Goal: Task Accomplishment & Management: Use online tool/utility

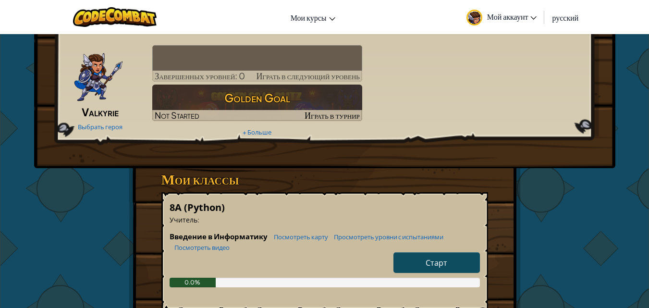
scroll to position [96, 0]
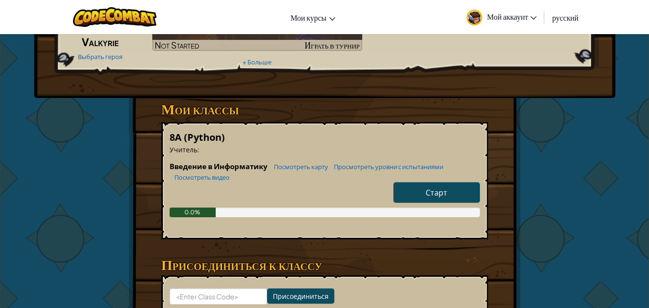
click at [436, 202] on link "Старт" at bounding box center [437, 192] width 86 height 21
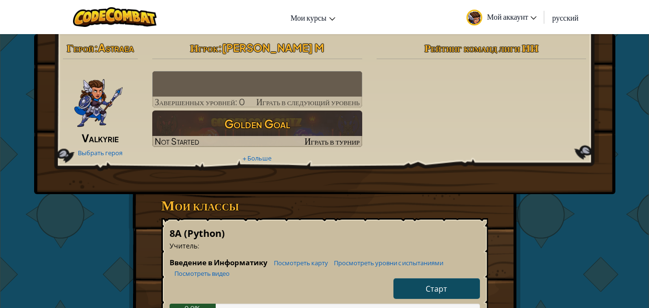
click at [436, 194] on div "Герой : Astraea Valkyrie Выбрать героя Игрок : Морозова Нюта M Завершенных уров…" at bounding box center [324, 114] width 581 height 160
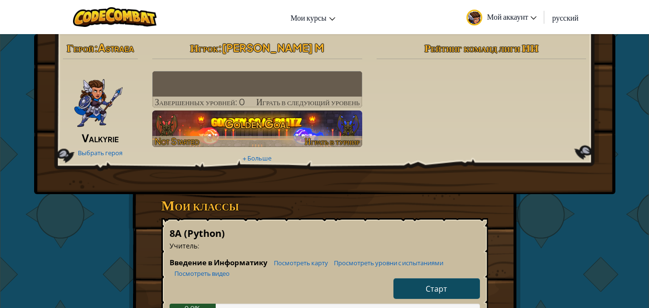
click at [242, 130] on h3 "Golden Goal" at bounding box center [257, 124] width 210 height 22
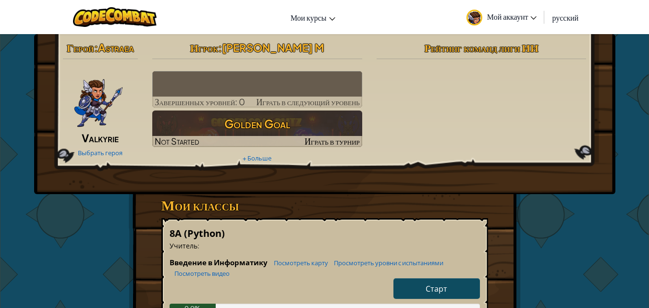
click at [254, 82] on img at bounding box center [257, 89] width 210 height 37
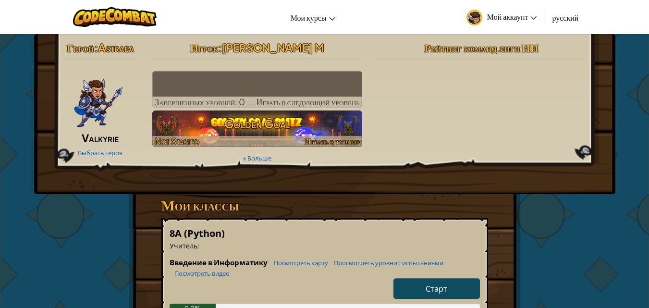
click at [256, 139] on div at bounding box center [257, 141] width 210 height 11
click at [256, 136] on div at bounding box center [257, 141] width 210 height 11
click at [260, 115] on h3 "Golden Goal" at bounding box center [257, 124] width 210 height 22
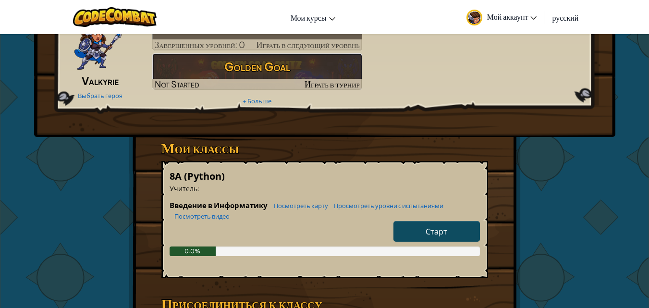
scroll to position [240, 0]
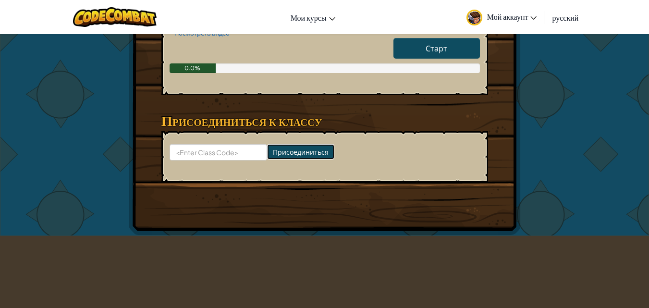
click at [284, 146] on input "Присоединиться" at bounding box center [300, 151] width 67 height 15
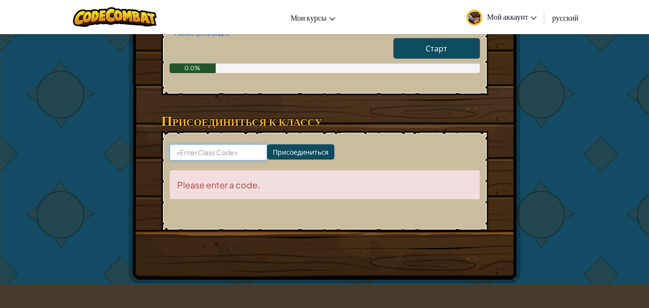
click at [202, 160] on input at bounding box center [219, 152] width 98 height 16
type input "А"
click at [190, 156] on input at bounding box center [219, 152] width 98 height 16
type input "FlyBirdSleep"
click at [276, 156] on input "Присоединиться" at bounding box center [300, 151] width 67 height 15
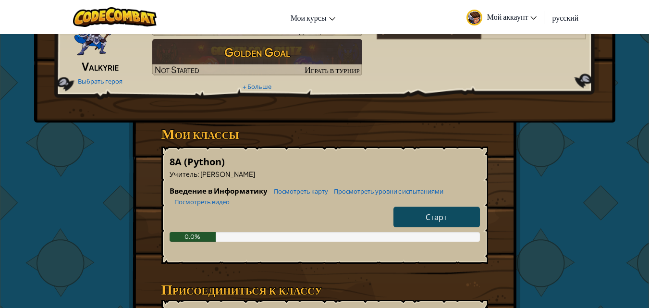
scroll to position [144, 0]
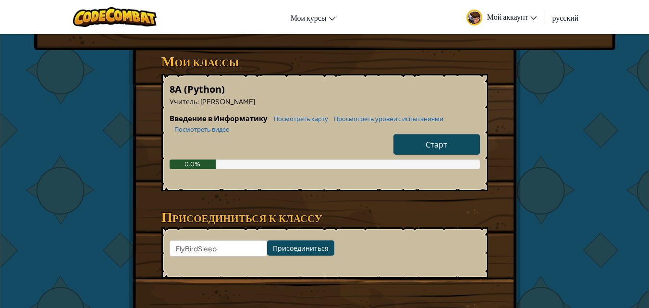
click at [441, 142] on span "Старт" at bounding box center [437, 144] width 22 height 10
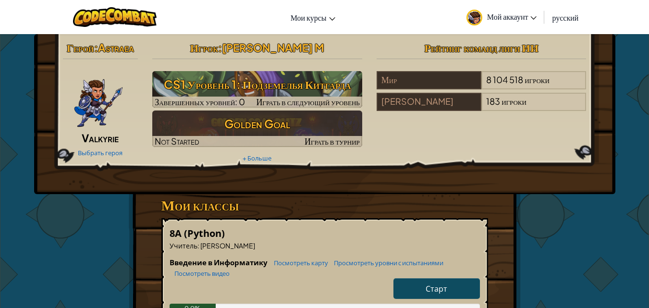
click at [409, 281] on link "Старт" at bounding box center [437, 288] width 86 height 21
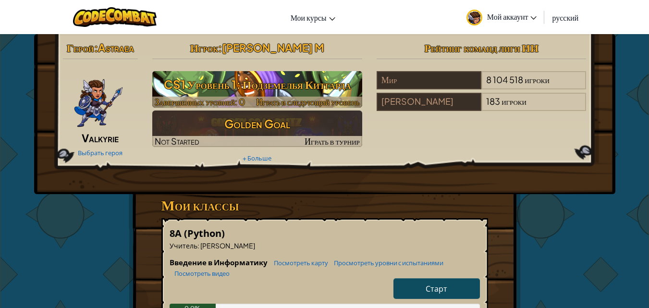
click at [229, 91] on h3 "CS1 Уровень 1: Подземелья Китгарда" at bounding box center [257, 85] width 210 height 22
click at [230, 96] on span "Завершенных уровней: 0" at bounding box center [200, 101] width 90 height 11
click at [254, 81] on h3 "CS1 Уровень 1: Подземелья Китгарда" at bounding box center [257, 85] width 210 height 22
click at [316, 98] on span "Играть в следующий уровень" at bounding box center [307, 101] width 103 height 11
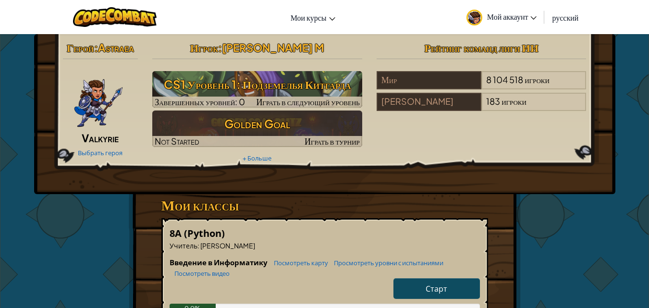
click at [422, 294] on link "Старт" at bounding box center [437, 288] width 86 height 21
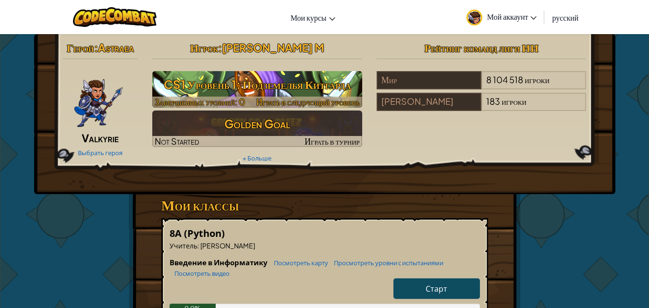
click at [275, 84] on h3 "CS1 Уровень 1: Подземелья Китгарда" at bounding box center [257, 85] width 210 height 22
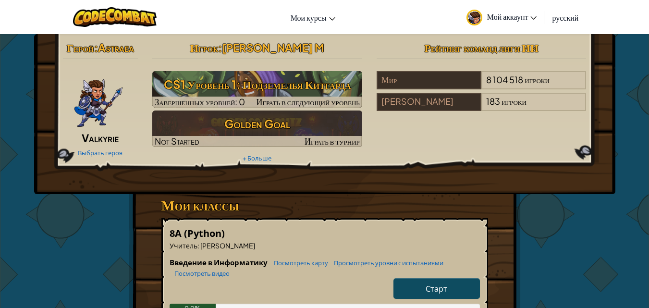
click at [451, 291] on link "Старт" at bounding box center [437, 288] width 86 height 21
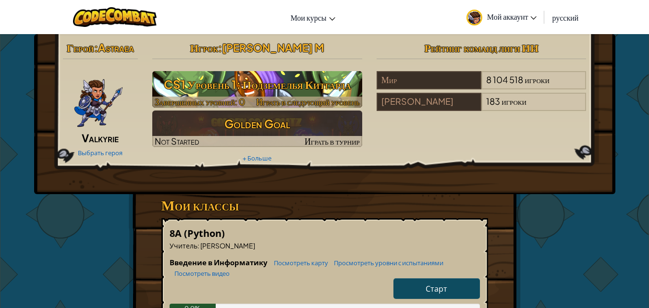
click at [289, 90] on h3 "CS1 Уровень 1: Подземелья Китгарда" at bounding box center [257, 85] width 210 height 22
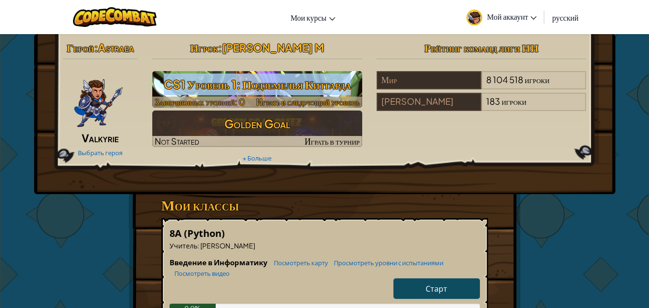
click at [289, 90] on h3 "CS1 Уровень 1: Подземелья Китгарда" at bounding box center [257, 85] width 210 height 22
click at [288, 90] on h3 "CS1 Уровень 1: Подземелья Китгарда" at bounding box center [257, 85] width 210 height 22
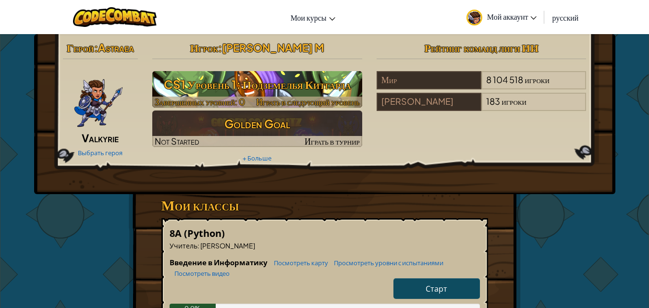
click at [248, 91] on h3 "CS1 Уровень 1: Подземелья Китгарда" at bounding box center [257, 85] width 210 height 22
drag, startPoint x: 226, startPoint y: 98, endPoint x: 213, endPoint y: 85, distance: 18.4
click at [226, 98] on span "Завершенных уровней: 0" at bounding box center [200, 101] width 90 height 11
click at [213, 85] on h3 "CS1 Уровень 1: Подземелья Китгарда" at bounding box center [257, 85] width 210 height 22
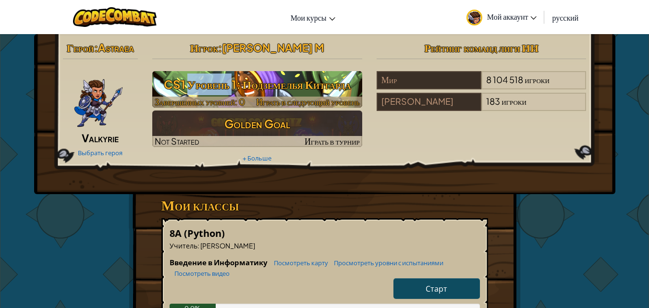
click at [213, 85] on h3 "CS1 Уровень 1: Подземелья Китгарда" at bounding box center [257, 85] width 210 height 22
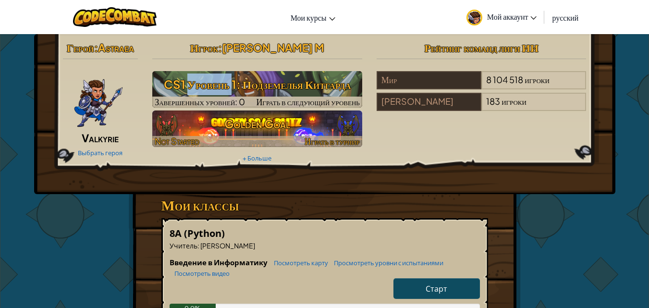
click at [216, 112] on img at bounding box center [257, 129] width 210 height 37
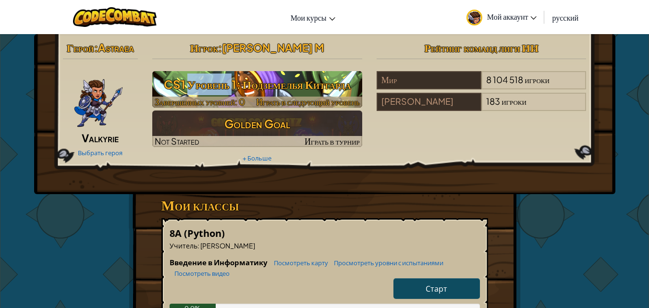
click at [210, 94] on h3 "CS1 Уровень 1: Подземелья Китгарда" at bounding box center [257, 85] width 210 height 22
click at [206, 87] on h3 "CS1 Уровень 1: Подземелья Китгарда" at bounding box center [257, 85] width 210 height 22
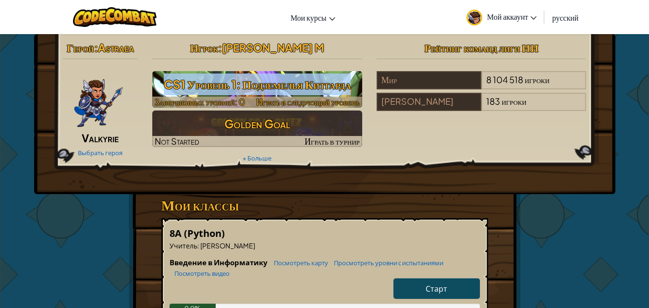
click at [206, 87] on h3 "CS1 Уровень 1: Подземелья Китгарда" at bounding box center [257, 85] width 210 height 22
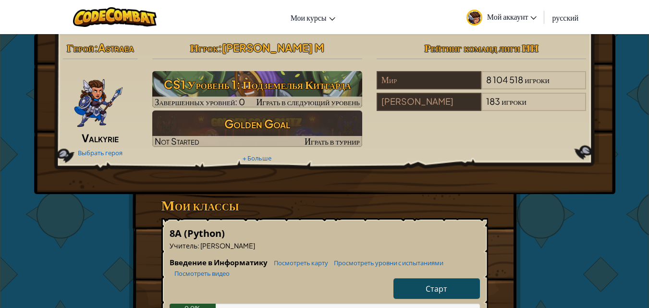
click at [430, 123] on div "Герой : Astraea Valkyrie Выбрать героя Игрок : Морозова Нюта M CS1 Уровень 1: П…" at bounding box center [325, 102] width 538 height 126
click at [520, 22] on link "Мой аккаунт" at bounding box center [502, 17] width 80 height 30
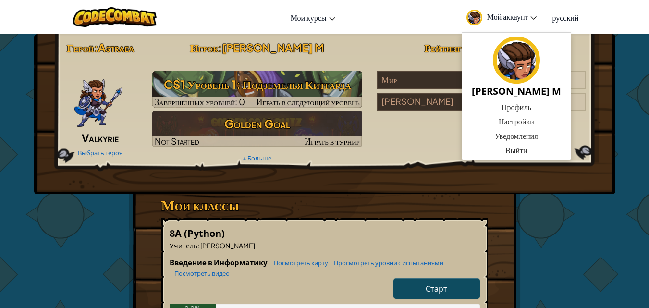
click at [519, 21] on span "Мой аккаунт" at bounding box center [512, 17] width 50 height 10
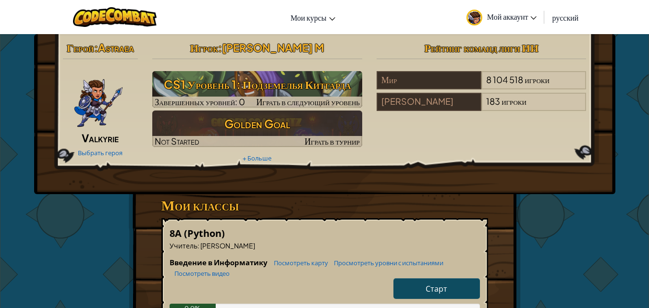
click at [407, 287] on link "Старт" at bounding box center [437, 288] width 86 height 21
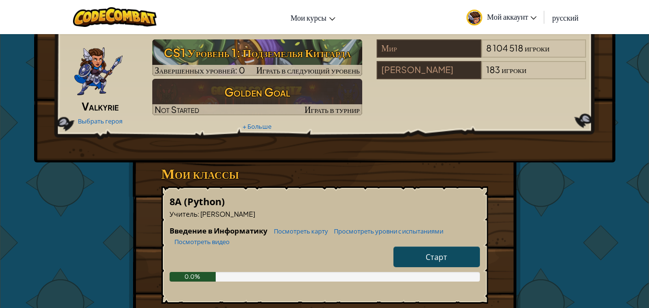
scroll to position [48, 0]
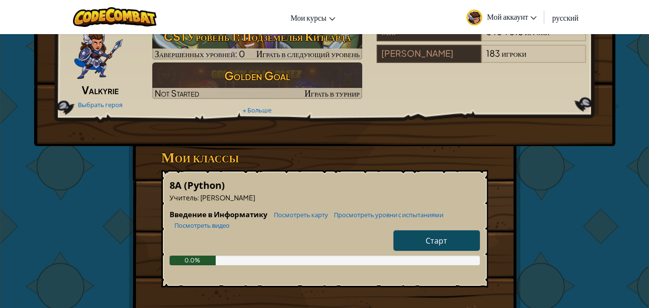
click at [173, 236] on div at bounding box center [325, 242] width 310 height 25
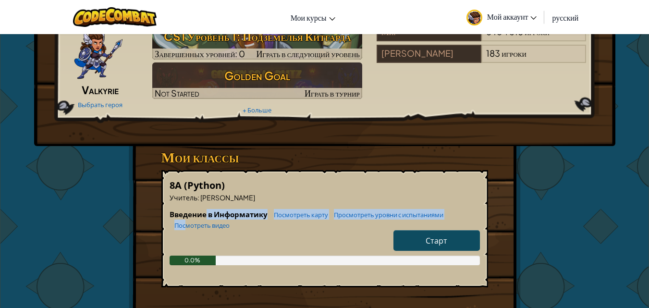
drag, startPoint x: 189, startPoint y: 226, endPoint x: 205, endPoint y: 215, distance: 19.1
click at [205, 215] on h6 "Введение в Информатику Посмотреть карту Просмотреть уровни с испытаниями Посмот…" at bounding box center [325, 219] width 310 height 21
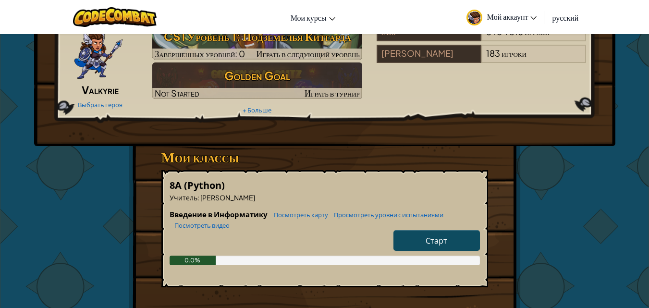
click at [273, 171] on div "8А (Python) Учитель : Daniil Mctracher Введение в Информатику Посмотреть карту …" at bounding box center [324, 228] width 327 height 117
click at [433, 249] on link "Старт" at bounding box center [437, 240] width 86 height 21
click at [433, 240] on span "Старт" at bounding box center [437, 240] width 22 height 10
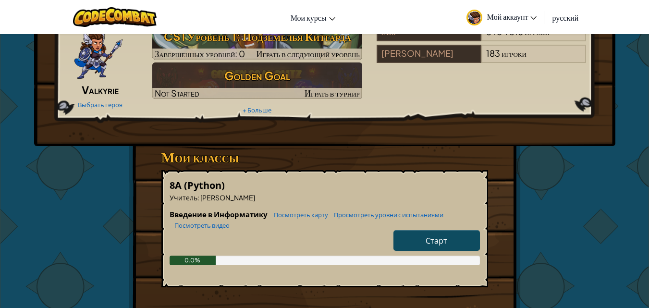
click at [433, 240] on span "Старт" at bounding box center [437, 240] width 22 height 10
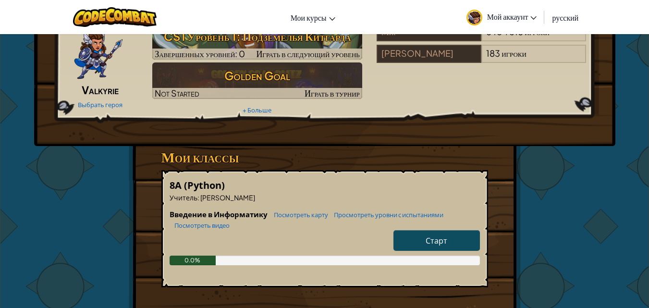
click at [433, 240] on span "Старт" at bounding box center [437, 240] width 22 height 10
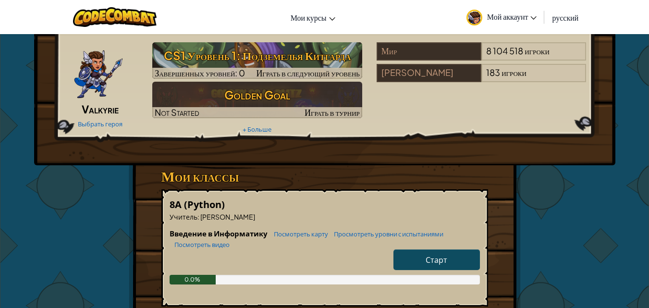
scroll to position [0, 0]
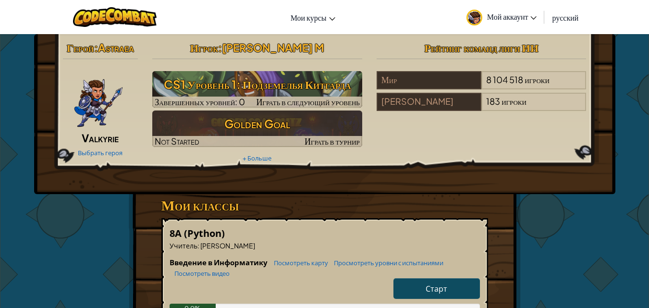
click at [246, 66] on hr at bounding box center [257, 64] width 210 height 10
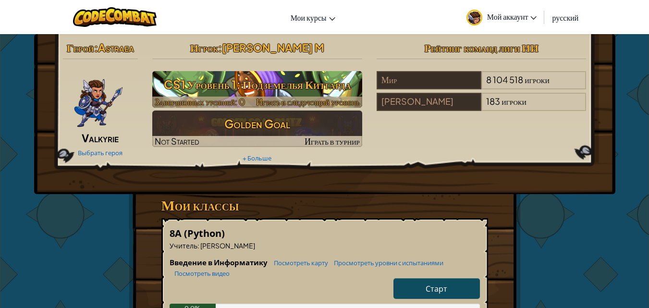
click at [247, 76] on h3 "CS1 Уровень 1: Подземелья Китгарда" at bounding box center [257, 85] width 210 height 22
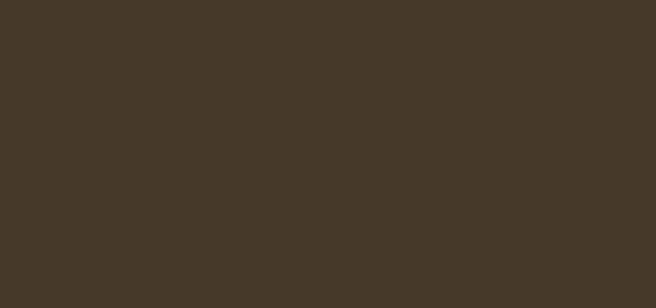
select select "ru"
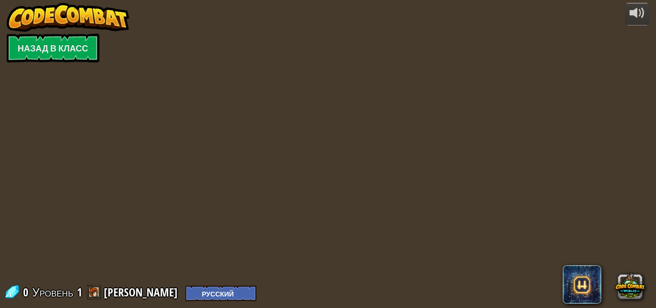
select select "ru"
click at [362, 247] on div at bounding box center [328, 154] width 471 height 308
click at [398, 121] on div at bounding box center [328, 154] width 471 height 308
click at [297, 232] on div at bounding box center [328, 154] width 471 height 308
drag, startPoint x: 157, startPoint y: 210, endPoint x: 142, endPoint y: 205, distance: 15.5
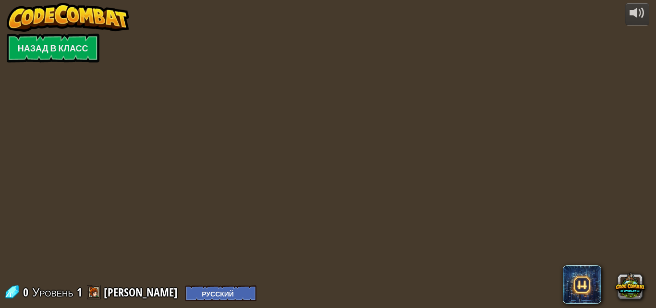
click at [146, 206] on div at bounding box center [328, 154] width 471 height 308
click at [461, 258] on div at bounding box center [328, 154] width 471 height 308
select select "ru"
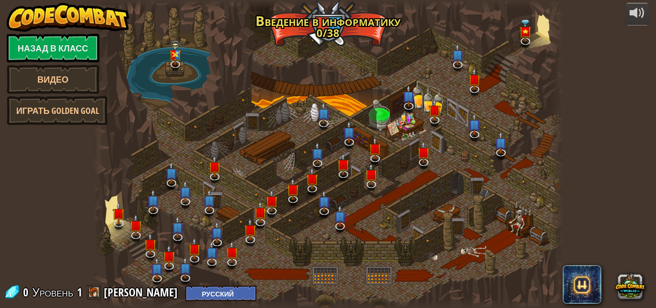
select select "ru"
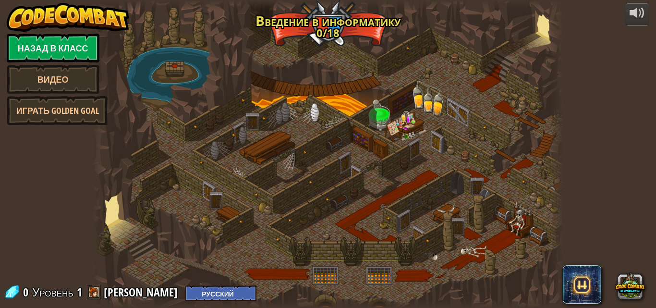
select select "ru"
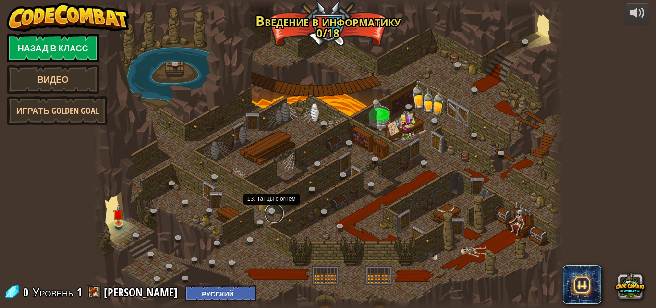
click at [277, 210] on link at bounding box center [274, 213] width 19 height 19
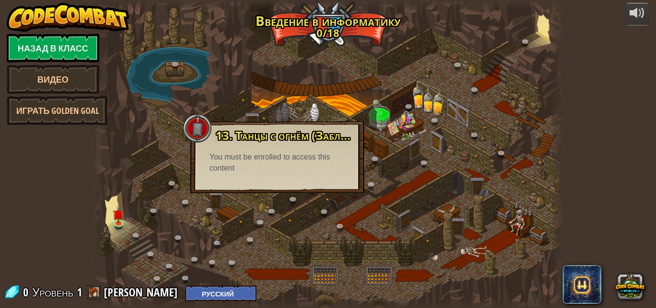
click at [165, 247] on div at bounding box center [328, 154] width 471 height 308
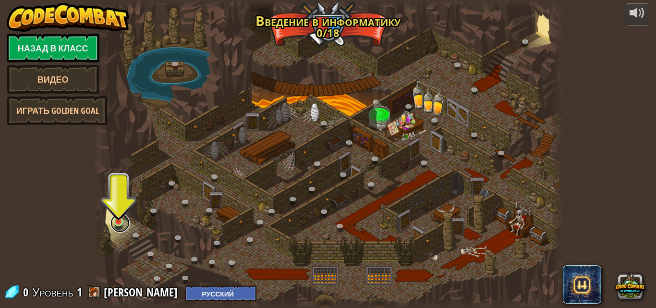
click at [114, 228] on link at bounding box center [120, 222] width 19 height 19
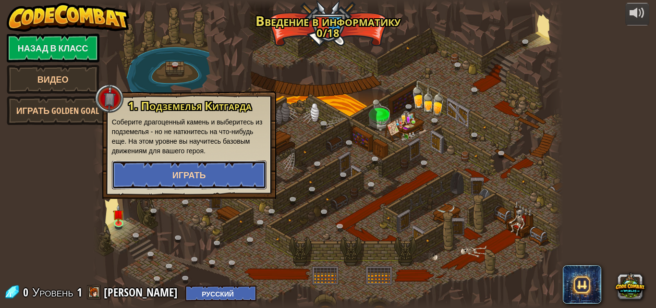
click at [144, 169] on button "Играть" at bounding box center [189, 174] width 155 height 29
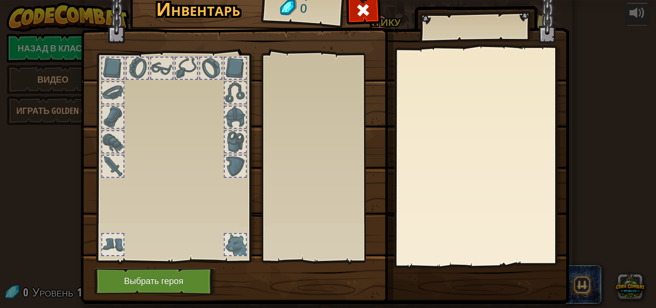
click at [346, 257] on div at bounding box center [327, 158] width 121 height 200
click at [96, 87] on div at bounding box center [173, 155] width 159 height 216
click at [362, 7] on span at bounding box center [363, 9] width 15 height 15
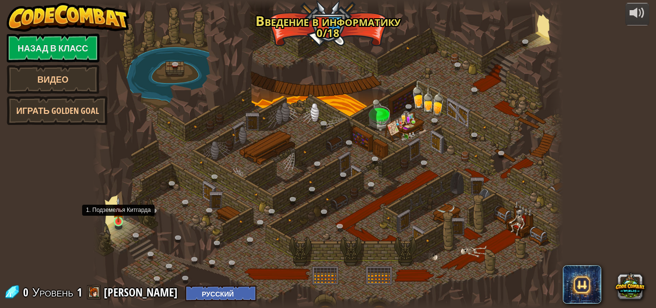
click at [120, 219] on img at bounding box center [118, 209] width 11 height 25
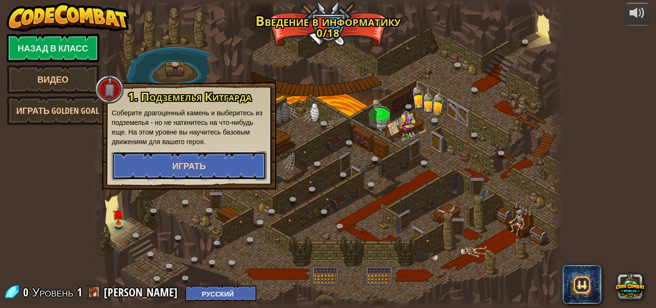
click at [149, 164] on button "Играть" at bounding box center [189, 165] width 155 height 29
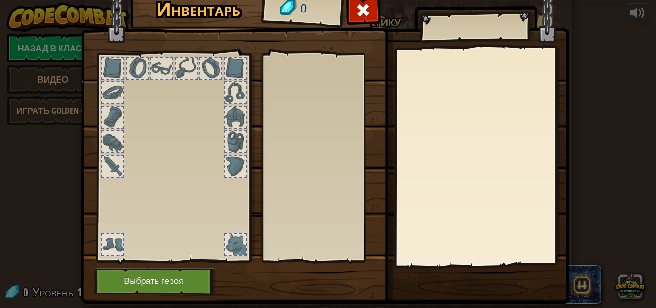
click at [110, 243] on div at bounding box center [112, 244] width 21 height 21
click at [109, 241] on div at bounding box center [112, 244] width 21 height 21
click at [103, 185] on div at bounding box center [173, 155] width 159 height 216
click at [103, 174] on div at bounding box center [112, 166] width 21 height 21
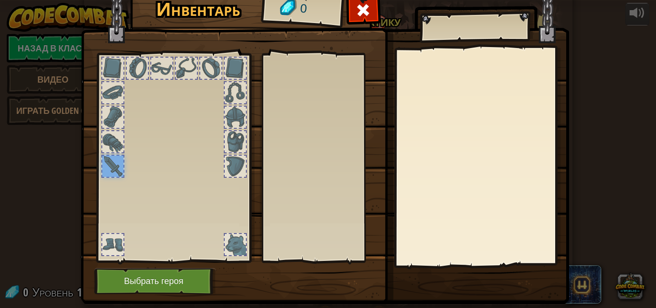
click at [108, 165] on div at bounding box center [112, 166] width 21 height 21
drag, startPoint x: 108, startPoint y: 165, endPoint x: 107, endPoint y: 186, distance: 21.7
click at [109, 165] on div at bounding box center [112, 166] width 21 height 21
click at [102, 191] on div at bounding box center [173, 155] width 159 height 216
click at [53, 221] on div "Инвентарь 0 Надеть Снять Подписаться для разблокировки! (запрещён на этом уровн…" at bounding box center [328, 154] width 656 height 308
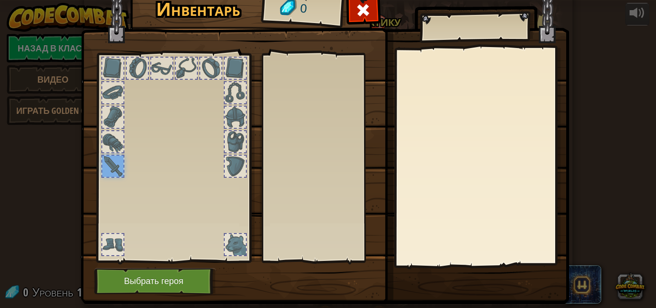
click at [97, 261] on div at bounding box center [173, 155] width 159 height 216
click at [228, 163] on div at bounding box center [235, 166] width 21 height 21
click at [226, 118] on div at bounding box center [235, 117] width 21 height 21
click at [211, 59] on div at bounding box center [210, 68] width 21 height 21
click at [191, 61] on div at bounding box center [186, 68] width 23 height 23
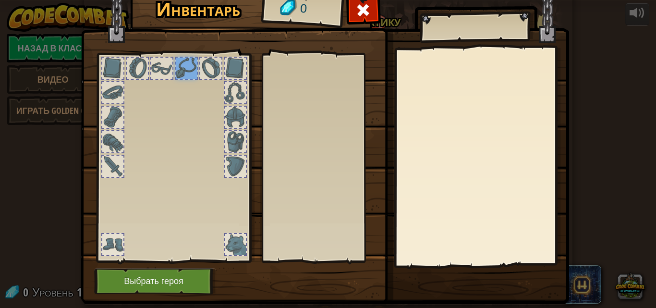
drag, startPoint x: 155, startPoint y: 68, endPoint x: 136, endPoint y: 72, distance: 20.1
click at [140, 71] on div at bounding box center [173, 155] width 159 height 216
click at [121, 74] on div at bounding box center [173, 155] width 159 height 216
click at [104, 84] on div at bounding box center [112, 92] width 21 height 21
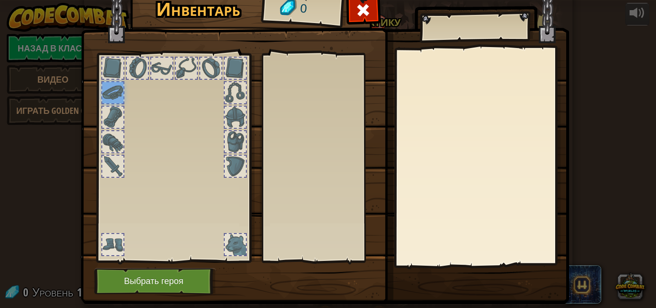
drag, startPoint x: 104, startPoint y: 84, endPoint x: 102, endPoint y: 101, distance: 17.9
click at [103, 97] on div at bounding box center [112, 92] width 21 height 21
drag, startPoint x: 103, startPoint y: 109, endPoint x: 103, endPoint y: 121, distance: 12.0
click at [103, 111] on div at bounding box center [112, 117] width 21 height 21
click at [105, 124] on div at bounding box center [112, 117] width 21 height 21
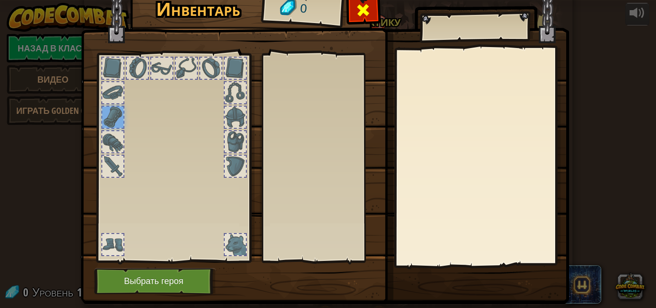
click at [356, 18] on span at bounding box center [363, 9] width 15 height 15
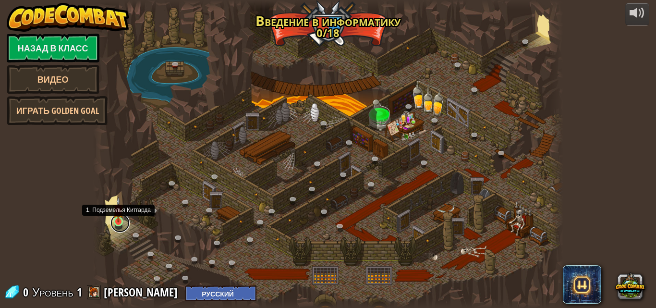
click at [116, 224] on link at bounding box center [120, 222] width 19 height 19
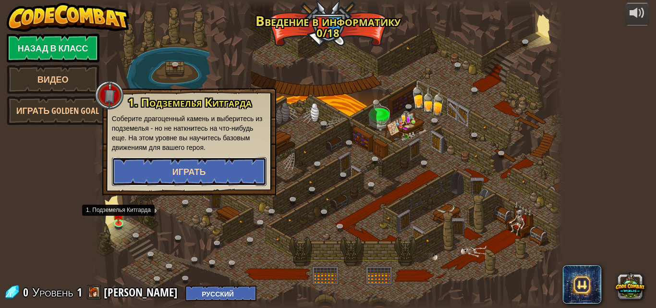
click at [207, 165] on button "Играть" at bounding box center [189, 171] width 155 height 29
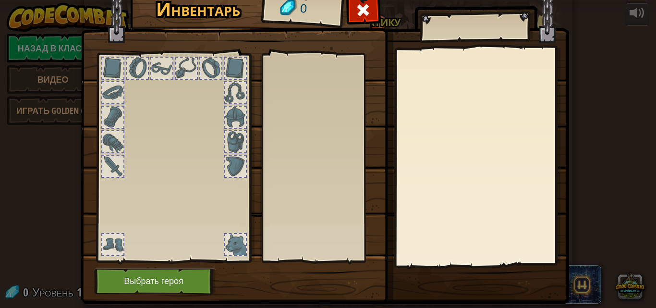
drag, startPoint x: 623, startPoint y: 159, endPoint x: 584, endPoint y: 184, distance: 46.5
click at [584, 184] on div "Инвентарь 0 Надеть Снять Подписаться для разблокировки! (запрещён на этом уровн…" at bounding box center [328, 154] width 656 height 308
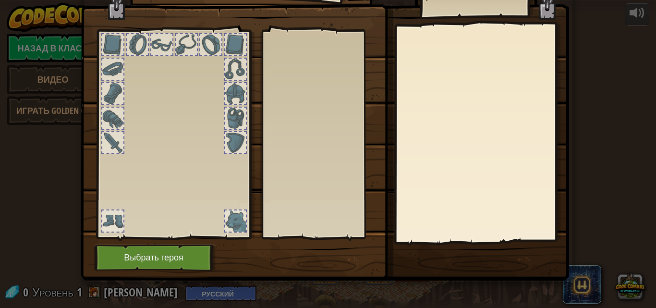
drag, startPoint x: 648, startPoint y: 190, endPoint x: 235, endPoint y: 203, distance: 413.0
click at [313, 236] on div "Инвентарь 0 Надеть Снять Подписаться для разблокировки! (запрещён на этом уровн…" at bounding box center [328, 154] width 656 height 308
click at [217, 199] on div at bounding box center [173, 132] width 159 height 216
click at [225, 216] on div at bounding box center [235, 220] width 21 height 21
drag, startPoint x: 222, startPoint y: 221, endPoint x: 217, endPoint y: 224, distance: 5.6
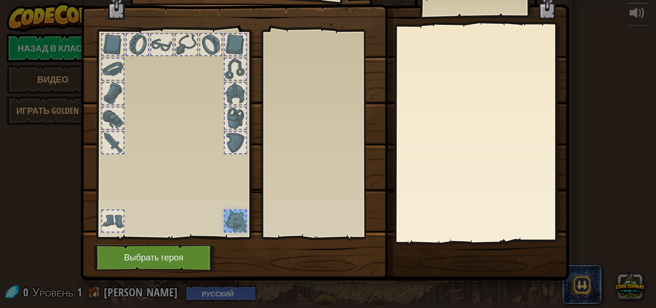
click at [225, 222] on div at bounding box center [235, 220] width 21 height 21
click at [175, 252] on button "Выбрать героя" at bounding box center [155, 258] width 122 height 26
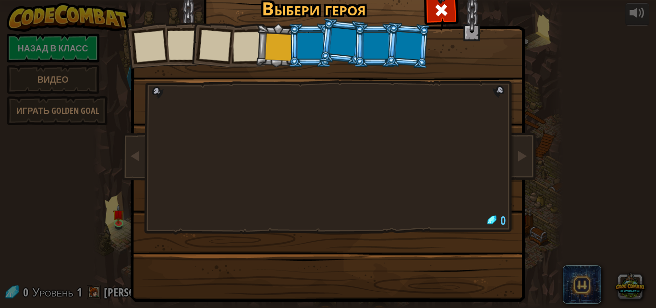
click at [309, 52] on div at bounding box center [310, 46] width 25 height 26
click at [326, 43] on li at bounding box center [343, 42] width 48 height 48
click at [340, 38] on div at bounding box center [343, 42] width 27 height 28
click at [323, 50] on li at bounding box center [343, 42] width 48 height 48
click at [295, 63] on li at bounding box center [309, 46] width 43 height 44
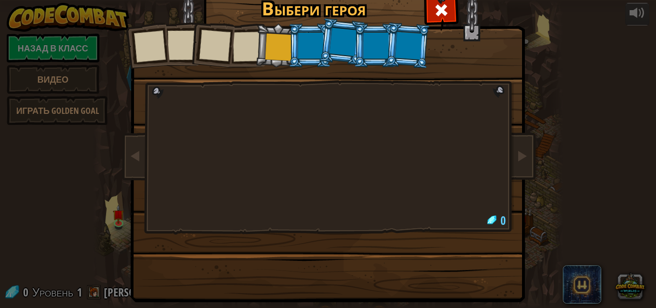
click at [288, 63] on li at bounding box center [309, 46] width 43 height 44
click at [302, 48] on div at bounding box center [310, 46] width 25 height 26
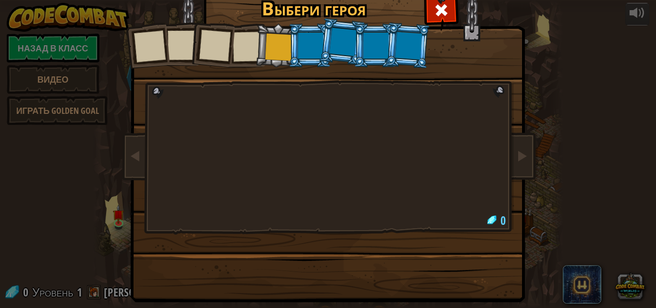
click at [302, 48] on div at bounding box center [310, 46] width 25 height 26
drag, startPoint x: 302, startPoint y: 48, endPoint x: 297, endPoint y: 49, distance: 5.6
click at [300, 49] on div at bounding box center [310, 46] width 25 height 26
click at [298, 49] on div at bounding box center [310, 46] width 25 height 26
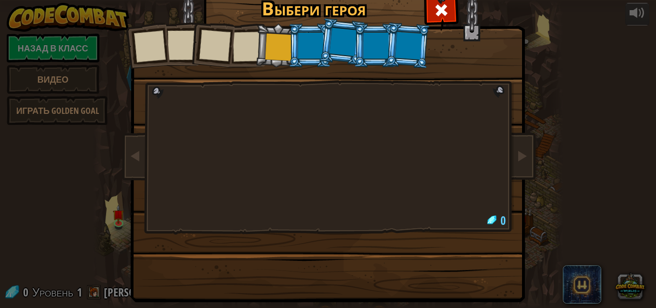
click at [354, 40] on li at bounding box center [375, 46] width 43 height 44
click at [414, 82] on div "Капитан Аня Вестон Аня - строгий лидер, который не боится справляться с задачам…" at bounding box center [328, 124] width 360 height 210
click at [269, 127] on div "Капитан Аня Вестон Аня - строгий лидер, который не боится справляться с задачам…" at bounding box center [328, 124] width 360 height 210
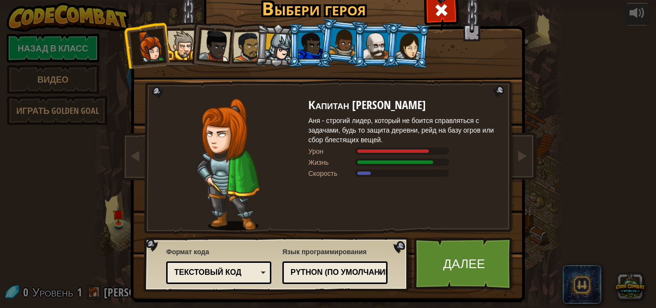
click at [148, 56] on div at bounding box center [150, 47] width 32 height 32
click at [300, 39] on div at bounding box center [310, 46] width 25 height 26
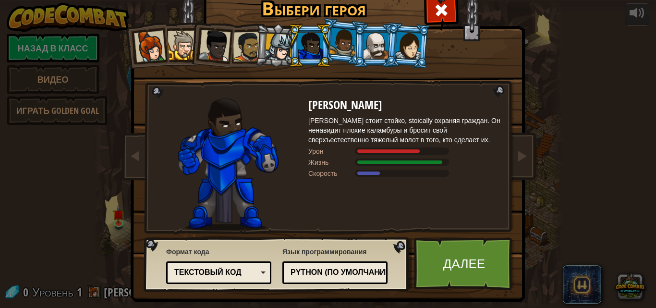
click at [317, 43] on div at bounding box center [310, 46] width 25 height 26
click at [330, 39] on div at bounding box center [343, 42] width 27 height 28
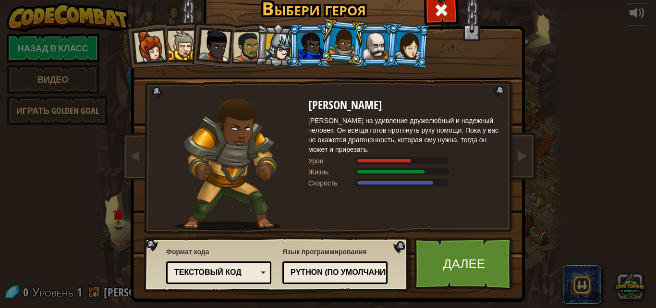
click at [374, 53] on div at bounding box center [376, 46] width 25 height 26
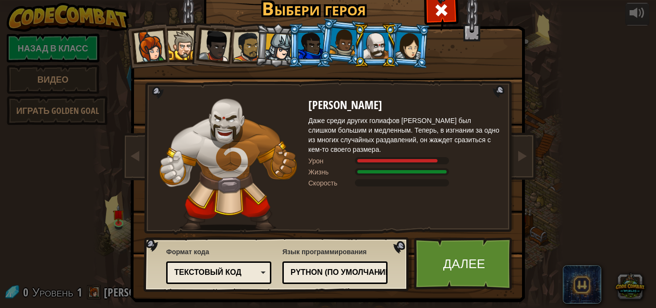
click at [407, 40] on div at bounding box center [408, 45] width 27 height 27
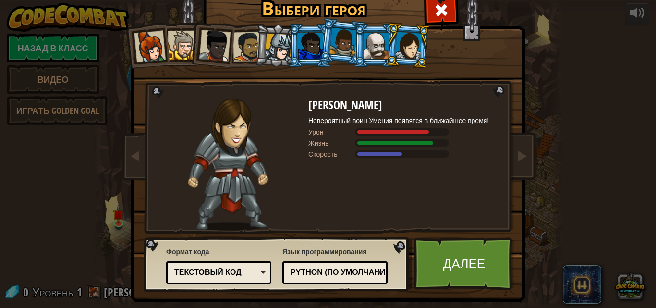
click at [288, 55] on li at bounding box center [309, 46] width 43 height 44
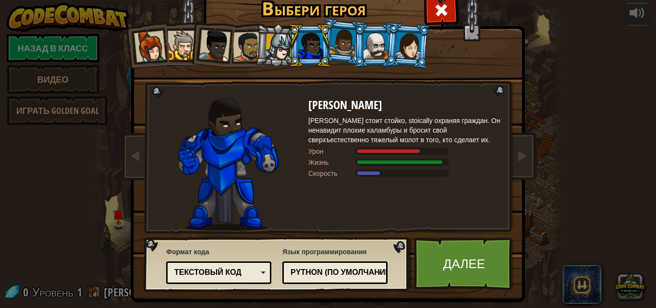
click at [270, 56] on div at bounding box center [278, 47] width 27 height 27
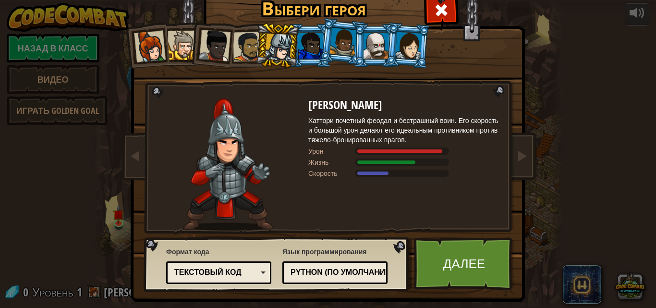
click at [233, 52] on div at bounding box center [248, 47] width 30 height 30
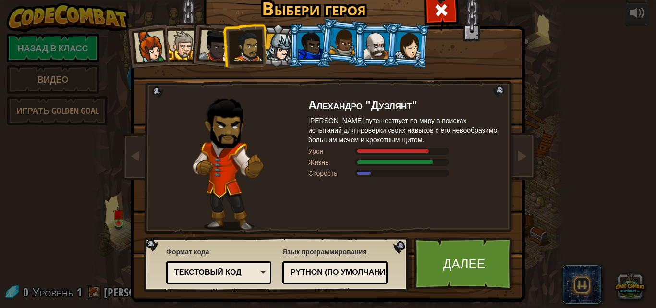
click at [193, 46] on li at bounding box center [211, 43] width 47 height 47
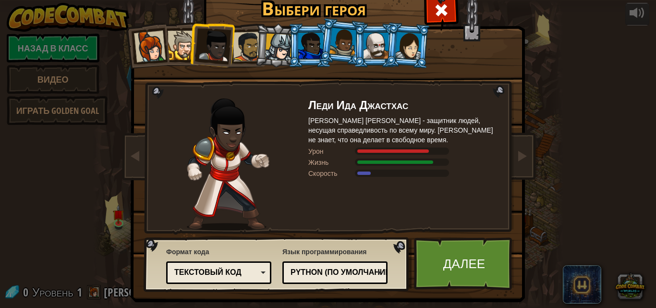
click at [161, 58] on div at bounding box center [150, 47] width 32 height 32
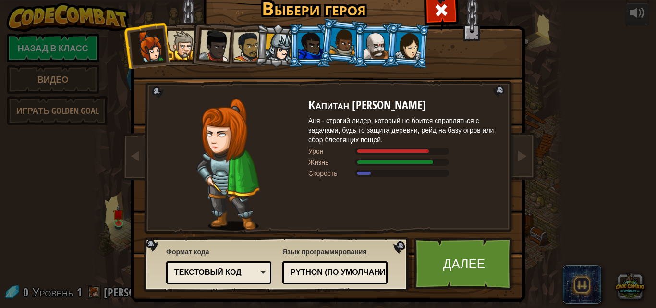
click at [180, 46] on div at bounding box center [182, 45] width 29 height 29
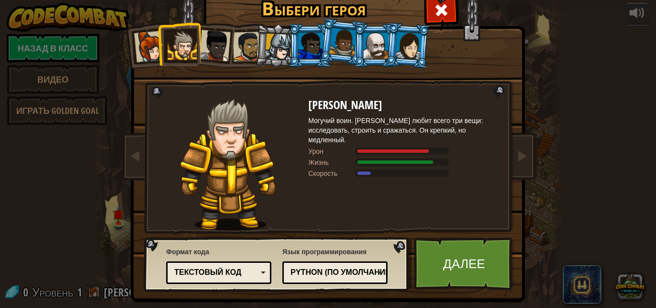
click at [234, 61] on div at bounding box center [248, 47] width 30 height 30
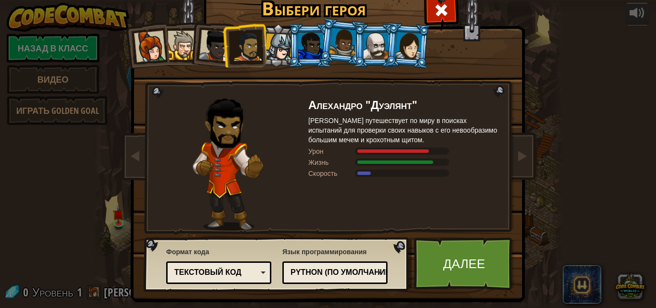
click at [370, 34] on div at bounding box center [376, 46] width 25 height 26
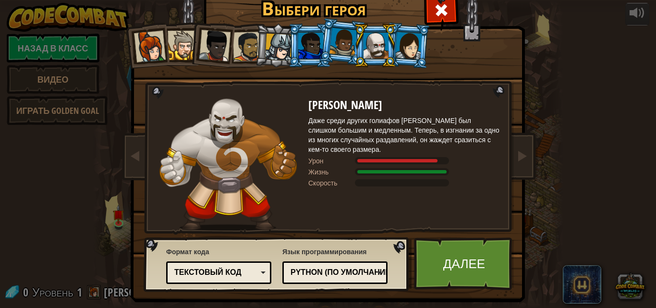
click at [395, 46] on div at bounding box center [408, 45] width 27 height 27
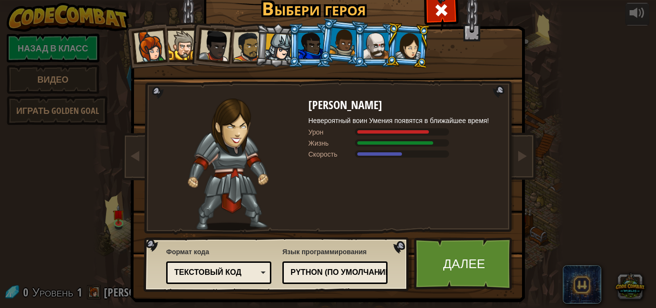
click at [154, 52] on div at bounding box center [150, 47] width 32 height 32
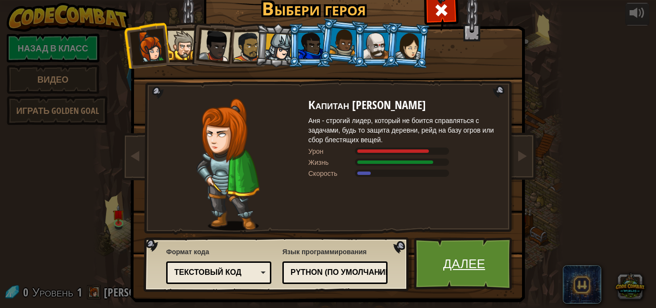
click at [459, 261] on link "Далее" at bounding box center [464, 263] width 100 height 53
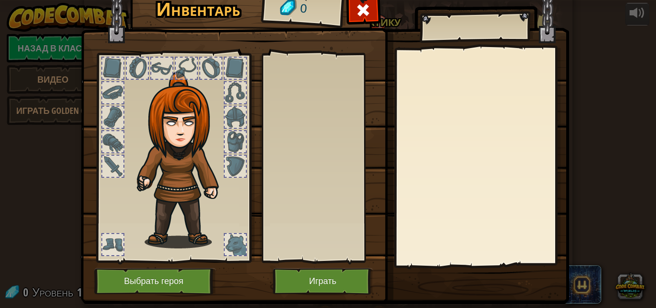
drag, startPoint x: 150, startPoint y: 227, endPoint x: 155, endPoint y: 224, distance: 5.6
click at [155, 224] on div at bounding box center [173, 155] width 159 height 216
click at [156, 185] on div at bounding box center [173, 155] width 159 height 216
drag, startPoint x: 345, startPoint y: 140, endPoint x: 301, endPoint y: 147, distance: 44.7
click at [346, 140] on div at bounding box center [327, 158] width 121 height 200
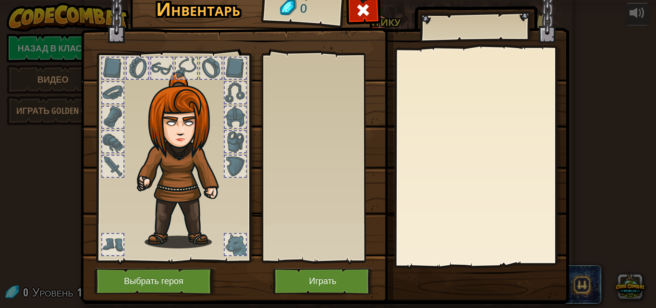
drag, startPoint x: 142, startPoint y: 168, endPoint x: 150, endPoint y: 151, distance: 18.7
click at [150, 151] on div at bounding box center [173, 155] width 159 height 216
drag, startPoint x: 151, startPoint y: 178, endPoint x: 112, endPoint y: 245, distance: 77.5
click at [118, 241] on div at bounding box center [173, 155] width 159 height 216
click at [107, 252] on div at bounding box center [112, 244] width 21 height 21
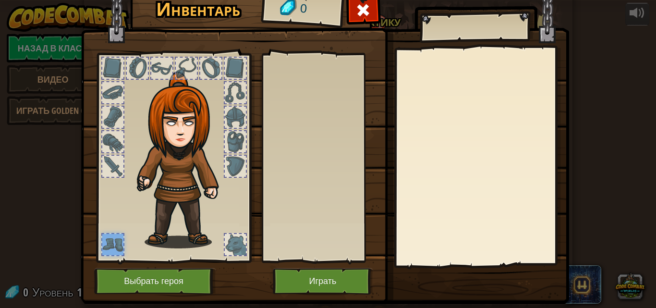
click at [108, 252] on div at bounding box center [112, 244] width 21 height 21
click at [315, 282] on button "Играть" at bounding box center [323, 281] width 100 height 26
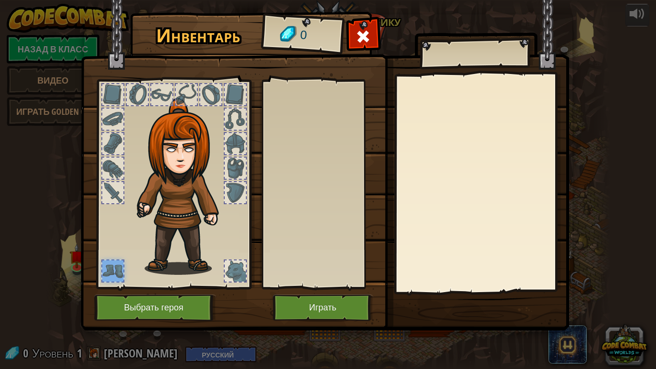
click at [315, 308] on div "Инвентарь 0 Надеть Снять Подписаться для разблокировки! (запрещён на этом уровн…" at bounding box center [328, 172] width 489 height 317
click at [317, 298] on button "Играть" at bounding box center [323, 308] width 100 height 26
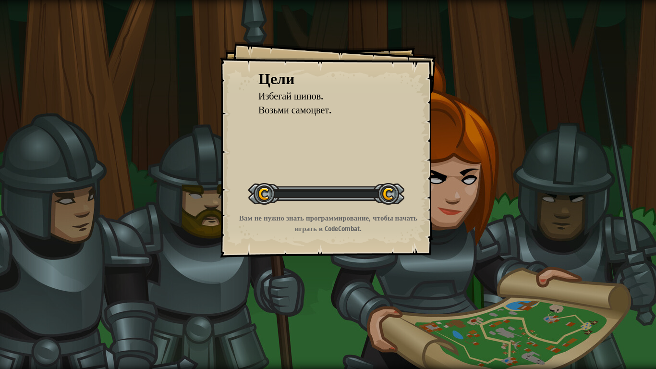
click at [312, 308] on div "Цели Избегай шипов. Возьми самоцвет. Начать уровень Ошибка загрузки с сервера Ч…" at bounding box center [328, 184] width 656 height 369
click at [262, 308] on div "Цели Избегай шипов. Возьми самоцвет. Начать уровень Ошибка загрузки с сервера Ч…" at bounding box center [328, 184] width 656 height 369
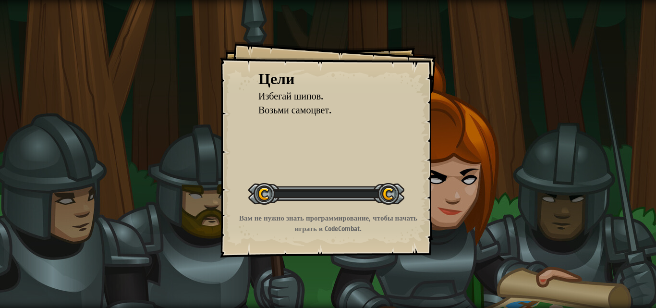
click at [217, 202] on div "Цели Избегай шипов. Возьми самоцвет. Начать уровень Ошибка загрузки с сервера Ч…" at bounding box center [328, 154] width 656 height 308
drag, startPoint x: 228, startPoint y: 197, endPoint x: 235, endPoint y: 196, distance: 7.0
click at [235, 196] on div "Цели Избегай шипов. Возьми самоцвет. Начать уровень Ошибка загрузки с сервера Ч…" at bounding box center [328, 149] width 216 height 216
click at [235, 193] on div "Цели Избегай шипов. Возьми самоцвет. Начать уровень Ошибка загрузки с сервера Ч…" at bounding box center [328, 149] width 216 height 216
click at [233, 192] on div "Цели Избегай шипов. Возьми самоцвет. Начать уровень Ошибка загрузки с сервера Ч…" at bounding box center [328, 149] width 216 height 216
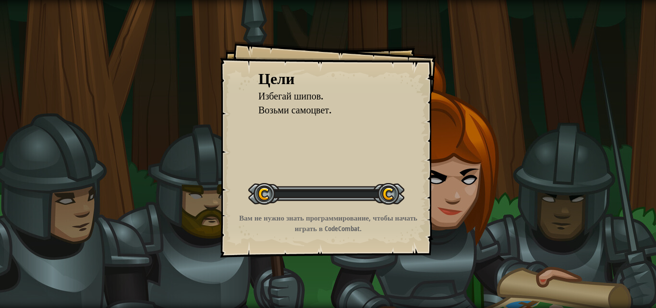
click at [231, 191] on div "Цели Избегай шипов. Возьми самоцвет. Начать уровень Ошибка загрузки с сервера Ч…" at bounding box center [328, 149] width 216 height 216
click at [226, 186] on div "Цели Избегай шипов. Возьми самоцвет. Начать уровень Ошибка загрузки с сервера Ч…" at bounding box center [328, 149] width 216 height 216
click at [227, 185] on div "Цели Избегай шипов. Возьми самоцвет. Начать уровень Ошибка загрузки с сервера Ч…" at bounding box center [328, 149] width 216 height 216
drag, startPoint x: 222, startPoint y: 182, endPoint x: 234, endPoint y: 189, distance: 14.4
click at [233, 189] on div "Цели Избегай шипов. Возьми самоцвет. Начать уровень Ошибка загрузки с сервера Ч…" at bounding box center [328, 149] width 216 height 216
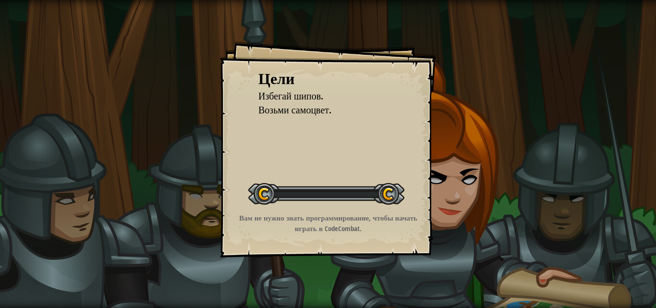
click at [243, 184] on div "Цели Избегай шипов. Возьми самоцвет. Начать уровень Ошибка загрузки с сервера Ч…" at bounding box center [328, 149] width 216 height 216
drag, startPoint x: 233, startPoint y: 189, endPoint x: 204, endPoint y: 186, distance: 28.5
click at [232, 187] on div "Цели Избегай шипов. Возьми самоцвет. Начать уровень Ошибка загрузки с сервера Ч…" at bounding box center [328, 149] width 216 height 216
drag, startPoint x: 204, startPoint y: 186, endPoint x: 218, endPoint y: 193, distance: 15.3
click at [215, 191] on div "Цели Избегай шипов. Возьми самоцвет. Начать уровень Ошибка загрузки с сервера Ч…" at bounding box center [328, 154] width 656 height 308
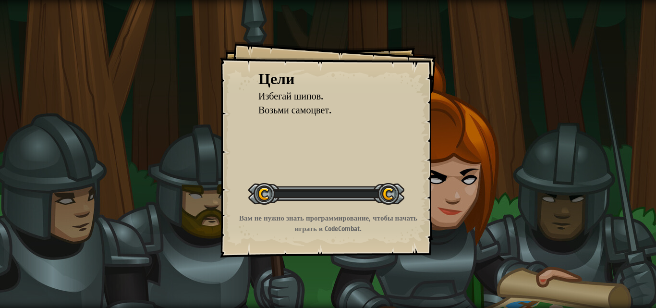
click at [222, 189] on div "Цели Избегай шипов. Возьми самоцвет. Начать уровень Ошибка загрузки с сервера Ч…" at bounding box center [328, 154] width 656 height 308
drag, startPoint x: 227, startPoint y: 185, endPoint x: 234, endPoint y: 179, distance: 8.5
click at [230, 184] on div "Цели Избегай шипов. Возьми самоцвет. Начать уровень Ошибка загрузки с сервера Ч…" at bounding box center [328, 149] width 216 height 216
drag, startPoint x: 239, startPoint y: 176, endPoint x: 247, endPoint y: 183, distance: 10.6
click at [239, 181] on div "Цели Избегай шипов. Возьми самоцвет. Начать уровень Ошибка загрузки с сервера Ч…" at bounding box center [328, 149] width 216 height 216
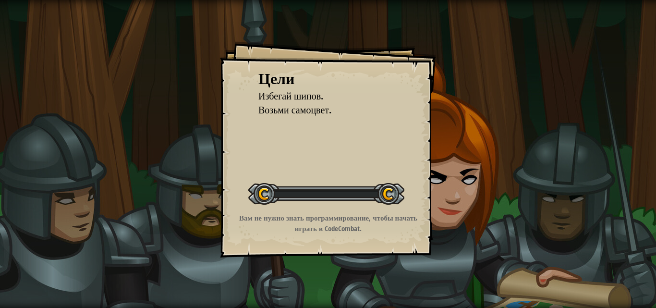
drag, startPoint x: 247, startPoint y: 183, endPoint x: 257, endPoint y: 185, distance: 10.2
click at [248, 186] on div "Цели Избегай шипов. Возьми самоцвет. Начать уровень Ошибка загрузки с сервера Ч…" at bounding box center [328, 149] width 216 height 216
drag, startPoint x: 257, startPoint y: 185, endPoint x: 262, endPoint y: 185, distance: 5.3
click at [259, 187] on div at bounding box center [326, 194] width 156 height 22
drag, startPoint x: 0, startPoint y: 140, endPoint x: 90, endPoint y: 138, distance: 89.9
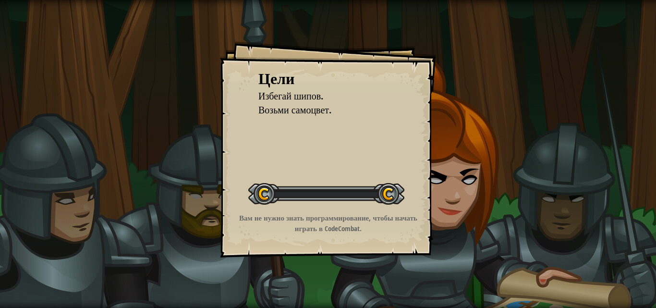
click at [10, 138] on div "Цели Избегай шипов. Возьми самоцвет. Начать уровень Ошибка загрузки с сервера Ч…" at bounding box center [328, 154] width 656 height 308
click at [405, 166] on div "Цели Избегай шипов. Возьми самоцвет. Начать уровень Ошибка загрузки с сервера Ч…" at bounding box center [328, 149] width 216 height 216
click at [374, 162] on div "Цели Избегай шипов. Возьми самоцвет. Начать уровень Ошибка загрузки с сервера Ч…" at bounding box center [328, 149] width 216 height 216
click at [460, 57] on div "Цели Избегай шипов. Возьми самоцвет. Начать уровень Ошибка загрузки с сервера Ч…" at bounding box center [328, 154] width 656 height 308
drag, startPoint x: 456, startPoint y: 124, endPoint x: 458, endPoint y: 134, distance: 10.0
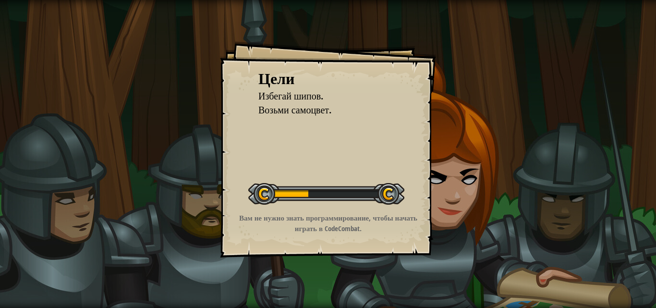
click at [458, 128] on div "Цели Избегай шипов. Возьми самоцвет. Начать уровень Ошибка загрузки с сервера Ч…" at bounding box center [328, 154] width 656 height 308
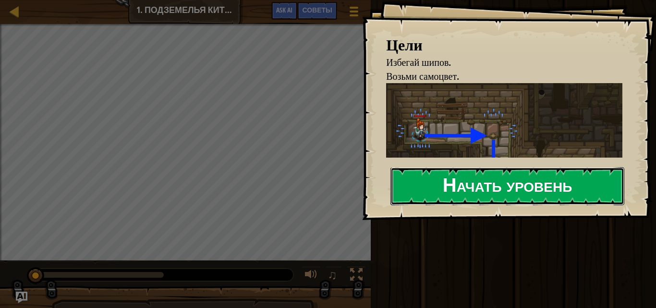
drag, startPoint x: 490, startPoint y: 185, endPoint x: 486, endPoint y: 193, distance: 8.4
click at [487, 193] on button "Начать уровень" at bounding box center [508, 186] width 234 height 38
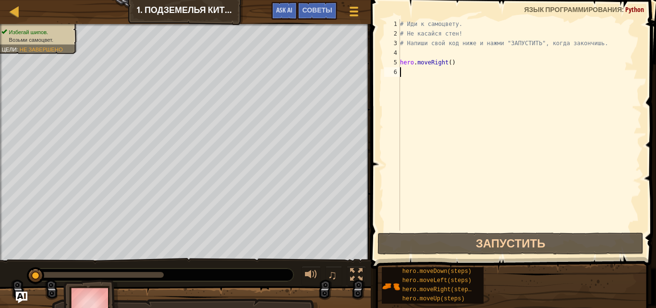
drag, startPoint x: 466, startPoint y: 177, endPoint x: 458, endPoint y: 184, distance: 10.3
click at [463, 179] on div "# Иди к самоцвету. # Не касайся стен! # Напиши свой код ниже и нажми "ЗАПУСТИТЬ…" at bounding box center [520, 134] width 244 height 231
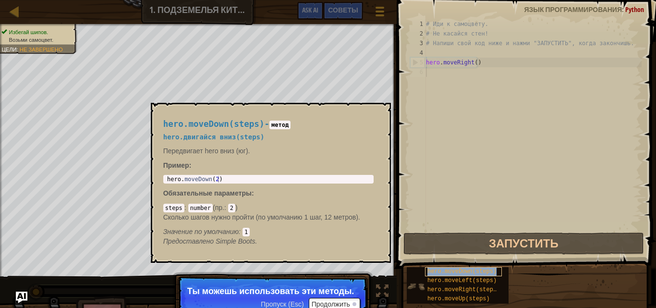
click at [456, 271] on span "hero.moveDown(steps)" at bounding box center [462, 271] width 69 height 7
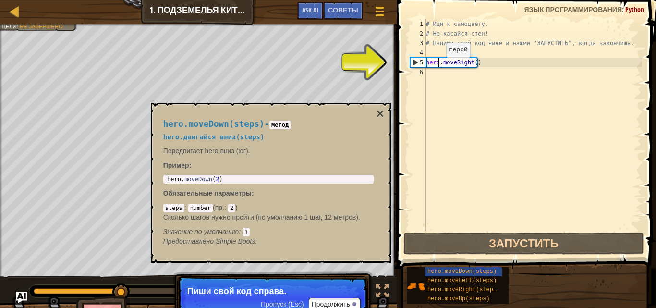
click at [438, 67] on div "# Иди к самоцвету. # Не касайся стен! # Напиши свой код ниже и нажми "ЗАПУСТИТЬ…" at bounding box center [533, 134] width 218 height 231
type textarea "hero.moveRight()"
click at [438, 85] on div "# Иди к самоцвету. # Не касайся стен! # Напиши свой код ниже и нажми "ЗАПУСТИТЬ…" at bounding box center [533, 134] width 218 height 231
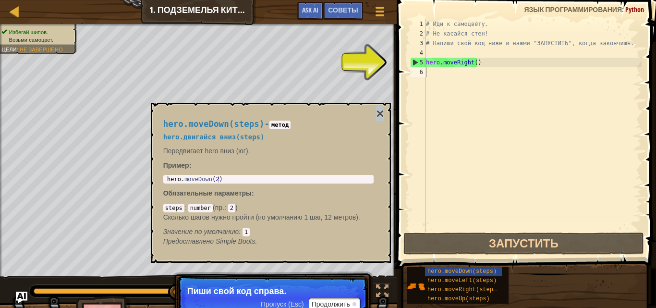
click at [382, 0] on body "Карта Введение в Информатику 1. Подземелья Китгарда Меню игры Готово Советы Ask…" at bounding box center [328, 0] width 656 height 0
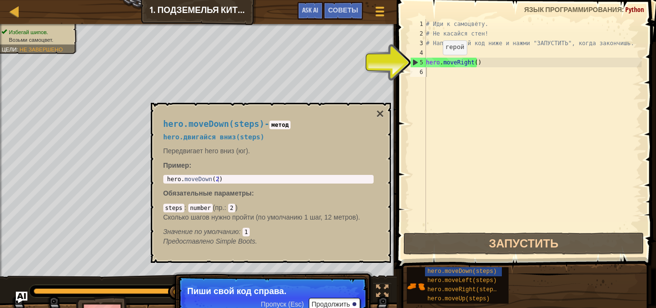
click at [439, 59] on div "# Иди к самоцвету. # Не касайся стен! # Напиши свой код ниже и нажми "ЗАПУСТИТЬ…" at bounding box center [533, 134] width 218 height 231
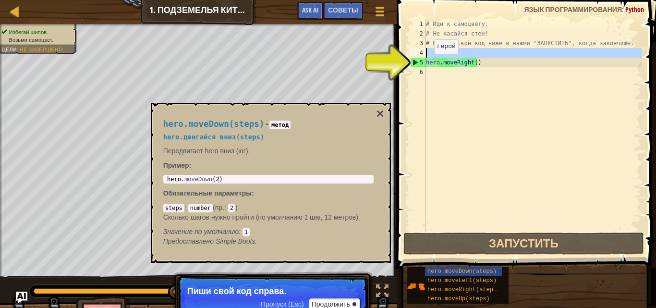
click at [416, 57] on div "4" at bounding box center [418, 53] width 16 height 10
type textarea "hero.moveRight()"
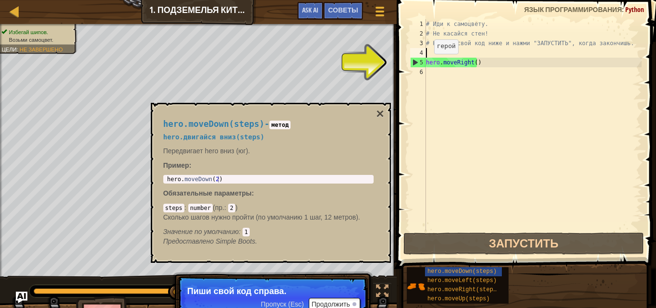
click at [415, 62] on div "5" at bounding box center [418, 63] width 15 height 10
type textarea "hero.moveRight()"
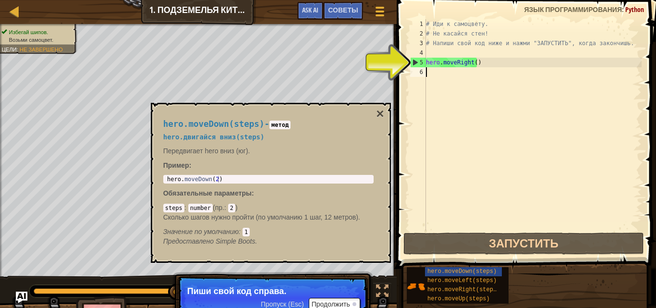
click at [552, 147] on div "# Иди к самоцвету. # Не касайся стен! # Напиши свой код ниже и нажми "ЗАПУСТИТЬ…" at bounding box center [533, 134] width 218 height 231
click at [375, 114] on div "hero.moveDown(steps) - метод hero.двигайся вниз(steps) Передвигает hero вниз (ю…" at bounding box center [269, 183] width 224 height 145
click at [382, 120] on button "×" at bounding box center [380, 113] width 8 height 13
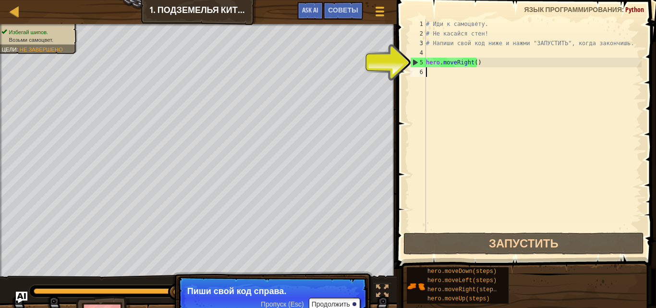
click at [303, 102] on div "Карта Введение в Информатику 1. Подземелья Китгарда Меню игры Готово Советы Ask…" at bounding box center [328, 154] width 656 height 308
click at [396, 90] on span at bounding box center [527, 120] width 267 height 297
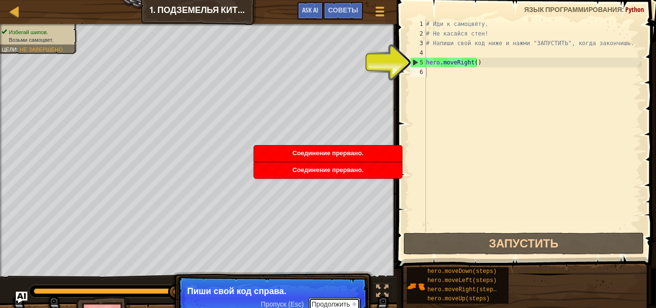
click at [340, 301] on button "Продолжить" at bounding box center [334, 304] width 51 height 12
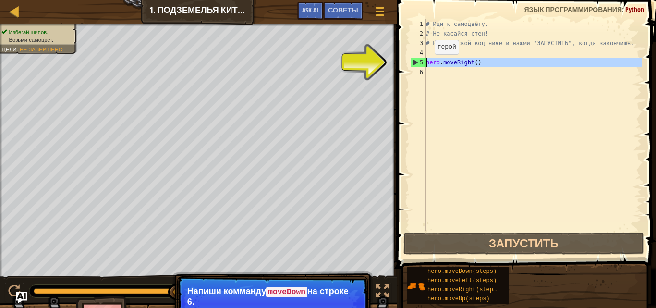
click at [412, 58] on div "5" at bounding box center [418, 63] width 15 height 10
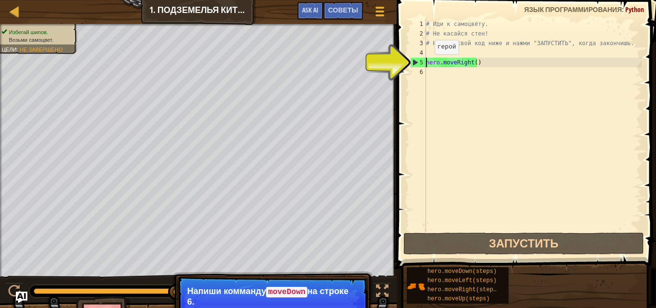
click at [419, 58] on div "5" at bounding box center [418, 63] width 15 height 10
type textarea "hero.moveRight()"
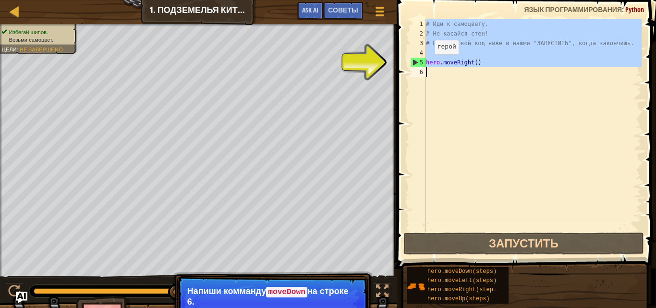
click at [419, 58] on div "5" at bounding box center [418, 63] width 15 height 10
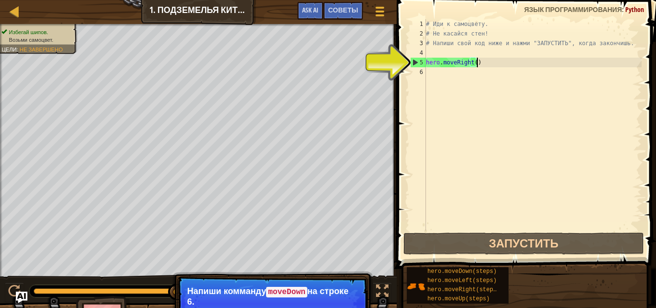
click at [478, 58] on div "# Иди к самоцвету. # Не касайся стен! # Напиши свой код ниже и нажми "ЗАПУСТИТЬ…" at bounding box center [533, 134] width 218 height 231
type textarea "hero.moveRight()"
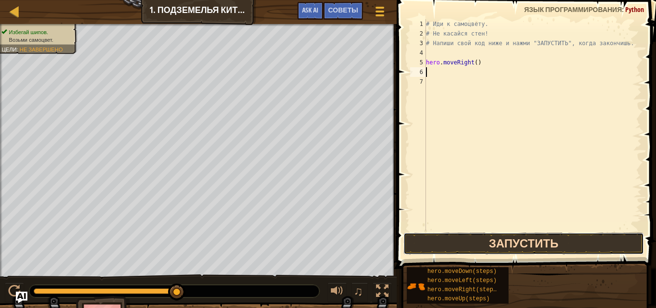
click at [429, 247] on button "Запустить" at bounding box center [524, 244] width 241 height 22
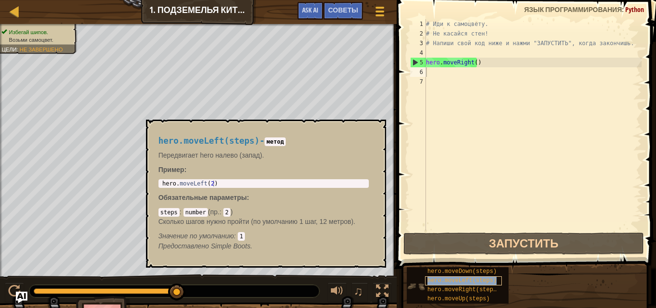
click at [439, 282] on span "hero.moveLeft(steps)" at bounding box center [462, 280] width 69 height 7
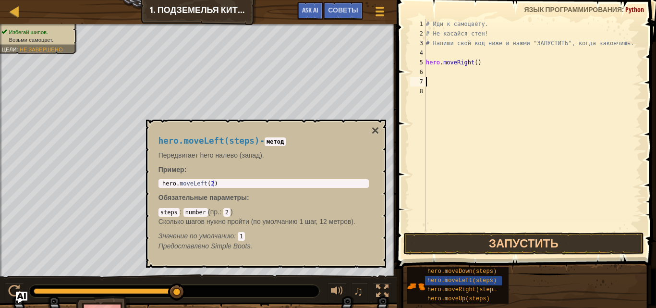
click at [284, 176] on div "hero.moveLeft(steps) - метод Передвигает hero налево (запад). Пример : 1 hero .…" at bounding box center [264, 193] width 224 height 133
click at [284, 178] on div "hero.moveLeft(steps) - метод Передвигает hero налево (запад). Пример : 1 hero .…" at bounding box center [264, 193] width 224 height 133
click at [285, 181] on div "1 hero . moveLeft ( 2 ) ההההההההההההההההההההההההההההההההההההההההההההההההההההההה…" at bounding box center [264, 183] width 210 height 9
type textarea "hero.moveLeft(2)"
click at [284, 185] on div "hero . moveLeft ( 2 )" at bounding box center [263, 190] width 207 height 20
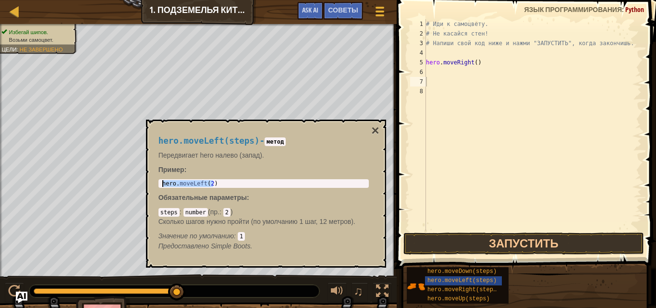
click at [134, 0] on body "Карта Введение в Информатику 1. Подземелья Китгарда Меню игры Готово Советы Ask…" at bounding box center [328, 0] width 656 height 0
click at [382, 125] on div "hero.moveLeft(steps) - метод Передвигает hero налево (запад). Пример : hero.mov…" at bounding box center [266, 194] width 240 height 148
click at [367, 127] on div "hero.moveLeft(steps) - метод Передвигает hero налево (запад). Пример : hero.mov…" at bounding box center [266, 194] width 240 height 148
click at [370, 126] on div "hero.moveLeft(steps) - метод Передвигает hero налево (запад). Пример : hero.mov…" at bounding box center [266, 194] width 240 height 148
click at [378, 125] on button "×" at bounding box center [375, 130] width 8 height 13
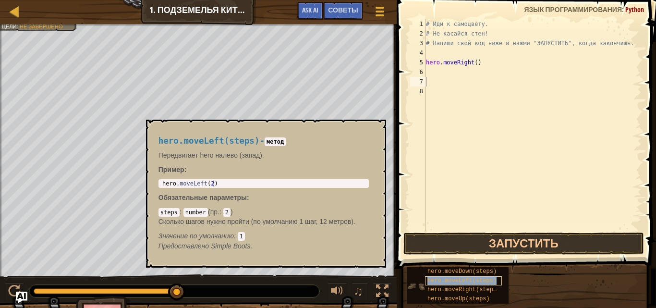
click at [442, 280] on span "hero.moveLeft(steps)" at bounding box center [462, 280] width 69 height 7
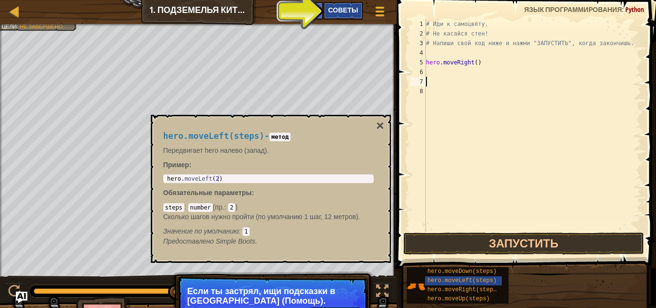
click at [334, 15] on div "Советы" at bounding box center [342, 11] width 39 height 18
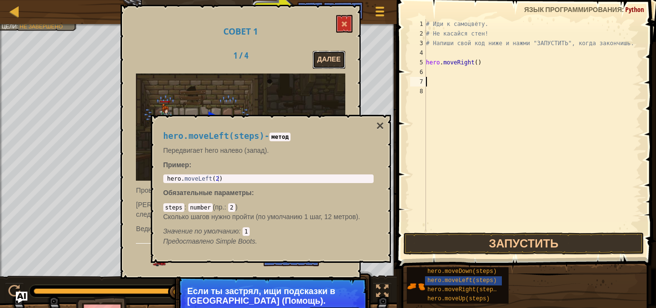
click at [345, 66] on button "Далее" at bounding box center [329, 60] width 33 height 18
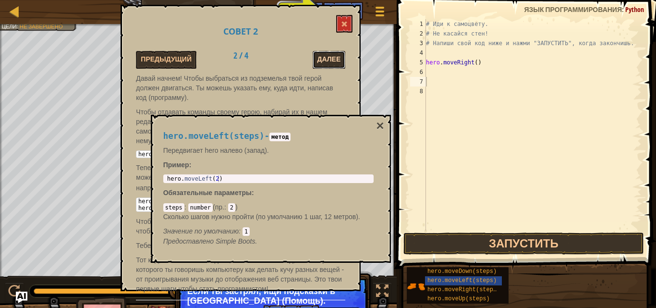
click at [338, 64] on button "Далее" at bounding box center [329, 60] width 33 height 18
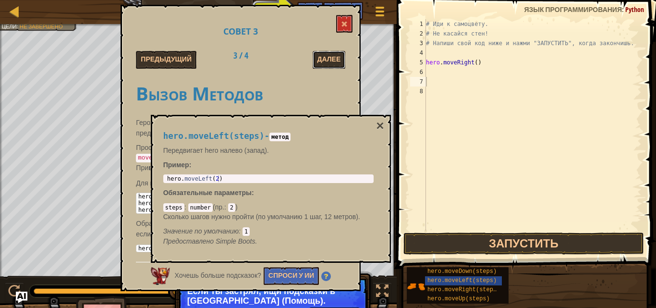
click at [338, 64] on button "Далее" at bounding box center [329, 60] width 33 height 18
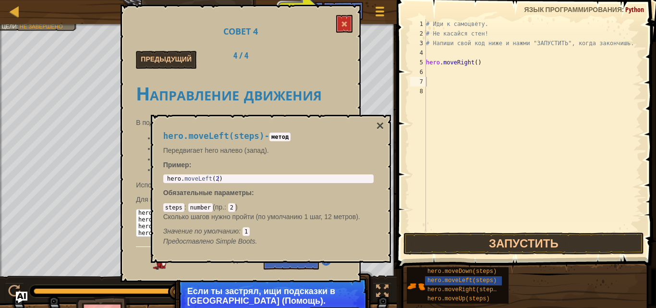
click at [386, 117] on div "hero.moveLeft(steps) - метод Передвигает hero налево (запад). Пример : 1 hero .…" at bounding box center [271, 189] width 240 height 148
click at [390, 130] on div "hero.moveLeft(steps) - метод Передвигает hero налево (запад). Пример : 1 hero .…" at bounding box center [271, 189] width 240 height 148
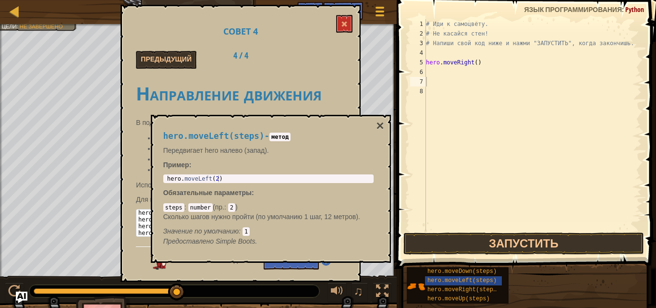
drag, startPoint x: 365, startPoint y: 139, endPoint x: 358, endPoint y: 141, distance: 6.5
click at [358, 141] on h4 "hero.moveLeft(steps) - метод" at bounding box center [268, 136] width 210 height 9
click at [374, 135] on div "hero.moveLeft(steps) - метод Передвигает hero налево (запад). Пример : 1 hero .…" at bounding box center [269, 189] width 224 height 133
drag, startPoint x: 375, startPoint y: 134, endPoint x: 381, endPoint y: 122, distance: 13.8
click at [381, 122] on div "hero.moveLeft(steps) - метод Передвигает hero налево (запад). Пример : 1 hero .…" at bounding box center [271, 189] width 240 height 148
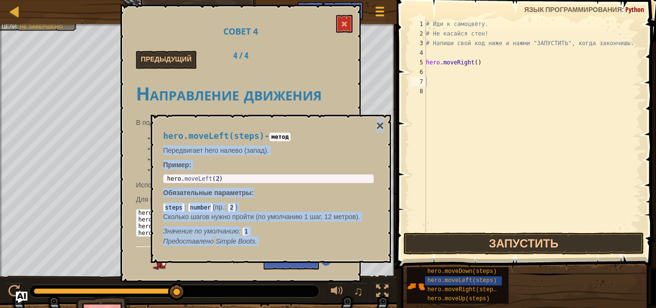
click at [384, 120] on div "hero.moveLeft(steps) - метод Передвигает hero налево (запад). Пример : 1 hero .…" at bounding box center [271, 189] width 240 height 148
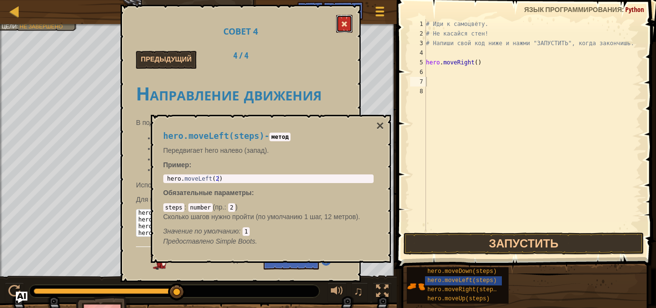
click at [344, 31] on button at bounding box center [344, 24] width 16 height 18
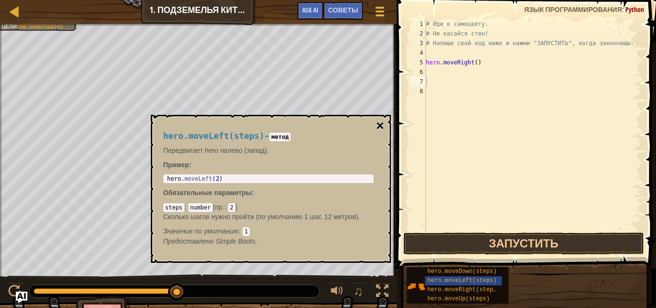
click at [382, 121] on button "×" at bounding box center [380, 125] width 8 height 13
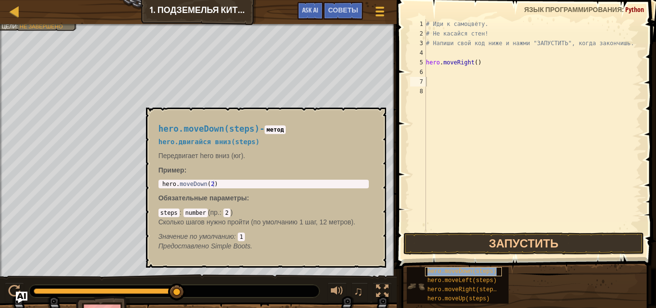
click at [456, 273] on span "hero.moveDown(steps)" at bounding box center [462, 271] width 69 height 7
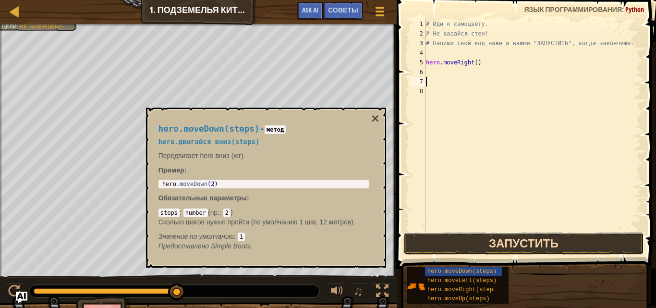
click at [460, 241] on button "Запустить" at bounding box center [524, 244] width 241 height 22
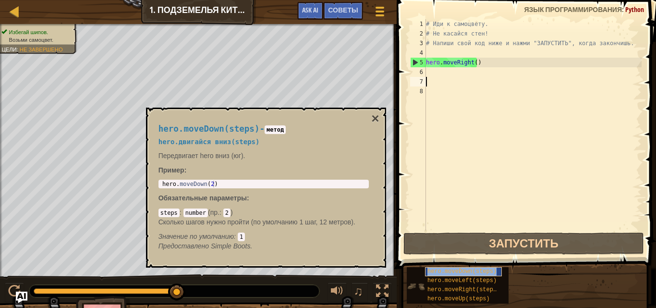
click at [465, 273] on span "hero.moveDown(steps)" at bounding box center [462, 271] width 69 height 7
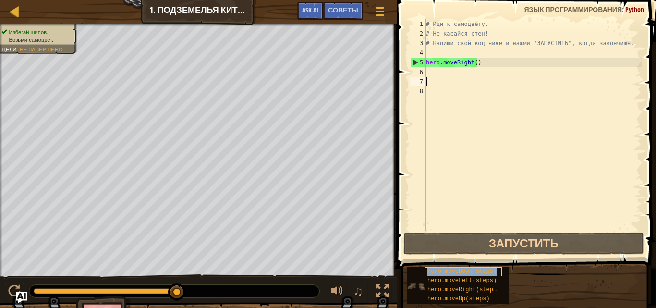
click at [465, 273] on span "hero.moveDown(steps)" at bounding box center [462, 271] width 69 height 7
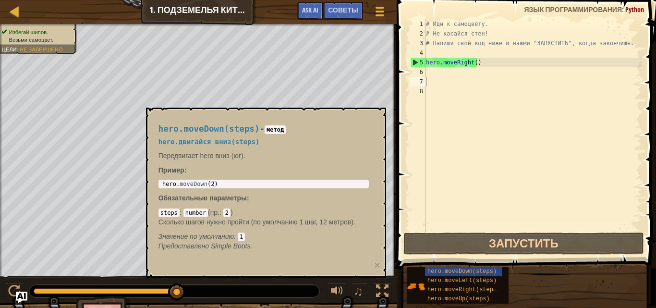
drag, startPoint x: 158, startPoint y: 182, endPoint x: 215, endPoint y: 189, distance: 58.2
click at [215, 188] on div "hero.moveDown(steps) - метод hero.двигайся вниз(steps) Передвигает hero вниз (ю…" at bounding box center [264, 187] width 224 height 145
type textarea "hero.moveDown(2)"
drag, startPoint x: 215, startPoint y: 185, endPoint x: 157, endPoint y: 184, distance: 58.2
click at [157, 184] on div "hero.moveDown(steps) - метод hero.двигайся вниз(steps) Передвигает hero вниз (ю…" at bounding box center [264, 187] width 224 height 145
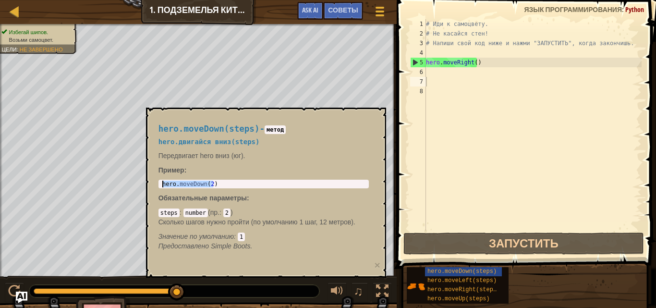
drag, startPoint x: 417, startPoint y: 132, endPoint x: 424, endPoint y: 111, distance: 22.3
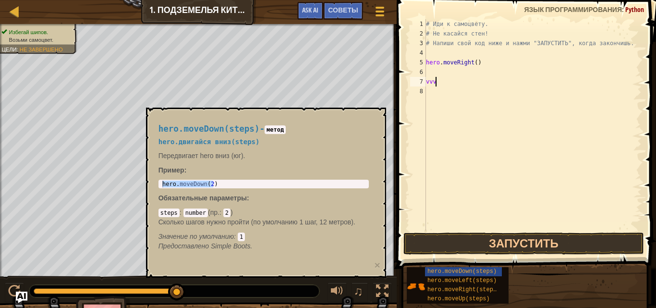
scroll to position [4, 0]
type textarea "v"
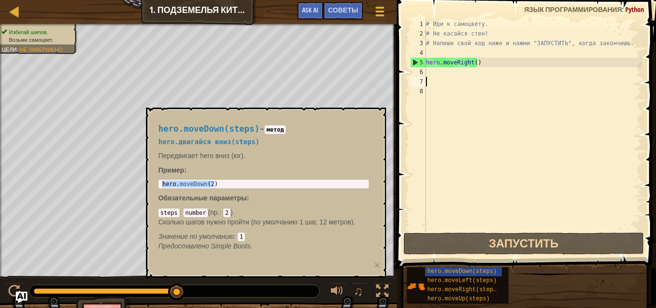
click at [466, 84] on div "# Иди к самоцвету. # Не касайся стен! # Напиши свой код ниже и нажми "ЗАПУСТИТЬ…" at bounding box center [533, 134] width 218 height 231
paste textarea "hero.moveDown(2)"
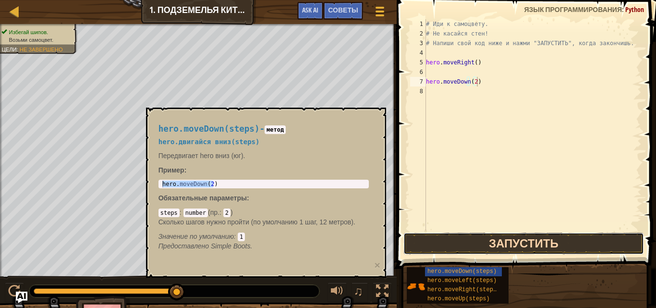
click at [466, 248] on button "Запустить" at bounding box center [524, 244] width 241 height 22
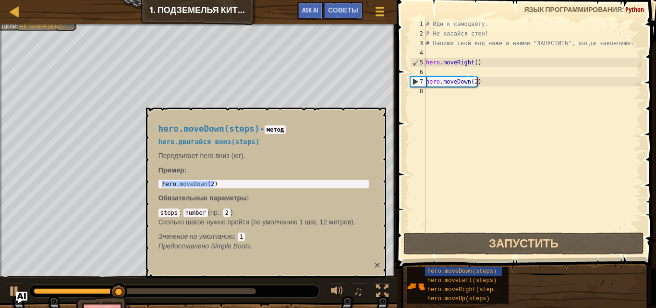
click at [380, 261] on button "×" at bounding box center [377, 265] width 6 height 10
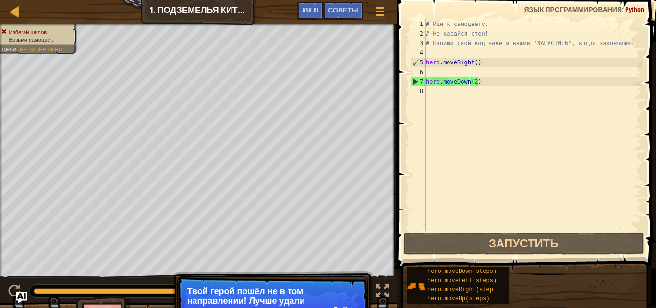
drag, startPoint x: 289, startPoint y: 285, endPoint x: 294, endPoint y: 299, distance: 15.2
click at [291, 296] on p "Пропуск (Esc) Продолжить Твой герой пошёл не в том направлении! Лучше удали пос…" at bounding box center [272, 312] width 191 height 73
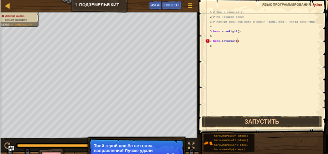
scroll to position [4, 3]
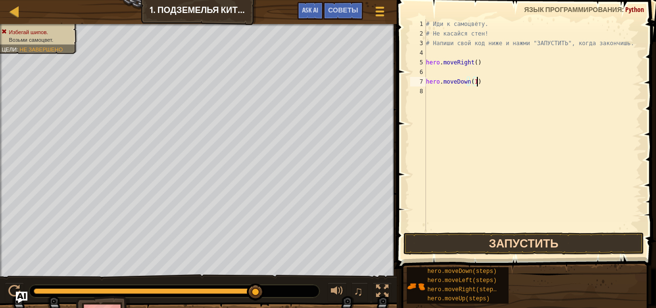
type textarea "hero.moveDown(1)"
click at [432, 235] on button "Запустить" at bounding box center [524, 244] width 241 height 22
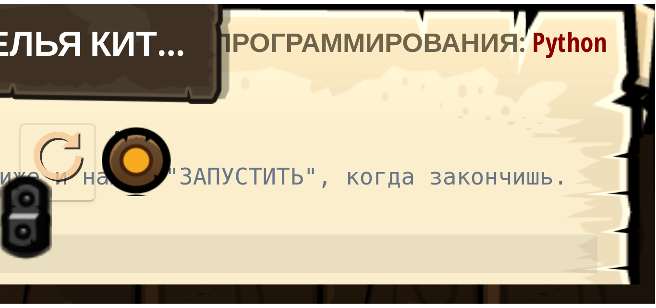
scroll to position [5, 4]
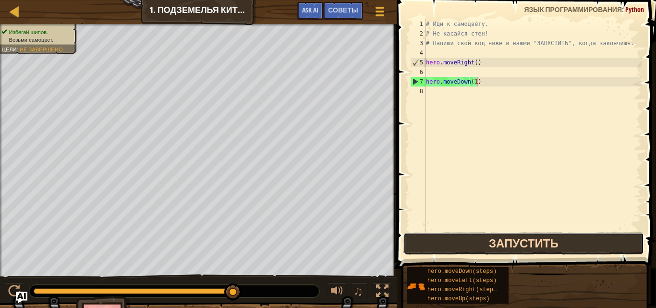
click at [462, 234] on button "Запустить" at bounding box center [524, 244] width 241 height 22
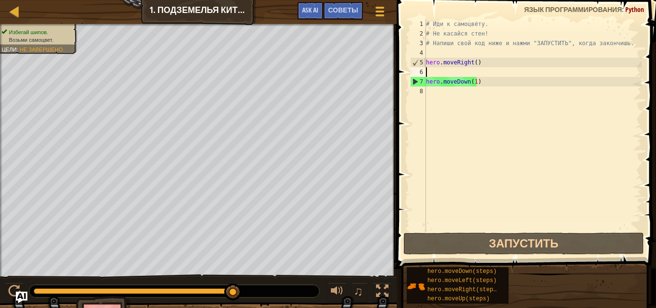
click at [465, 72] on div "# Иди к самоцвету. # Не касайся стен! # Напиши свой код ниже и нажми "ЗАПУСТИТЬ…" at bounding box center [533, 134] width 218 height 231
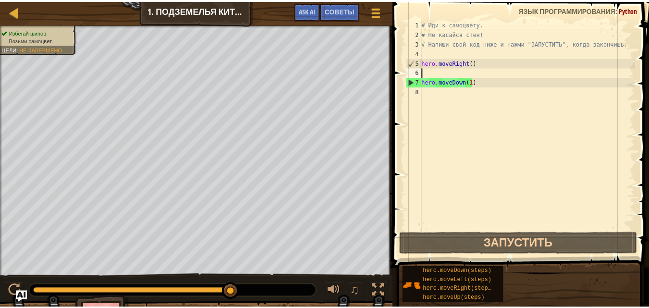
scroll to position [5, 0]
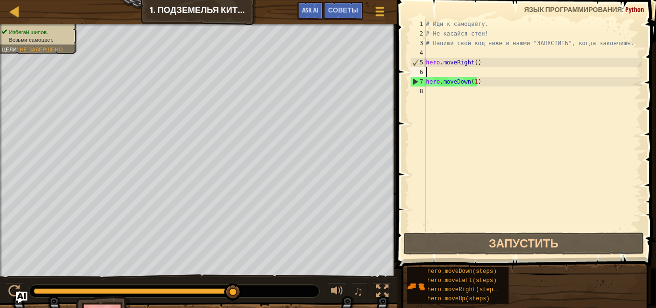
click at [465, 101] on div "# Иди к самоцвету. # Не касайся стен! # Напиши свой код ниже и нажми "ЗАПУСТИТЬ…" at bounding box center [533, 134] width 218 height 231
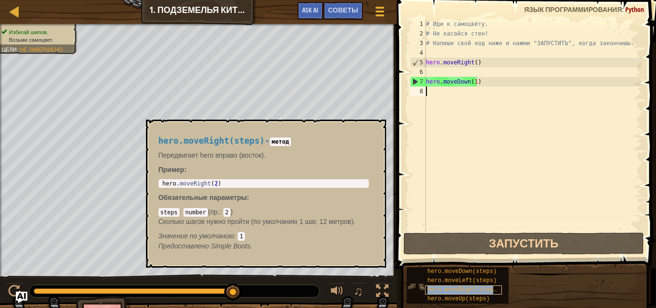
click at [482, 287] on span "hero.moveRight(steps)" at bounding box center [464, 289] width 73 height 7
click at [484, 287] on span "hero.moveRight(steps)" at bounding box center [464, 289] width 73 height 7
click at [495, 291] on div "hero.moveRight(steps)" at bounding box center [463, 289] width 77 height 9
click at [222, 188] on div "1 hero . moveRight ( 2 ) הההההההההההההההההההההההההההההההההההההההההההההההההההההה…" at bounding box center [264, 183] width 210 height 9
drag, startPoint x: 222, startPoint y: 188, endPoint x: 185, endPoint y: 178, distance: 37.3
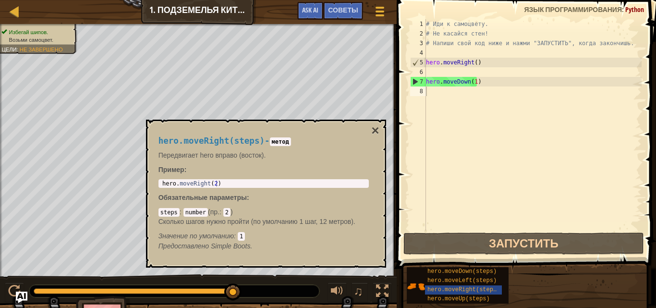
click at [184, 178] on div "hero.moveRight(steps) - метод Передвигает hero вправо (восток). Пример : 1 hero…" at bounding box center [264, 193] width 224 height 133
drag, startPoint x: 219, startPoint y: 180, endPoint x: 154, endPoint y: 178, distance: 64.9
click at [150, 179] on div "hero.moveRight(steps) - метод Передвигает hero вправо (восток). Пример : 1 hero…" at bounding box center [266, 194] width 240 height 148
type textarea "hero.moveRight(2)"
click at [191, 182] on div "hero . moveRight ( 2 )" at bounding box center [263, 190] width 207 height 20
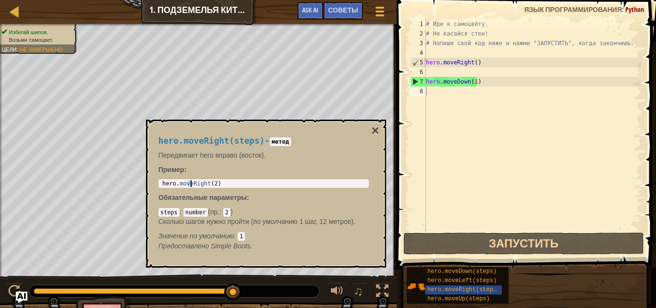
click at [208, 185] on div "hero . moveRight ( 2 )" at bounding box center [263, 190] width 207 height 20
click at [228, 186] on div "hero . moveRight ( 2 )" at bounding box center [263, 190] width 207 height 20
drag, startPoint x: 228, startPoint y: 186, endPoint x: 160, endPoint y: 178, distance: 68.2
click at [160, 178] on div "hero.moveRight(steps) - метод Передвигает hero вправо (восток). Пример : hero.m…" at bounding box center [264, 193] width 224 height 133
click at [437, 96] on div "# Иди к самоцвету. # Не касайся стен! # Напиши свой код ниже и нажми "ЗАПУСТИТЬ…" at bounding box center [533, 134] width 218 height 231
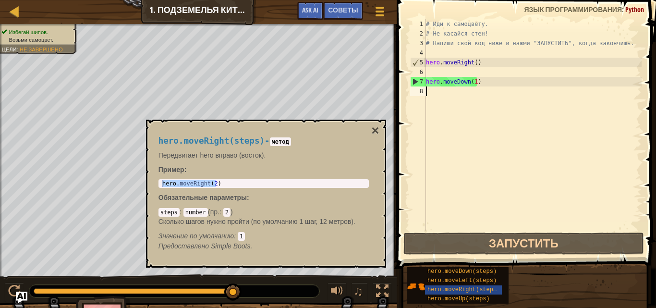
paste textarea "hero.moveRight(2)"
type textarea "hero.moveRight(2)"
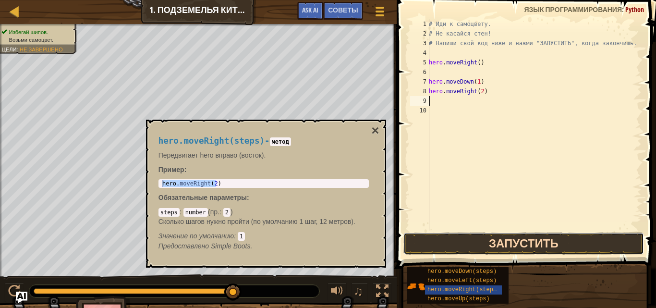
click at [563, 249] on button "Запустить" at bounding box center [524, 244] width 241 height 22
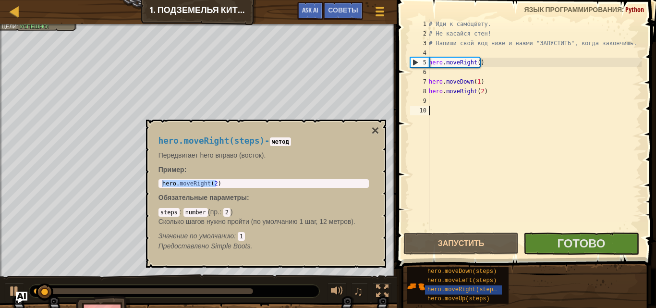
drag, startPoint x: 438, startPoint y: 192, endPoint x: 371, endPoint y: 141, distance: 84.0
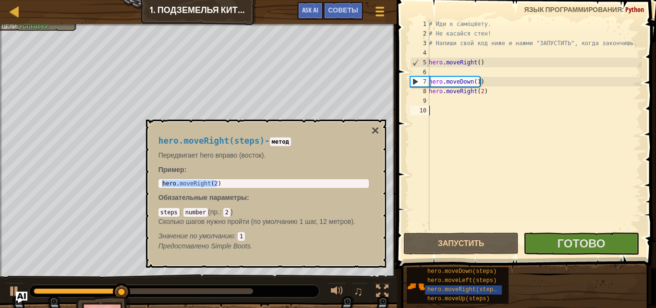
drag, startPoint x: 371, startPoint y: 141, endPoint x: 358, endPoint y: 127, distance: 18.7
click at [357, 127] on div "hero.moveRight(steps) - метод Передвигает hero вправо (восток). Пример : hero.m…" at bounding box center [264, 193] width 224 height 133
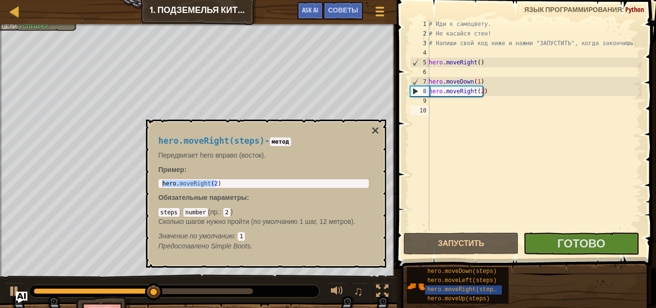
click at [375, 121] on div "hero.moveRight(steps) - метод Передвигает hero вправо (восток). Пример : hero.m…" at bounding box center [266, 194] width 240 height 148
click at [375, 124] on button "×" at bounding box center [375, 130] width 8 height 13
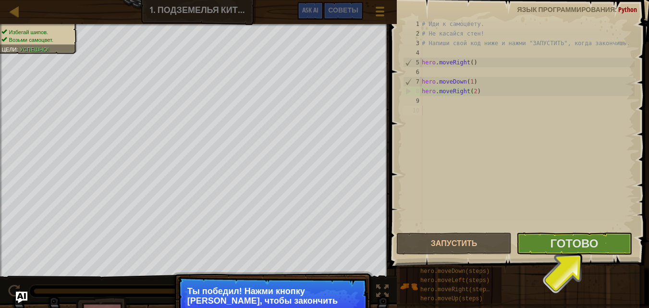
click at [528, 255] on span at bounding box center [520, 120] width 267 height 297
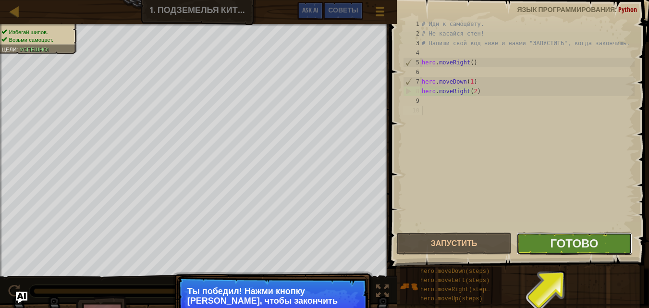
click at [530, 250] on button "Готово" at bounding box center [574, 244] width 115 height 22
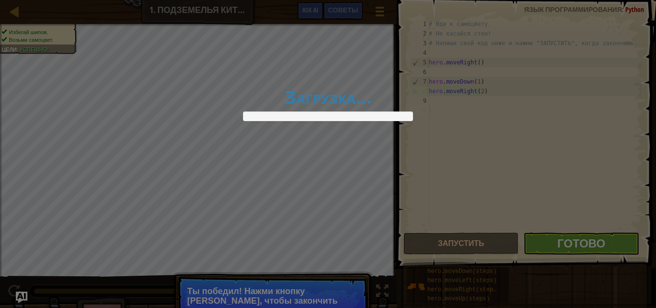
click at [530, 249] on div "Загрузка..." at bounding box center [328, 154] width 656 height 308
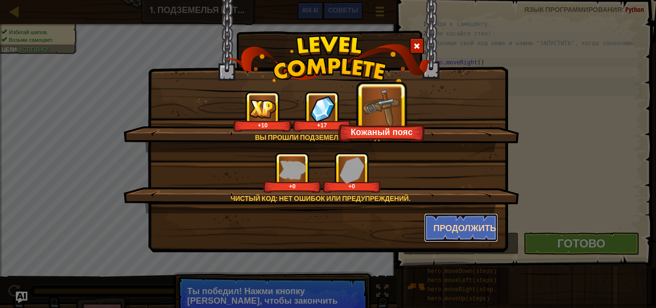
click at [460, 227] on button "Продолжить" at bounding box center [461, 227] width 74 height 29
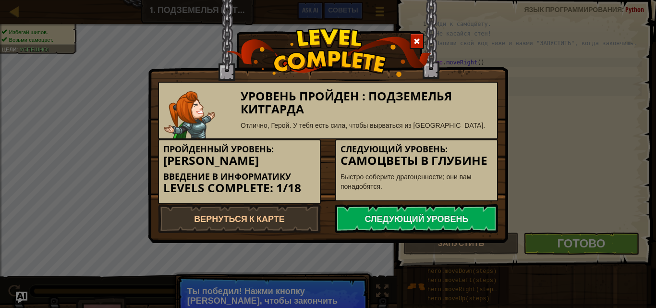
click at [88, 222] on div "Уровень пройден : Подземелья Китгарда Отлично, Герой. У тебя есть сила, чтобы в…" at bounding box center [328, 154] width 656 height 308
click at [455, 210] on link "Следующий уровень" at bounding box center [416, 218] width 163 height 29
click at [454, 211] on link "Следующий уровень" at bounding box center [416, 218] width 163 height 29
drag, startPoint x: 335, startPoint y: 210, endPoint x: 341, endPoint y: 215, distance: 7.8
click at [340, 215] on div "Следующий уровень" at bounding box center [416, 218] width 177 height 29
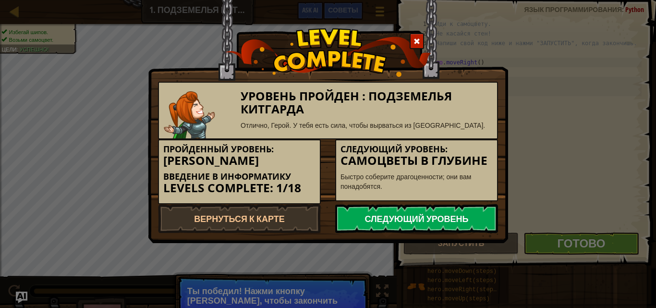
click at [348, 212] on link "Следующий уровень" at bounding box center [416, 218] width 163 height 29
click at [370, 231] on link "Следующий уровень" at bounding box center [416, 218] width 163 height 29
click at [370, 223] on link "Следующий уровень" at bounding box center [416, 218] width 163 height 29
click at [358, 225] on link "Следующий уровень" at bounding box center [416, 218] width 163 height 29
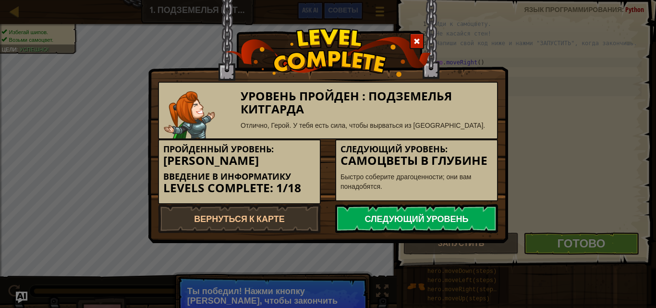
click at [358, 224] on link "Следующий уровень" at bounding box center [416, 218] width 163 height 29
click at [357, 224] on link "Следующий уровень" at bounding box center [416, 218] width 163 height 29
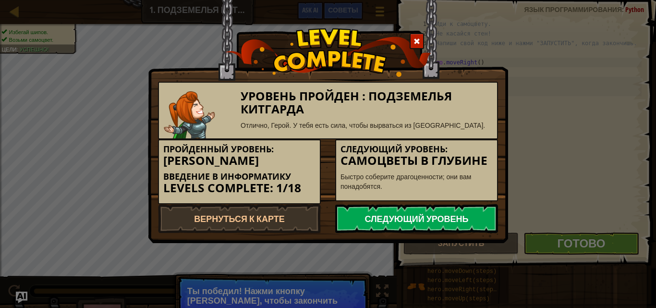
click at [366, 225] on link "Следующий уровень" at bounding box center [416, 218] width 163 height 29
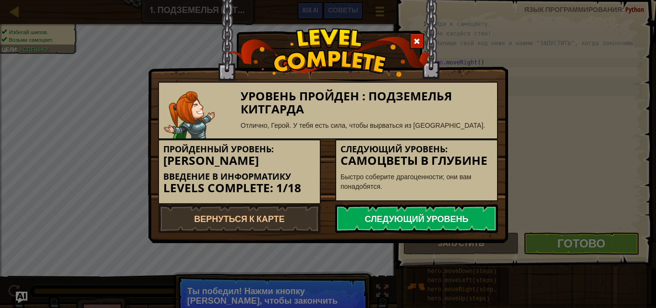
click at [366, 225] on link "Следующий уровень" at bounding box center [416, 218] width 163 height 29
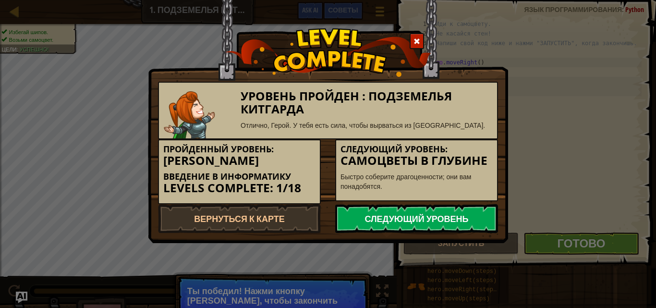
click at [366, 224] on link "Следующий уровень" at bounding box center [416, 218] width 163 height 29
click at [366, 211] on link "Следующий уровень" at bounding box center [416, 218] width 163 height 29
click at [365, 210] on link "Следующий уровень" at bounding box center [416, 218] width 163 height 29
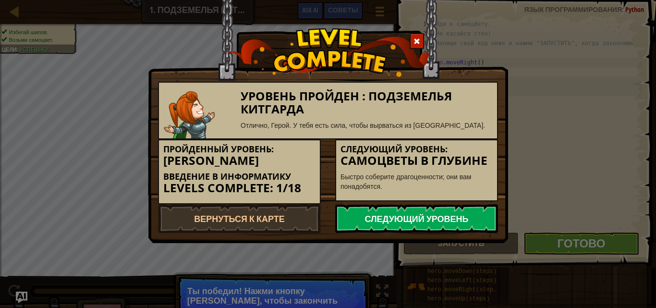
click at [415, 231] on link "Следующий уровень" at bounding box center [416, 218] width 163 height 29
click at [415, 224] on link "Следующий уровень" at bounding box center [416, 218] width 163 height 29
click at [458, 50] on div at bounding box center [327, 68] width 359 height 64
click at [456, 226] on link "Следующий уровень" at bounding box center [416, 218] width 163 height 29
click at [463, 215] on link "Следующий уровень" at bounding box center [416, 218] width 163 height 29
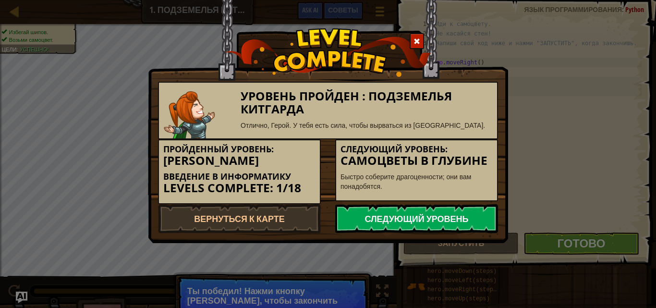
click at [463, 215] on link "Следующий уровень" at bounding box center [416, 218] width 163 height 29
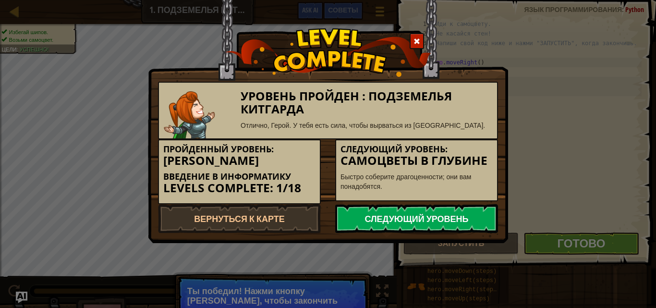
click at [463, 215] on link "Следующий уровень" at bounding box center [416, 218] width 163 height 29
click at [421, 51] on img at bounding box center [328, 52] width 206 height 49
click at [426, 210] on link "Следующий уровень" at bounding box center [416, 218] width 163 height 29
click at [429, 223] on link "Следующий уровень" at bounding box center [416, 218] width 163 height 29
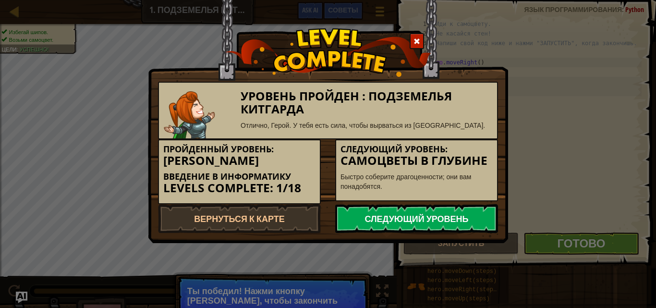
click at [429, 223] on link "Следующий уровень" at bounding box center [416, 218] width 163 height 29
drag, startPoint x: 429, startPoint y: 224, endPoint x: 424, endPoint y: 189, distance: 35.5
click at [426, 222] on link "Следующий уровень" at bounding box center [416, 218] width 163 height 29
drag, startPoint x: 417, startPoint y: 193, endPoint x: 401, endPoint y: 247, distance: 56.0
click at [408, 211] on div "Уровень пройден : Подземелья Китгарда Отлично, Герой. У тебя есть сила, чтобы в…" at bounding box center [328, 157] width 340 height 151
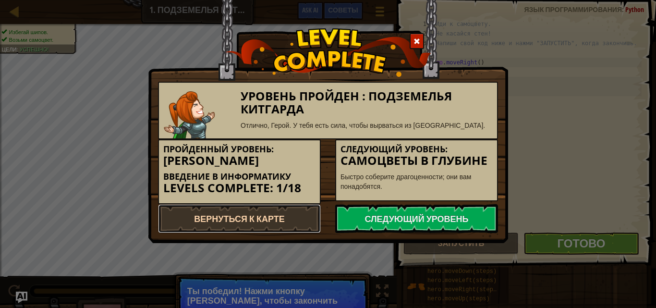
click at [176, 223] on link "Вернуться к карте" at bounding box center [239, 218] width 163 height 29
select select "ru"
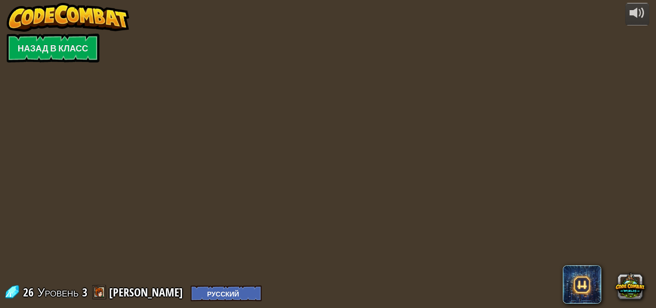
select select "ru"
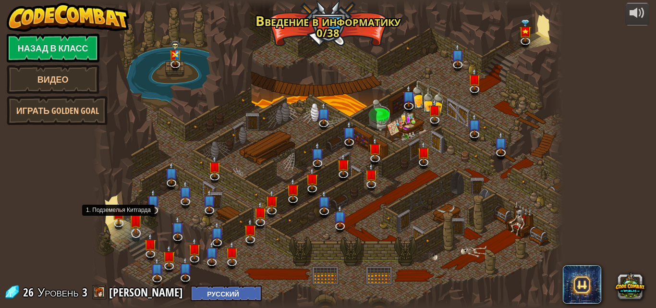
select select "ru"
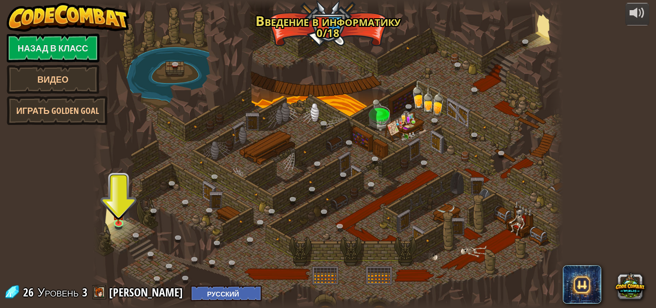
click at [134, 229] on div at bounding box center [328, 154] width 471 height 308
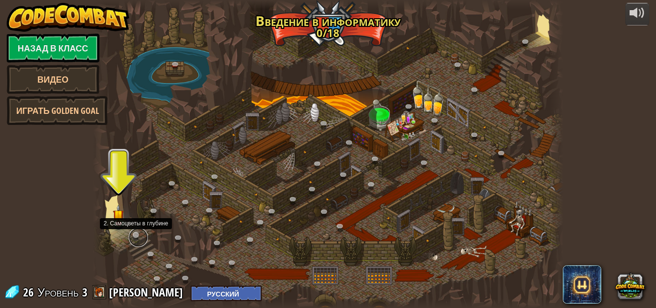
click at [133, 231] on link at bounding box center [138, 237] width 19 height 19
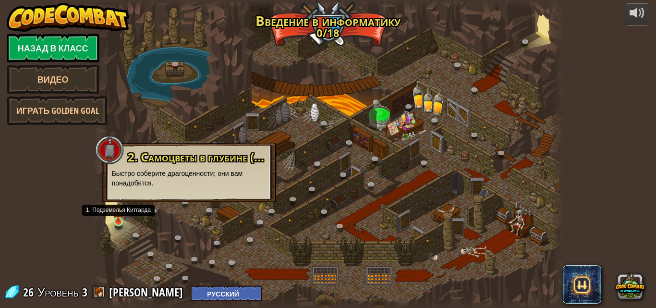
click at [118, 221] on img at bounding box center [118, 209] width 11 height 25
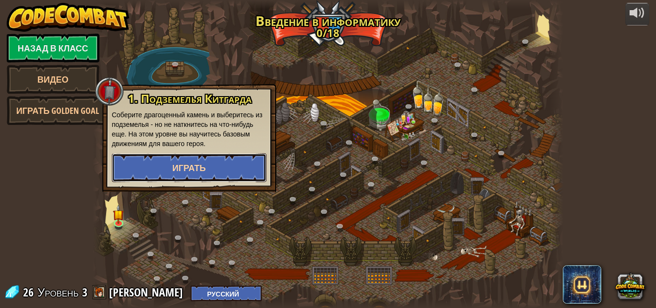
click at [183, 172] on span "Играть" at bounding box center [190, 168] width 34 height 12
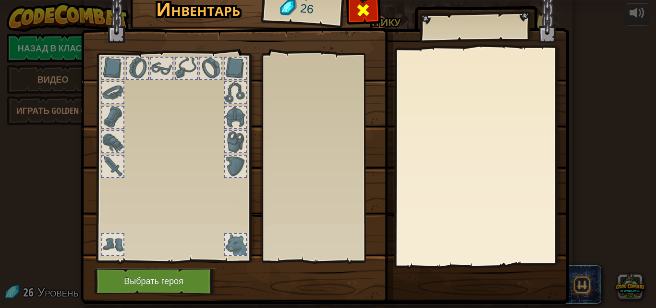
click at [356, 13] on span at bounding box center [363, 9] width 15 height 15
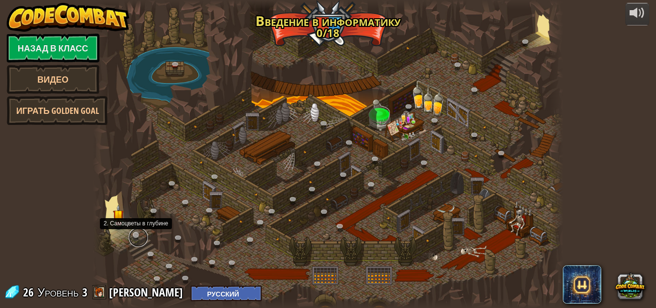
click at [138, 239] on link at bounding box center [138, 237] width 19 height 19
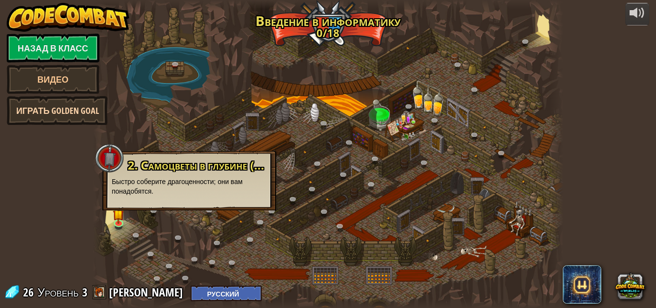
click at [47, 107] on link "Играть Golden Goal" at bounding box center [57, 110] width 101 height 29
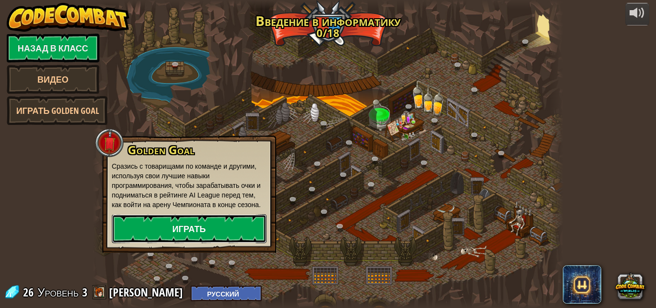
click at [170, 231] on link "Играть" at bounding box center [189, 228] width 155 height 29
click at [232, 230] on link "Играть" at bounding box center [189, 228] width 155 height 29
click at [235, 227] on link "Играть" at bounding box center [189, 228] width 155 height 29
select select "ru"
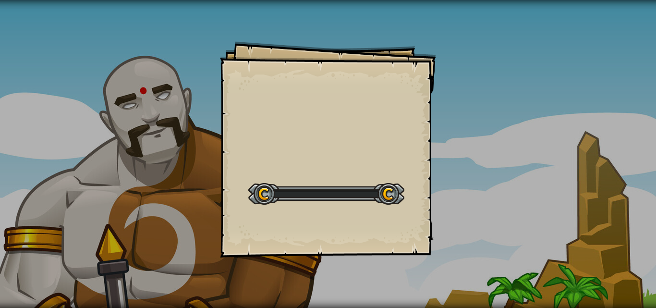
drag, startPoint x: 336, startPoint y: 154, endPoint x: 343, endPoint y: 164, distance: 12.1
click at [343, 164] on div "Goals Start Level Ошибка загрузки с сервера Чтобы пройти этот уровень, нужна по…" at bounding box center [328, 149] width 216 height 216
click at [369, 202] on div at bounding box center [326, 194] width 156 height 22
drag, startPoint x: 352, startPoint y: 199, endPoint x: 339, endPoint y: 173, distance: 28.8
click at [344, 187] on div at bounding box center [326, 194] width 156 height 22
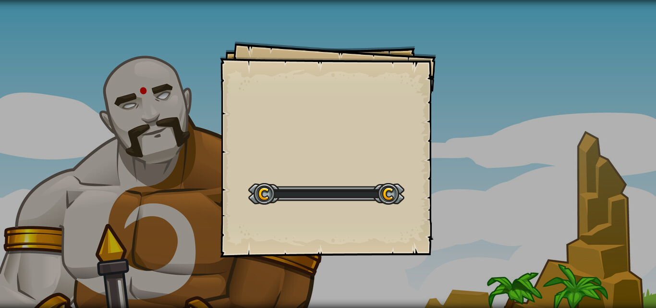
drag, startPoint x: 338, startPoint y: 172, endPoint x: 322, endPoint y: 139, distance: 36.1
click at [321, 137] on div "Goals Start Level Ошибка загрузки с сервера Чтобы пройти этот уровень, нужна по…" at bounding box center [328, 149] width 216 height 216
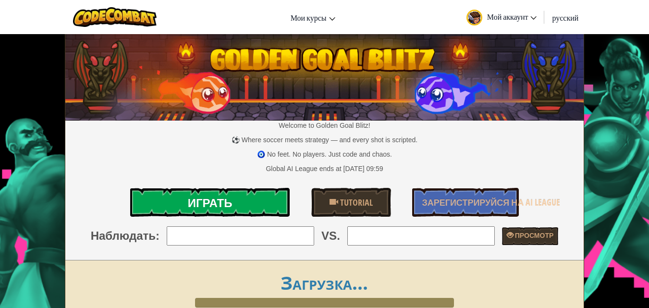
click at [191, 189] on link "Играть" at bounding box center [210, 202] width 160 height 29
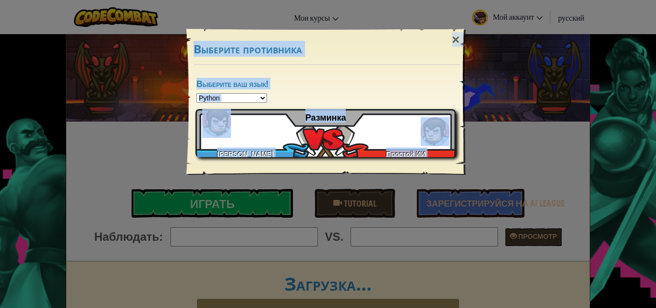
click at [343, 132] on div "Морозова Нюта Простой ИИ Разминка" at bounding box center [326, 133] width 260 height 48
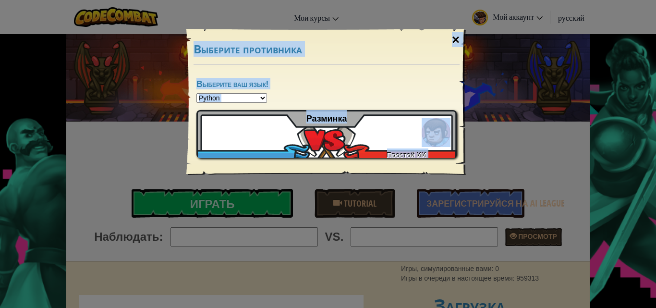
click at [461, 40] on div "×" at bounding box center [456, 40] width 22 height 28
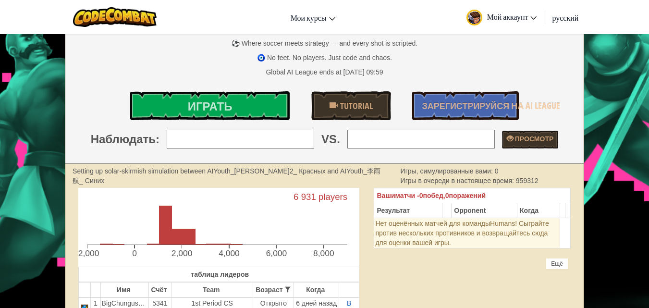
scroll to position [96, 0]
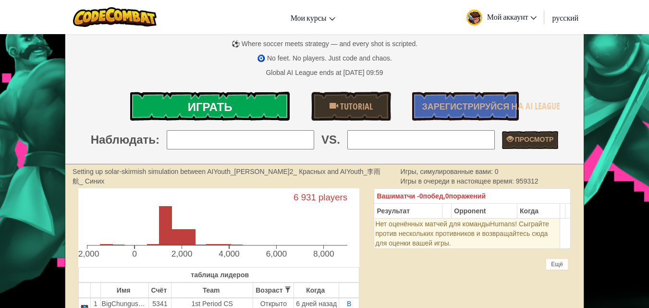
click at [268, 110] on link "Играть" at bounding box center [210, 106] width 160 height 29
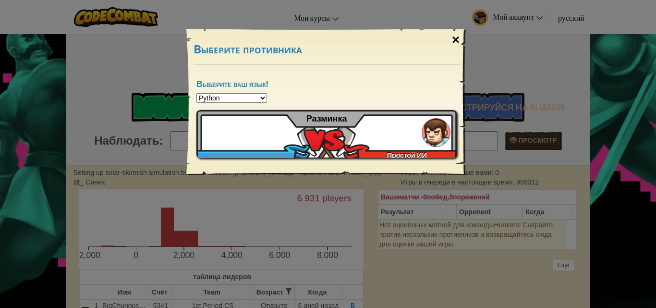
click at [459, 42] on div "×" at bounding box center [456, 40] width 22 height 28
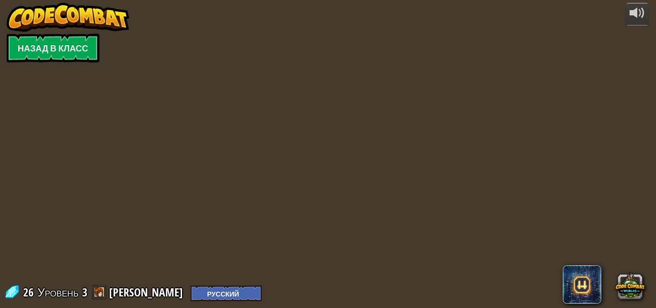
select select "ru"
click at [52, 56] on link "Назад в класс" at bounding box center [53, 48] width 93 height 29
click at [78, 59] on link "Назад в класс" at bounding box center [53, 48] width 93 height 29
click at [73, 56] on link "Назад в класс" at bounding box center [53, 48] width 93 height 29
click at [69, 56] on link "Назад в класс" at bounding box center [53, 48] width 93 height 29
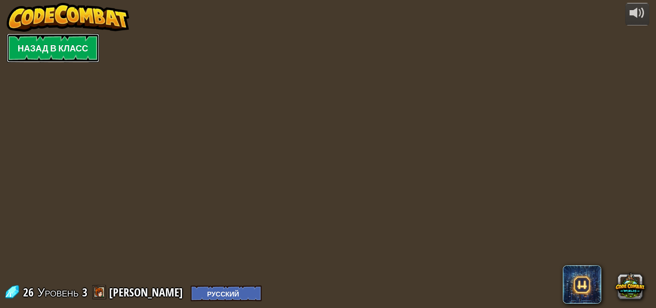
click at [69, 56] on link "Назад в класс" at bounding box center [53, 48] width 93 height 29
click at [70, 54] on link "Назад в класс" at bounding box center [53, 48] width 93 height 29
click at [37, 51] on link "Назад в класс" at bounding box center [53, 48] width 93 height 29
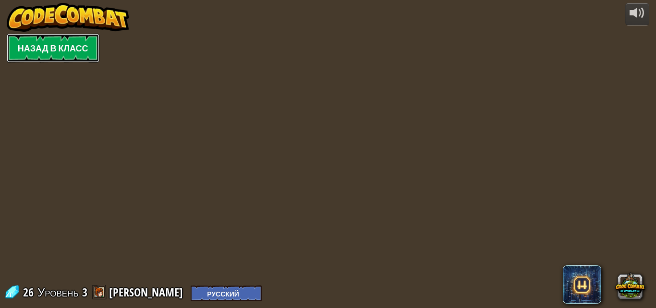
click at [37, 51] on link "Назад в класс" at bounding box center [53, 48] width 93 height 29
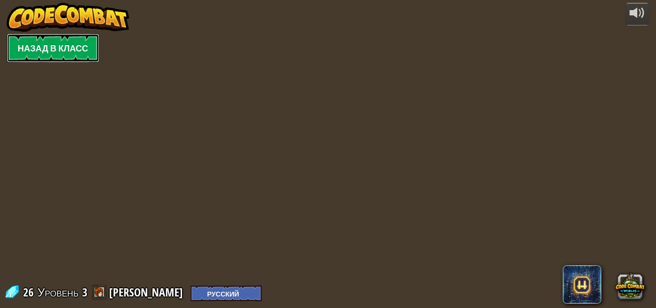
click at [37, 51] on link "Назад в класс" at bounding box center [53, 48] width 93 height 29
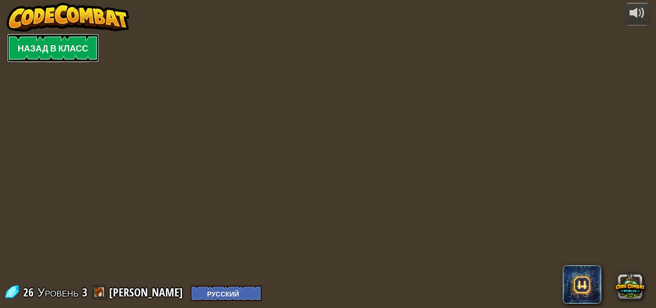
click at [37, 51] on link "Назад в класс" at bounding box center [53, 48] width 93 height 29
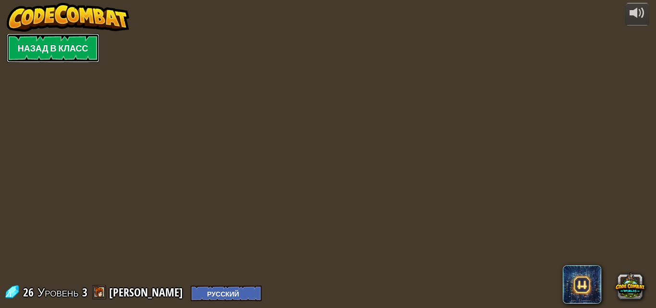
click at [37, 51] on link "Назад в класс" at bounding box center [53, 48] width 93 height 29
drag, startPoint x: 37, startPoint y: 51, endPoint x: 31, endPoint y: 69, distance: 19.3
click at [31, 69] on div "powered by Назад в класс 26 Уровень 3 Морозова Нюта English (US) English (UK) 简…" at bounding box center [328, 154] width 656 height 308
click at [26, 38] on link "Назад в класс" at bounding box center [53, 48] width 93 height 29
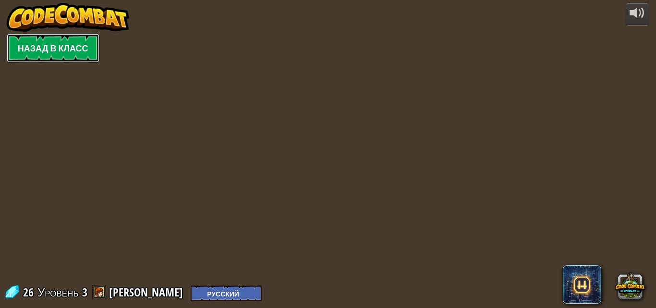
click at [26, 38] on link "Назад в класс" at bounding box center [53, 48] width 93 height 29
click at [180, 47] on div "powered by Назад в класс 26 Уровень 3 Морозова Нюта English (US) English (UK) 简…" at bounding box center [328, 154] width 656 height 308
select select "ru"
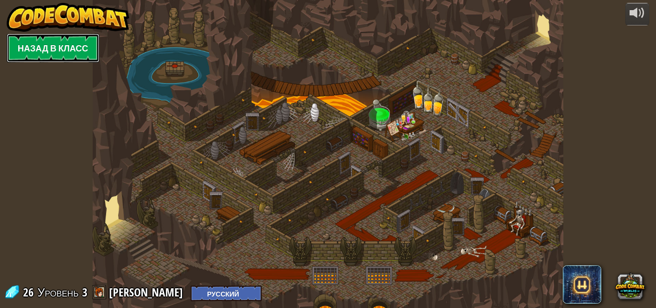
click at [65, 53] on link "Назад в класс" at bounding box center [53, 48] width 93 height 29
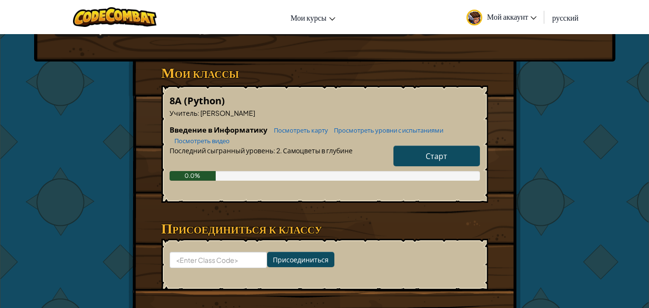
scroll to position [144, 0]
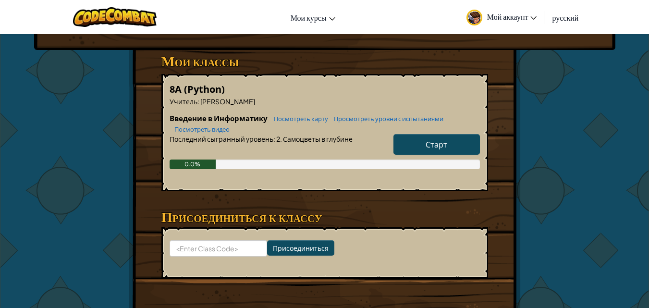
select select "ru"
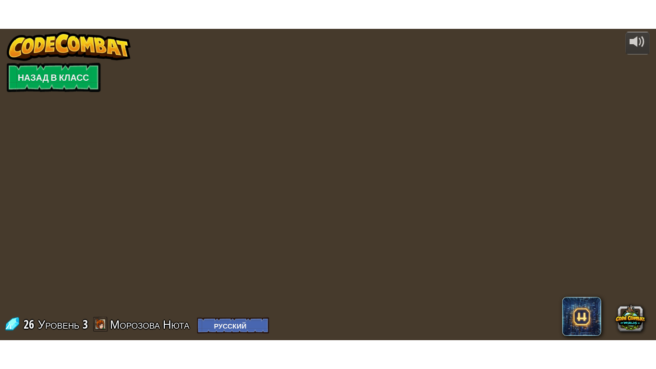
scroll to position [0, 0]
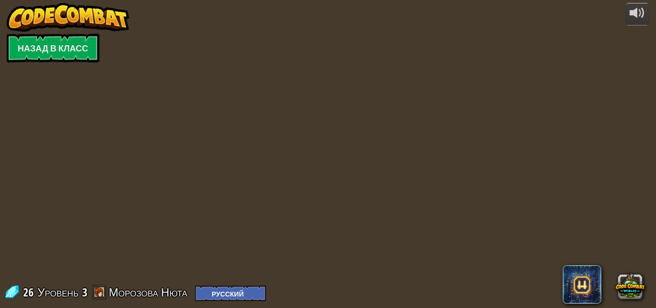
select select "ru"
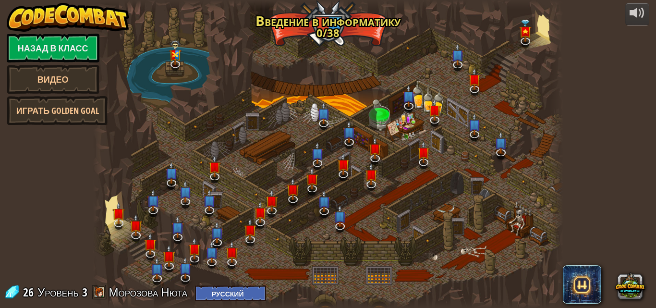
select select "ru"
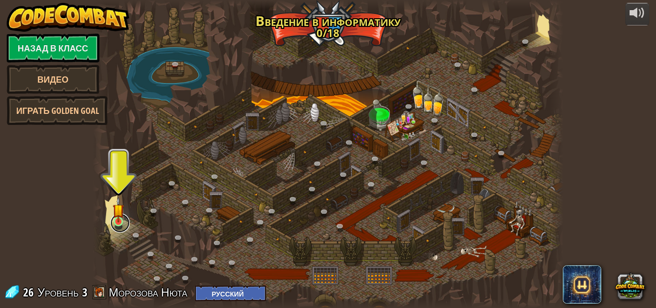
click at [117, 224] on link at bounding box center [120, 222] width 19 height 19
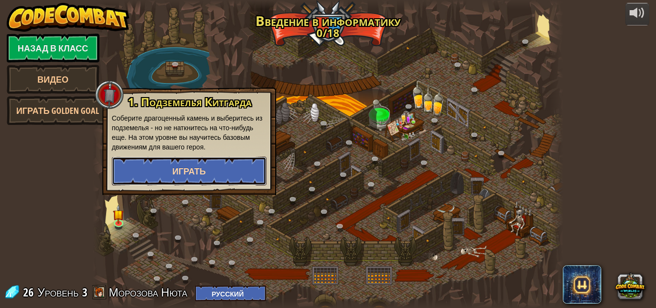
click at [167, 172] on button "Играть" at bounding box center [189, 171] width 155 height 29
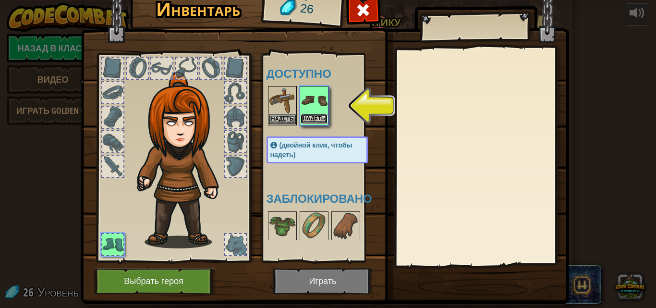
click at [320, 119] on button "Надеть" at bounding box center [314, 119] width 27 height 10
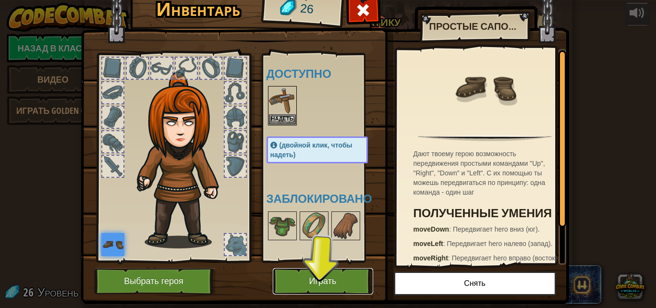
click at [286, 286] on button "Играть" at bounding box center [323, 281] width 100 height 26
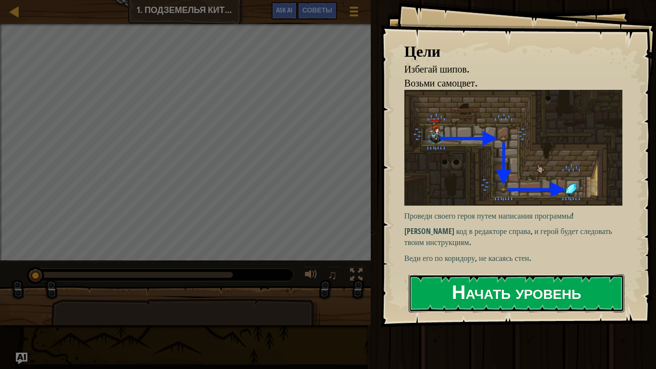
click at [467, 290] on button "Начать уровень" at bounding box center [517, 293] width 216 height 38
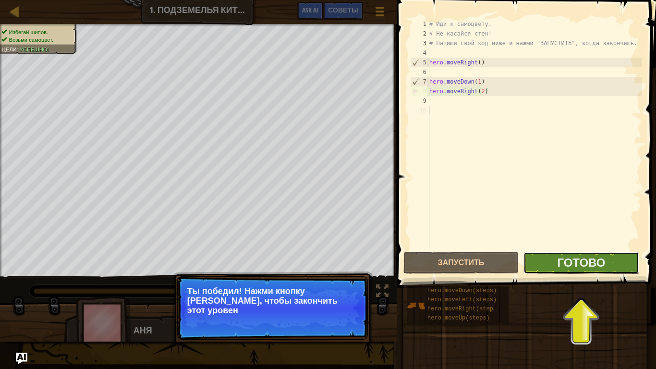
click at [524, 262] on button "Готово" at bounding box center [581, 263] width 115 height 22
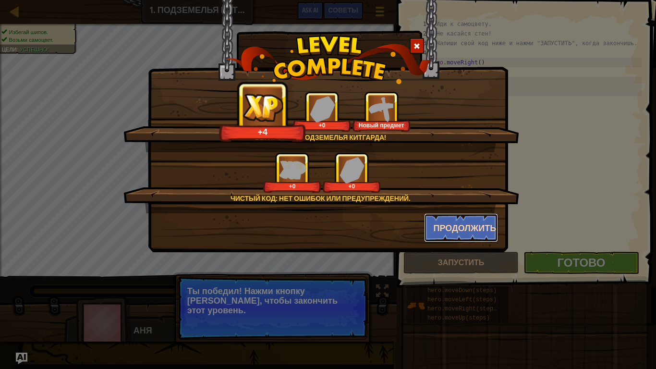
click at [440, 225] on button "Продолжить" at bounding box center [461, 227] width 74 height 29
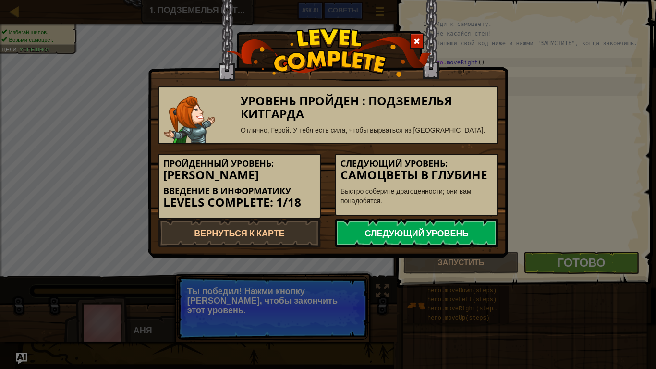
click at [374, 225] on link "Следующий уровень" at bounding box center [416, 233] width 163 height 29
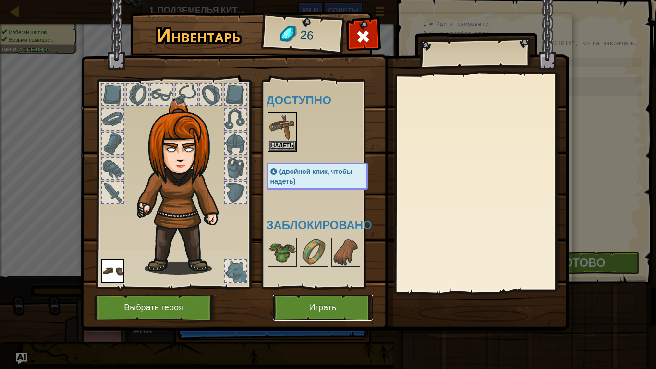
click at [306, 302] on button "Играть" at bounding box center [323, 308] width 100 height 26
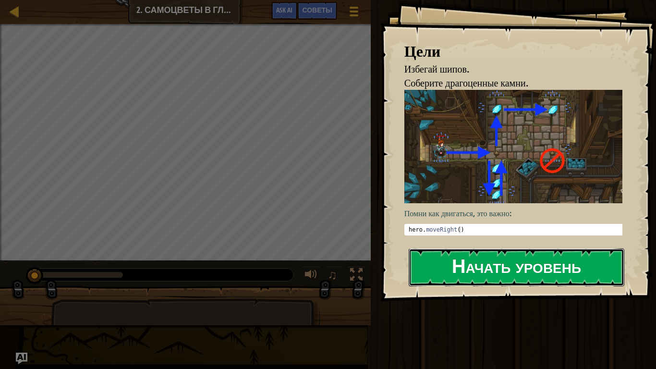
click at [482, 270] on button "Начать уровень" at bounding box center [517, 267] width 216 height 38
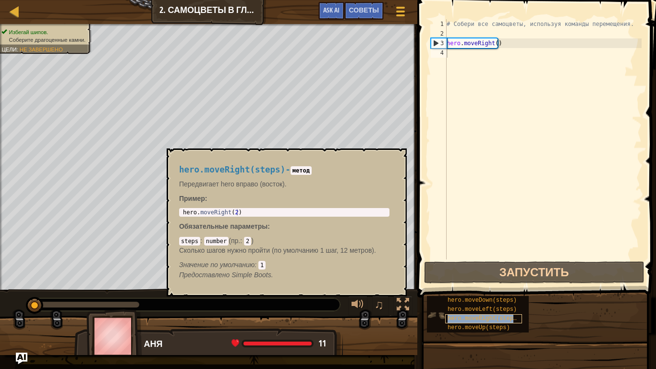
click at [465, 308] on span "hero.moveRight(steps)" at bounding box center [484, 318] width 73 height 7
click at [494, 43] on div "# Собери все самоцветы, используя команды перемещения. hero . moveRight ( )" at bounding box center [543, 148] width 197 height 259
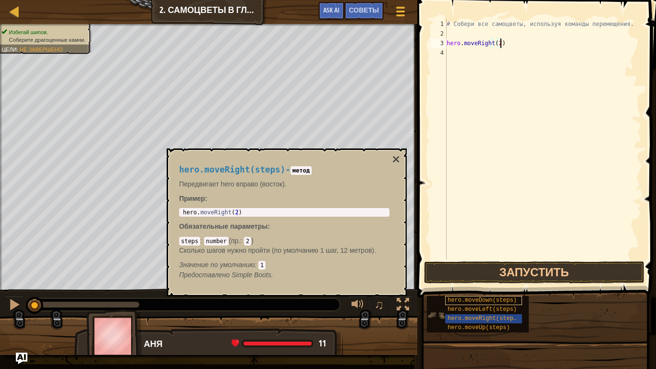
type textarea "hero.moveRight(2)"
click at [482, 300] on span "hero.moveDown(steps)" at bounding box center [482, 300] width 69 height 7
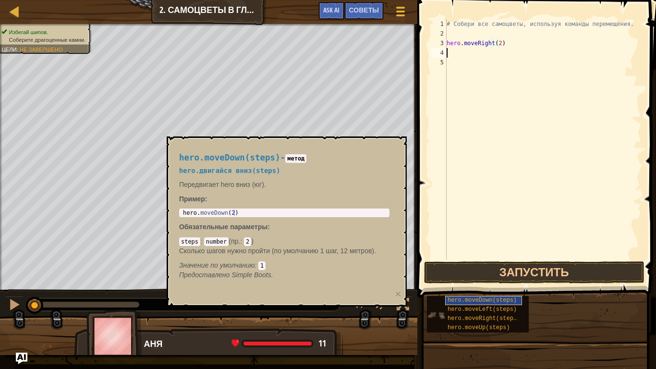
scroll to position [4, 0]
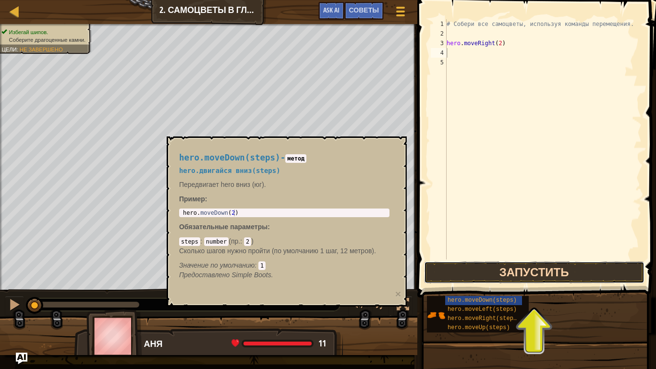
click at [534, 280] on button "Запустить" at bounding box center [534, 272] width 221 height 22
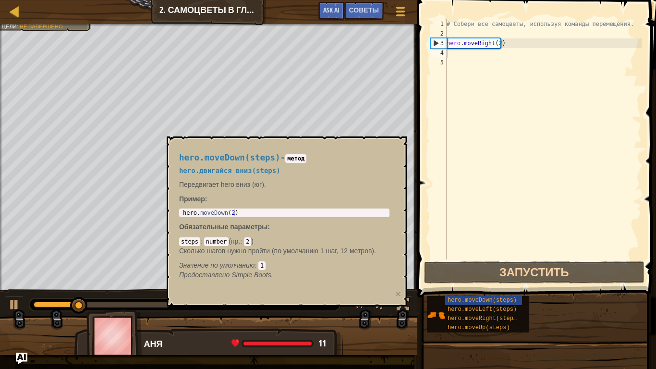
click at [510, 298] on span "hero.moveDown(steps)" at bounding box center [482, 300] width 69 height 7
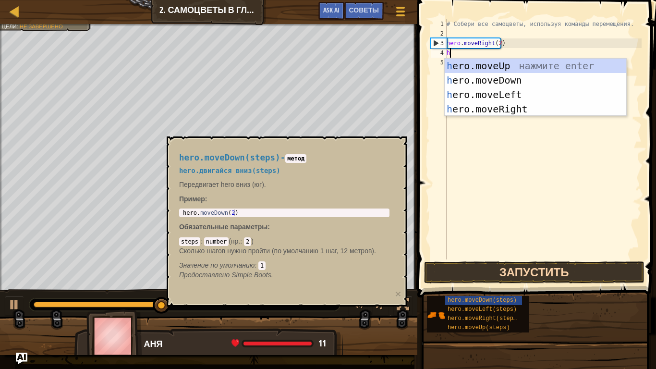
type textarea "he"
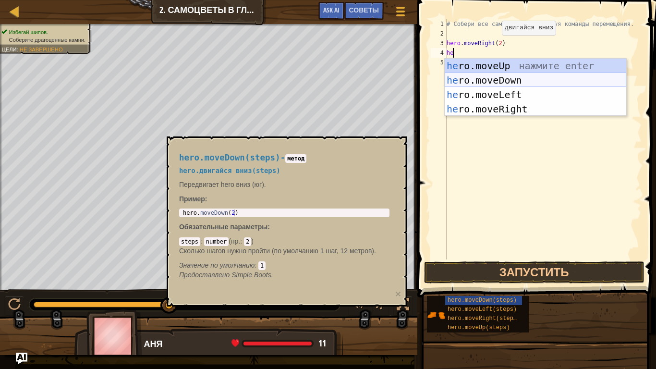
click at [488, 74] on div "he ro.moveUp нажмите enter he ro.moveDown нажмите enter he ro.moveLeft нажмите …" at bounding box center [536, 102] width 182 height 86
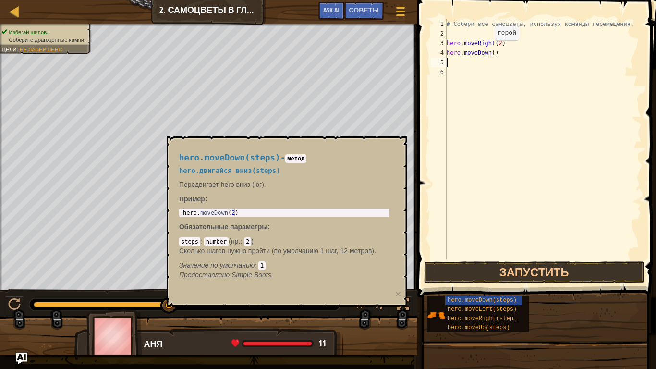
click at [487, 50] on div "# Собери все самоцветы, используя команды перемещения. hero . moveRight ( 2 ) h…" at bounding box center [543, 148] width 197 height 259
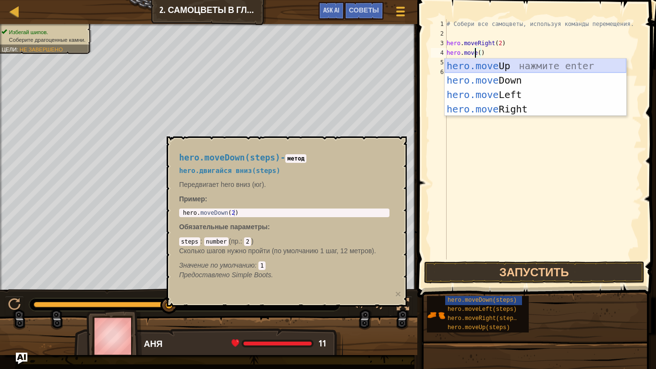
click at [507, 62] on div "hero.move Up нажмите enter hero.move Down нажмите enter hero.move Left нажмите …" at bounding box center [536, 102] width 182 height 86
type textarea "hero.moveUp"
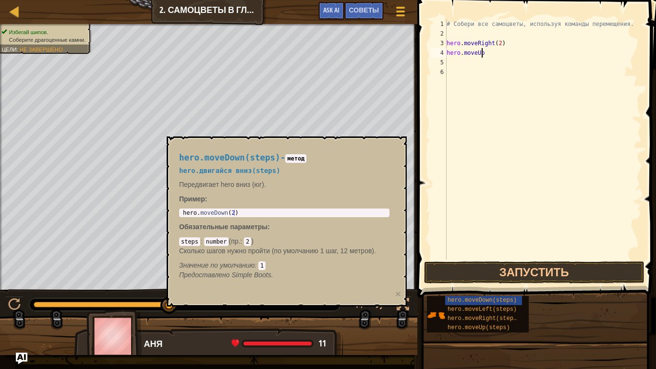
click at [511, 62] on div "# Собери все самоцветы, используя команды перемещения. hero . moveRight ( 2 ) h…" at bounding box center [543, 148] width 197 height 259
click at [508, 57] on div "# Собери все самоцветы, используя команды перемещения. hero . moveRight ( 2 ) h…" at bounding box center [543, 148] width 197 height 259
type textarea "hero.moveUp(1)"
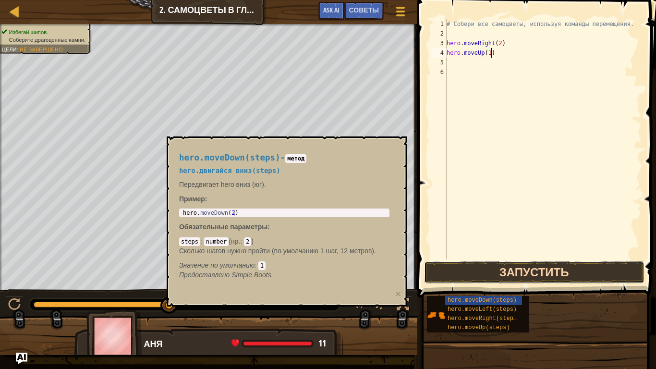
click at [467, 272] on button "Запустить" at bounding box center [534, 272] width 221 height 22
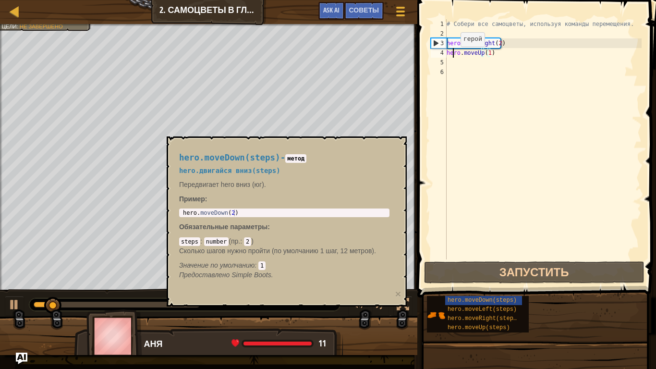
click at [453, 56] on div "# Собери все самоцветы, используя команды перемещения. hero . moveRight ( 2 ) h…" at bounding box center [543, 148] width 197 height 259
click at [453, 58] on div "# Собери все самоцветы, используя команды перемещения. hero . moveRight ( 2 ) h…" at bounding box center [543, 148] width 197 height 259
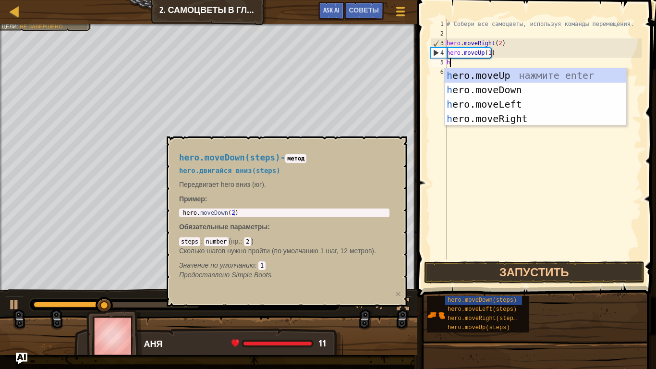
type textarea "he"
click at [489, 103] on div "he ro.moveUp нажмите enter he ro.moveDown нажмите enter he ro.moveLeft нажмите …" at bounding box center [536, 111] width 182 height 86
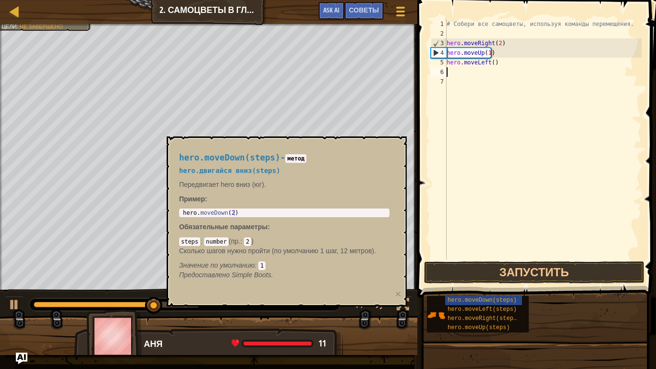
click at [493, 71] on div "# Собери все самоцветы, используя команды перемещения. hero . moveRight ( 2 ) h…" at bounding box center [543, 148] width 197 height 259
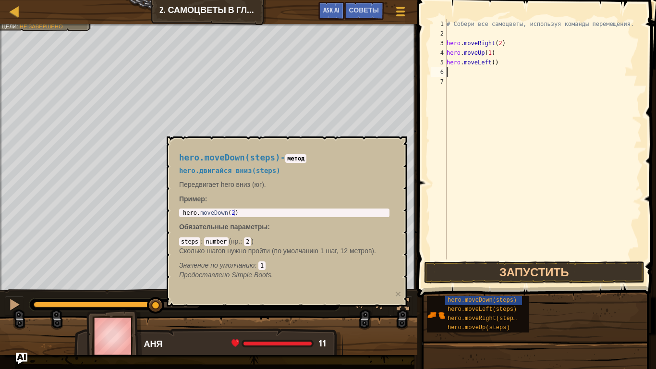
click at [493, 63] on div "# Собери все самоцветы, используя команды перемещения. hero . moveRight ( 2 ) h…" at bounding box center [543, 148] width 197 height 259
click at [490, 63] on div "# Собери все самоцветы, используя команды перемещения. hero . moveRight ( 2 ) h…" at bounding box center [543, 148] width 197 height 259
type textarea "hero.moveLeft(1)"
click at [478, 84] on div "# Собери все самоцветы, используя команды перемещения. hero . moveRight ( 2 ) h…" at bounding box center [543, 148] width 197 height 259
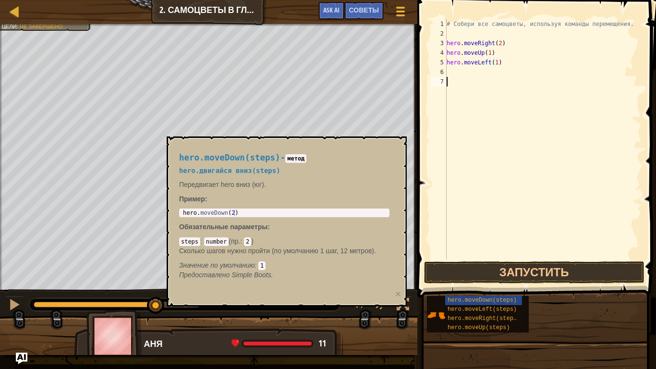
scroll to position [4, 0]
click at [475, 74] on div "# Собери все самоцветы, используя команды перемещения. hero . moveRight ( 2 ) h…" at bounding box center [543, 148] width 197 height 259
type textarea "h"
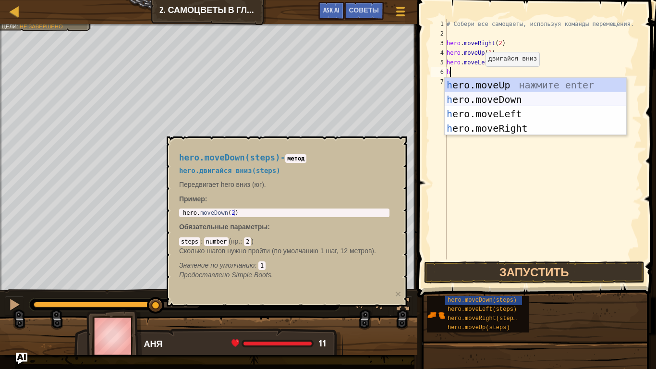
click at [479, 100] on div "h ero.moveUp нажмите enter h ero.moveDown нажмите enter h ero.moveLeft нажмите …" at bounding box center [536, 121] width 182 height 86
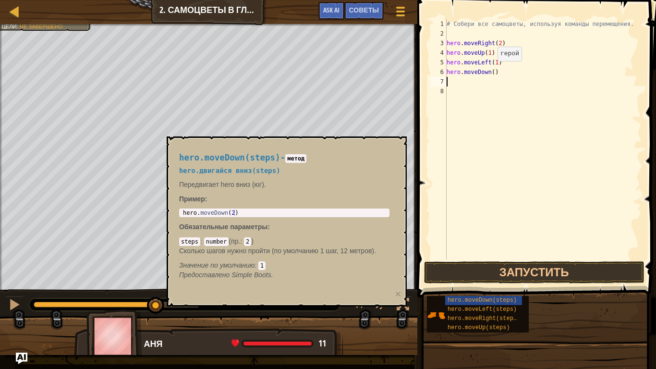
click at [490, 71] on div "# Собери все самоцветы, используя команды перемещения. hero . moveRight ( 2 ) h…" at bounding box center [543, 148] width 197 height 259
click at [492, 71] on div "# Собери все самоцветы, используя команды перемещения. hero . moveRight ( 2 ) h…" at bounding box center [543, 148] width 197 height 259
click at [492, 71] on div "# Собери все самоцветы, используя команды перемещения. hero . moveRight ( 2 ) h…" at bounding box center [543, 139] width 197 height 240
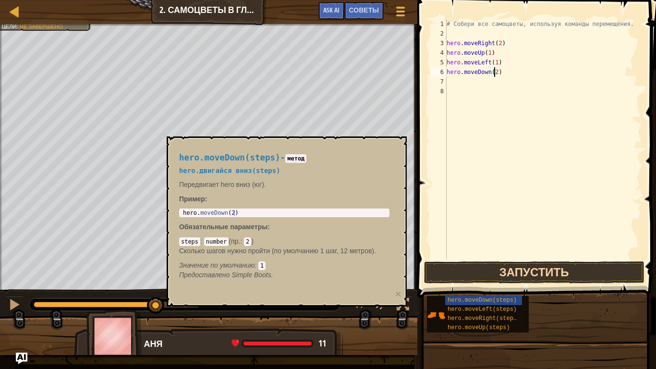
type textarea "hero.moveDown(2)"
click at [457, 262] on button "Запустить" at bounding box center [534, 272] width 221 height 22
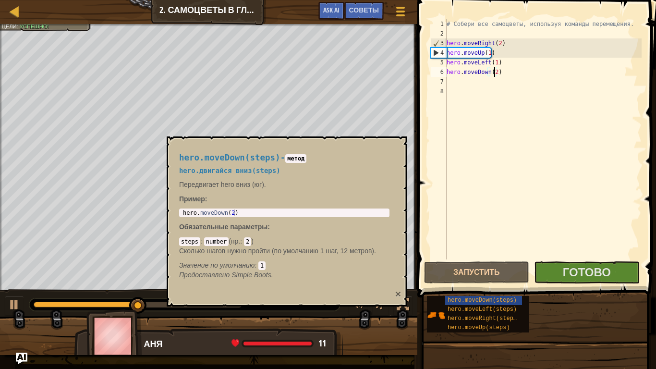
click at [398, 291] on button "×" at bounding box center [398, 294] width 6 height 10
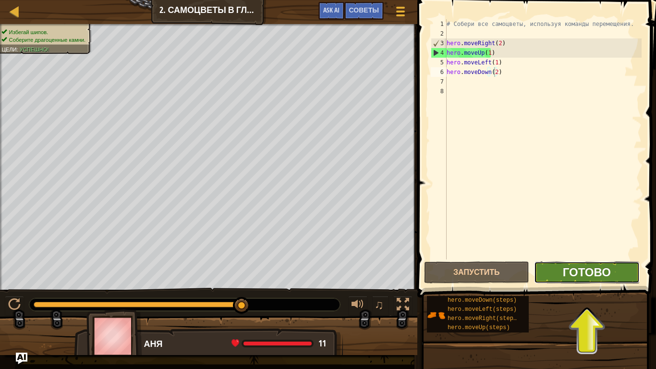
click at [610, 273] on span "Готово" at bounding box center [587, 271] width 48 height 15
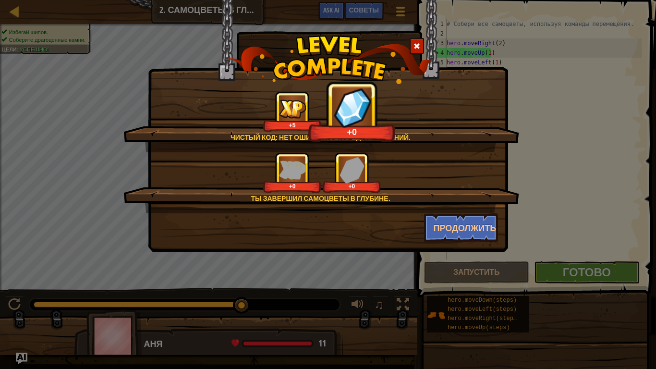
click at [423, 230] on div "Продолжить" at bounding box center [461, 227] width 89 height 29
click at [436, 230] on button "Продолжить" at bounding box center [461, 227] width 74 height 29
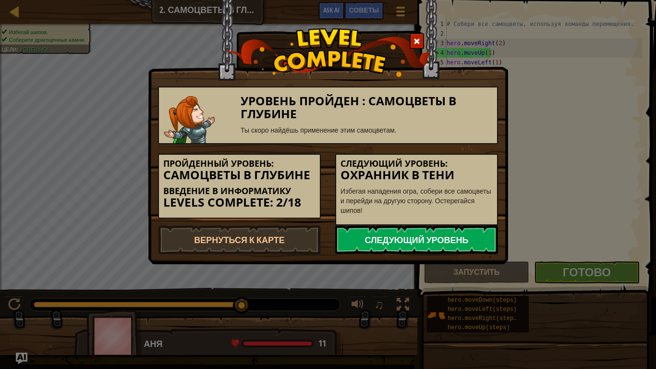
click at [383, 241] on link "Следующий уровень" at bounding box center [416, 239] width 163 height 29
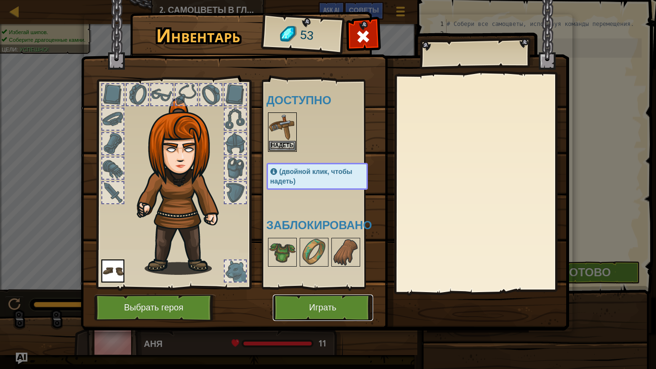
click at [297, 301] on button "Играть" at bounding box center [323, 308] width 100 height 26
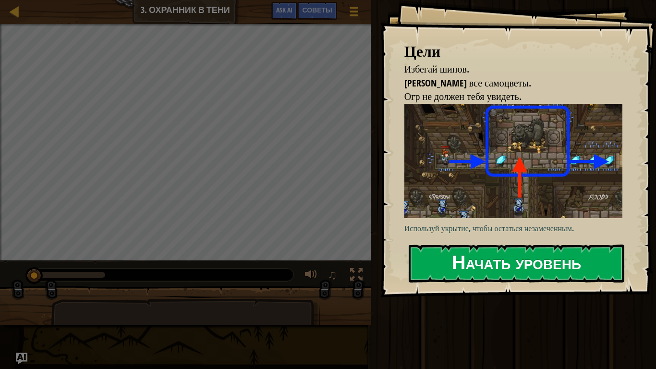
click at [544, 251] on button "Начать уровень" at bounding box center [517, 264] width 216 height 38
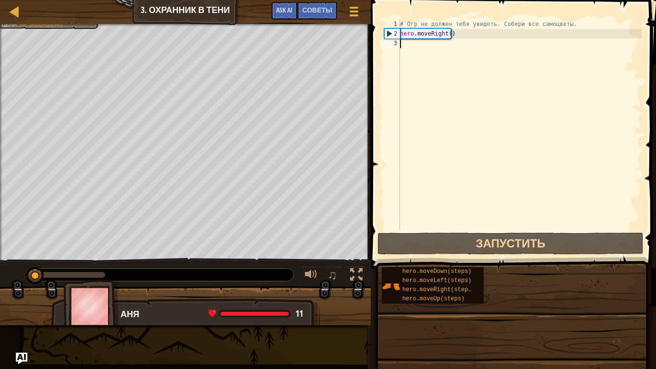
click at [491, 127] on div "# Огр не должен тебя увидеть. Собери все самоцветы. hero . moveRight ( )" at bounding box center [520, 134] width 244 height 231
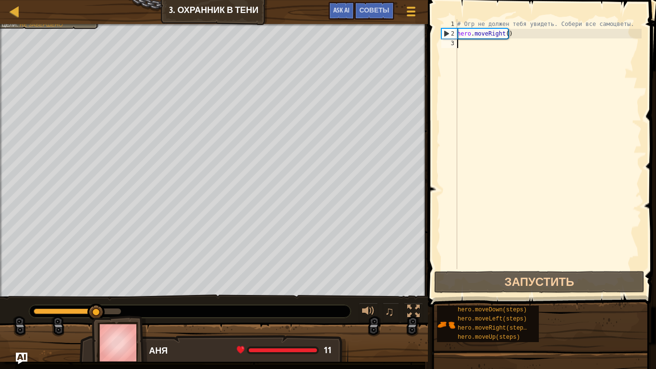
click at [492, 50] on div "# Огр не должен тебя увидеть. Собери все самоцветы. hero . moveRight ( )" at bounding box center [549, 153] width 186 height 269
type textarea "f"
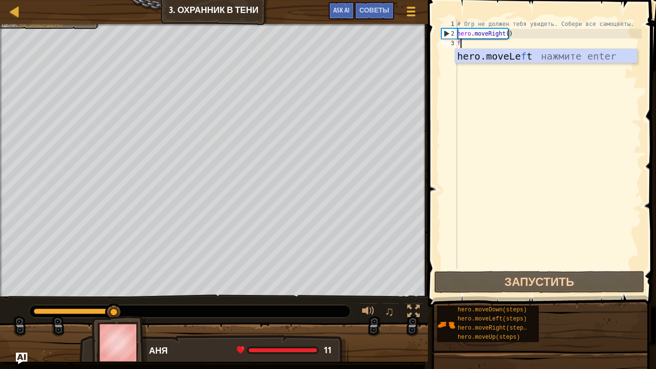
scroll to position [4, 0]
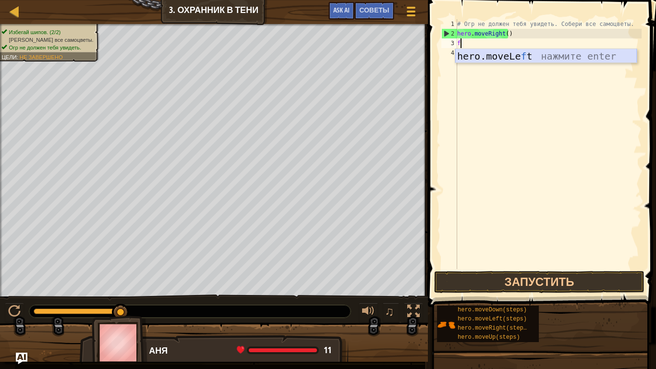
click at [485, 55] on div "hero.moveLe f t нажмите enter" at bounding box center [547, 70] width 182 height 43
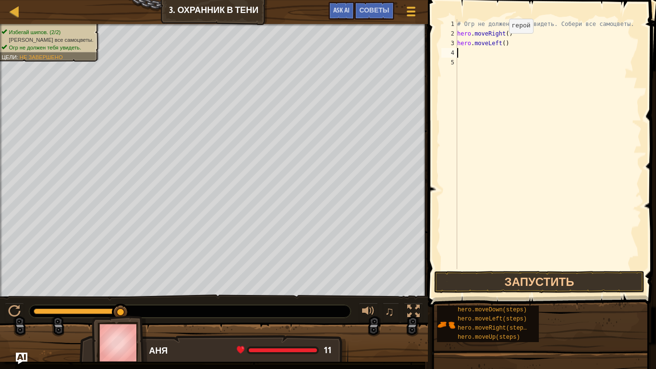
click at [504, 42] on div "# Огр не должен тебя увидеть. Собери все самоцветы. hero . moveRight ( ) hero .…" at bounding box center [549, 153] width 186 height 269
click at [502, 40] on div "# Огр не должен тебя увидеть. Собери все самоцветы. hero . moveRight ( ) hero .…" at bounding box center [549, 153] width 186 height 269
click at [516, 43] on div "# Огр не должен тебя увидеть. Собери все самоцветы. hero . moveRight ( ) hero .…" at bounding box center [549, 153] width 186 height 269
type textarea "h"
type textarea "up"
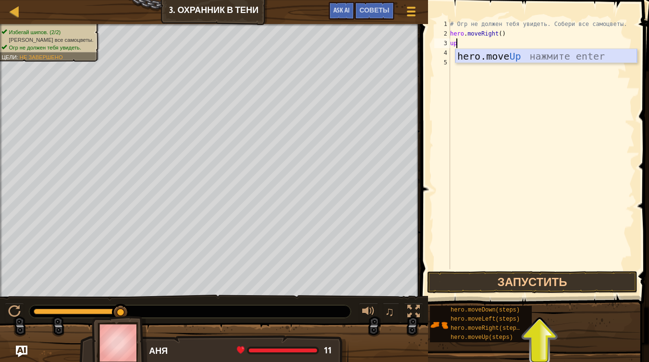
click at [537, 56] on div "hero.move Up нажмите enter" at bounding box center [547, 70] width 182 height 43
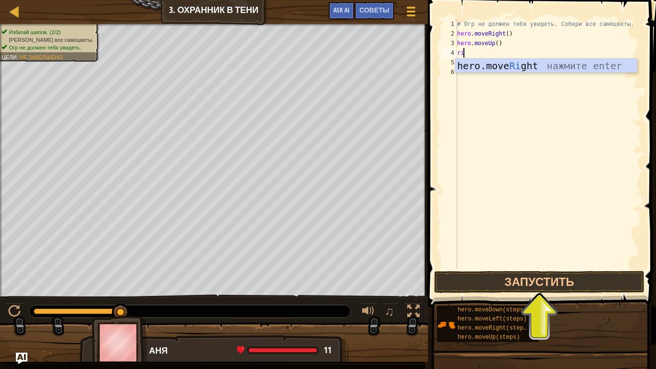
type textarea "ri"
click at [529, 67] on div "hero.move Ri ght нажмите enter" at bounding box center [547, 80] width 182 height 43
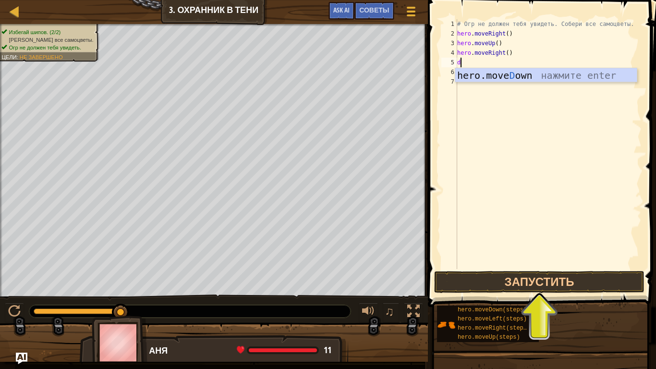
type textarea "do"
click at [601, 75] on div "hero.move Do wn нажмите enter" at bounding box center [547, 89] width 182 height 43
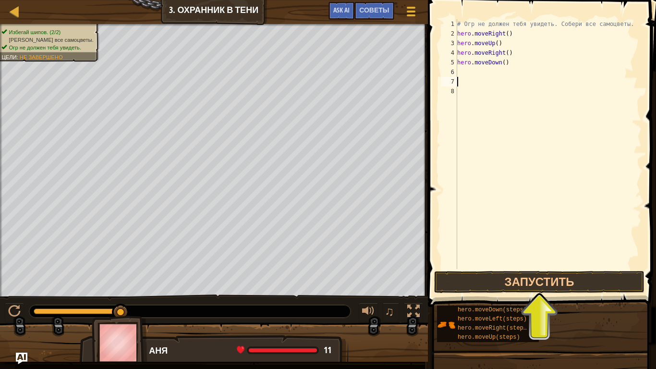
click at [539, 86] on div "# Огр не должен тебя увидеть. Собери все самоцветы. hero . moveRight ( ) hero .…" at bounding box center [549, 153] width 186 height 269
click at [521, 73] on div "# Огр не должен тебя увидеть. Собери все самоцветы. hero . moveRight ( ) hero .…" at bounding box center [549, 153] width 186 height 269
type textarea "ri"
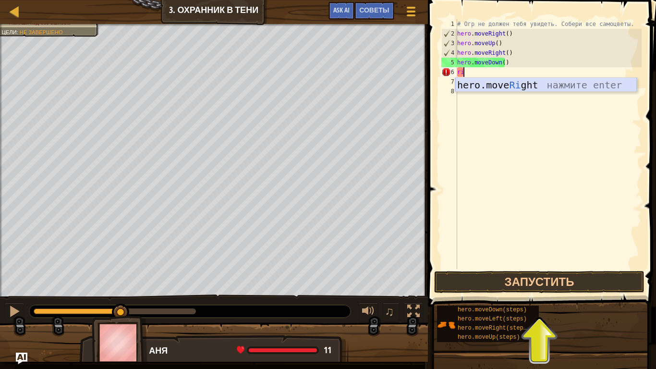
click at [526, 81] on div "hero.move Ri ght нажмите enter" at bounding box center [547, 99] width 182 height 43
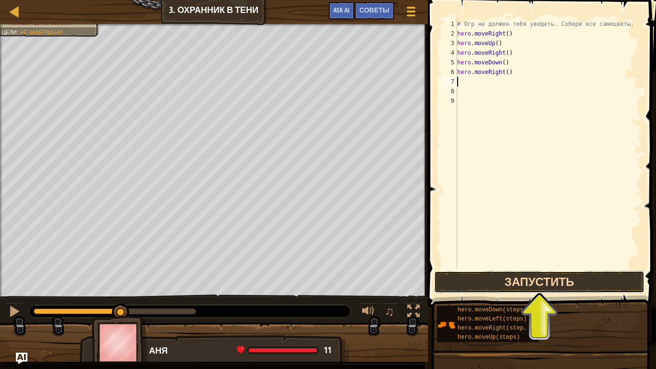
click at [489, 277] on button "Запустить" at bounding box center [539, 282] width 210 height 22
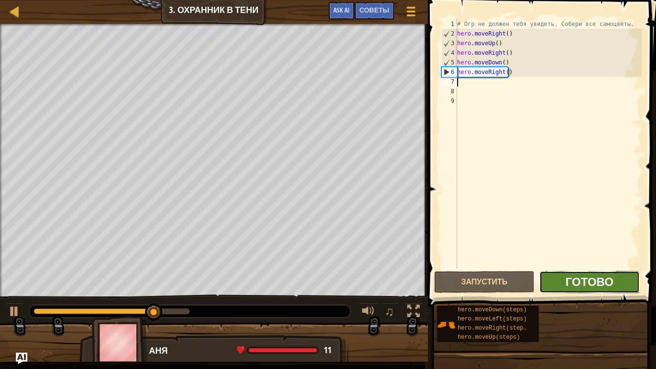
click at [611, 275] on span "Готово" at bounding box center [590, 281] width 48 height 15
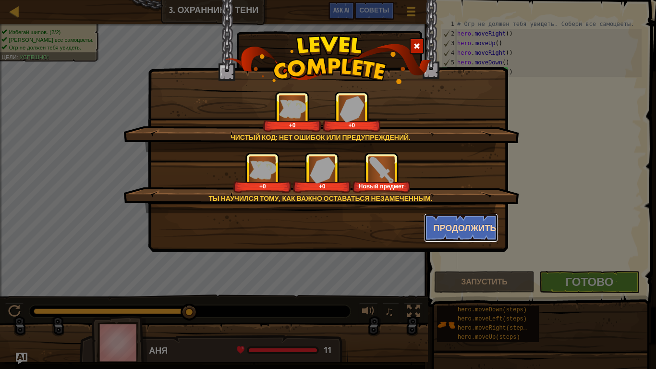
click at [451, 222] on button "Продолжить" at bounding box center [461, 227] width 74 height 29
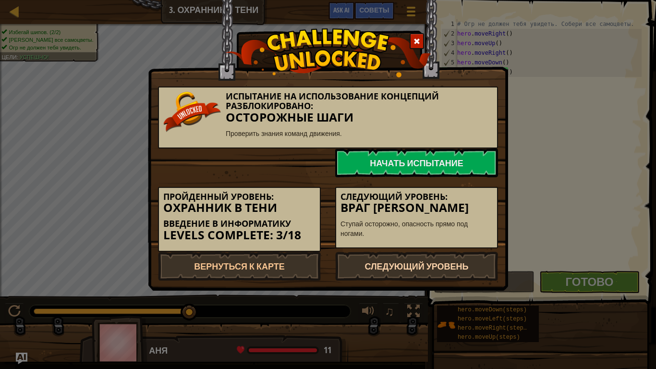
click at [418, 261] on link "Следующий уровень" at bounding box center [416, 266] width 163 height 29
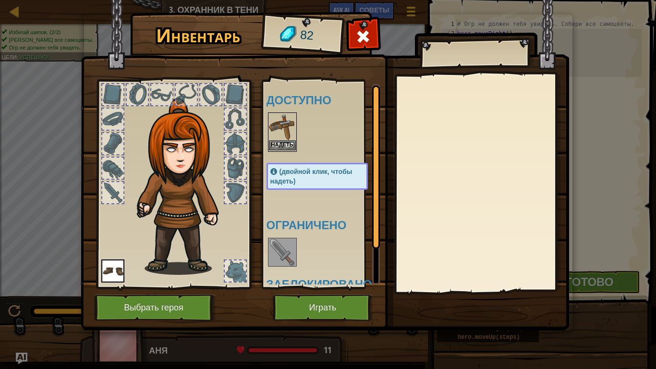
click at [286, 139] on img at bounding box center [282, 126] width 27 height 27
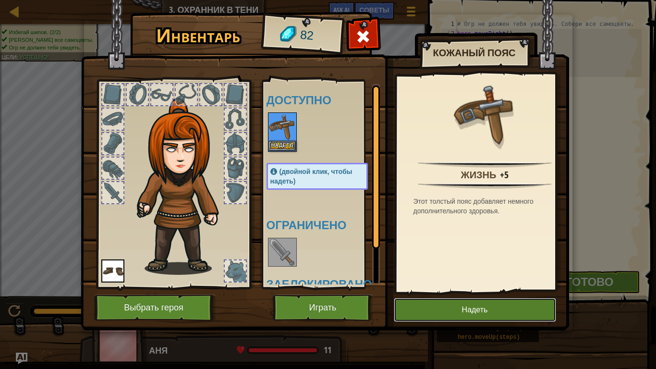
click at [451, 308] on button "Надеть" at bounding box center [475, 310] width 162 height 24
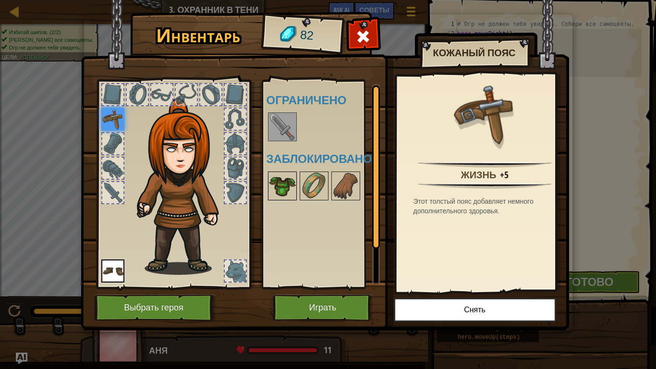
click at [282, 178] on img at bounding box center [282, 186] width 27 height 27
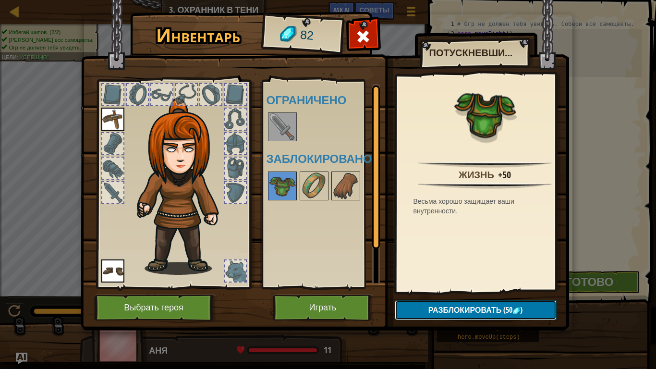
click at [473, 308] on button "Разблокировать (50 )" at bounding box center [476, 310] width 162 height 20
click at [521, 308] on img at bounding box center [325, 156] width 489 height 349
click at [355, 303] on button "Играть" at bounding box center [323, 308] width 100 height 26
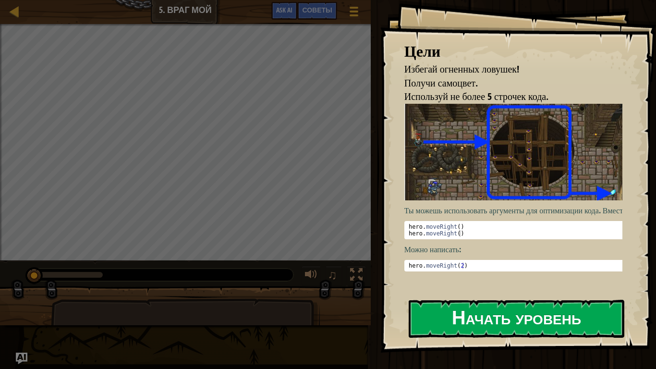
click at [482, 308] on button "Начать уровень" at bounding box center [517, 319] width 216 height 38
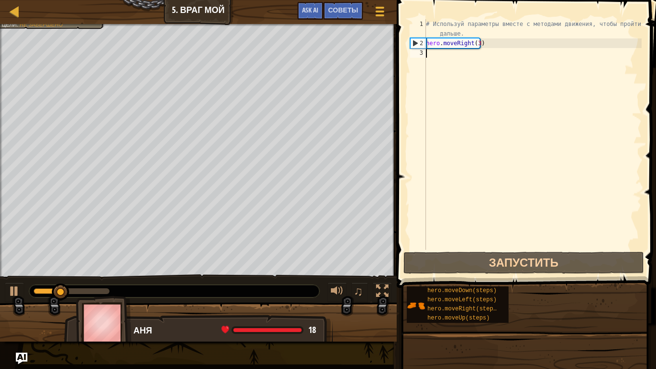
click at [470, 55] on div "# Используй параметры вместе с методами движения, чтобы пройти дальше. hero . m…" at bounding box center [533, 148] width 218 height 259
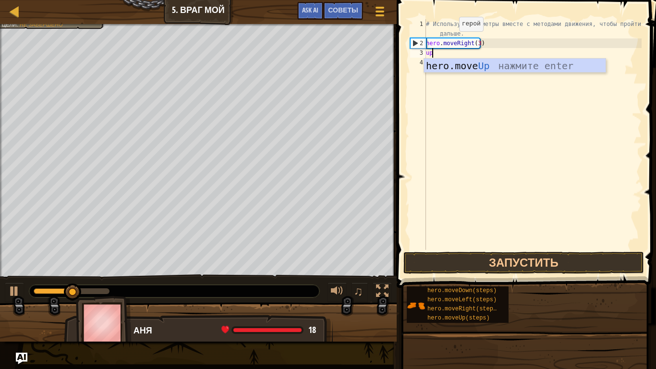
type textarea "up"
click at [456, 66] on div "hero.move Up нажмите enter" at bounding box center [515, 80] width 182 height 43
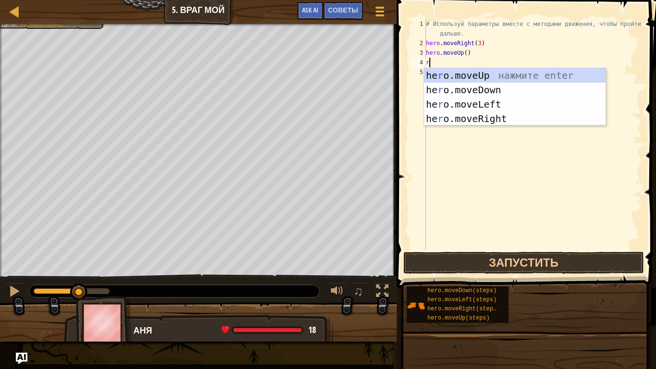
type textarea "ri"
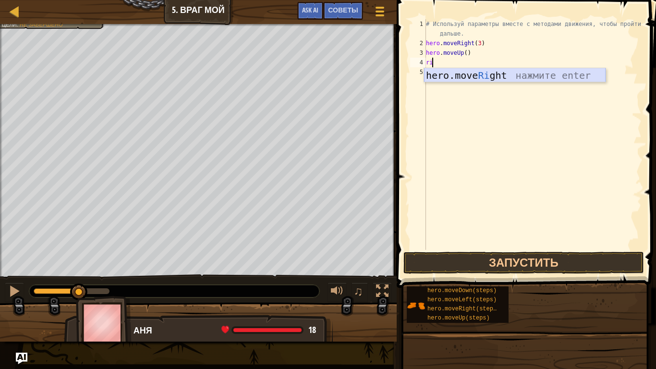
click at [445, 76] on div "hero.move Ri ght нажмите enter" at bounding box center [515, 89] width 182 height 43
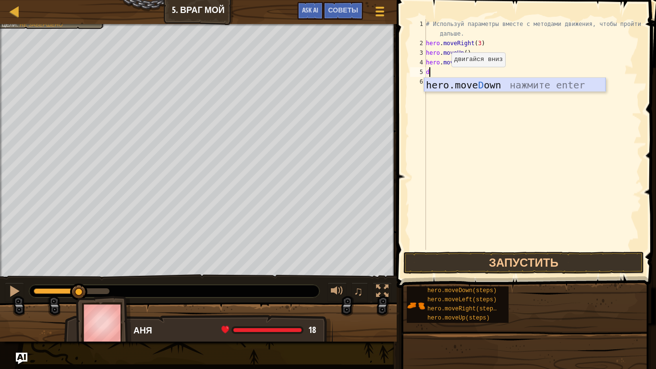
type textarea "do"
click at [442, 82] on div "hero.move Do wn нажмите enter" at bounding box center [515, 99] width 182 height 43
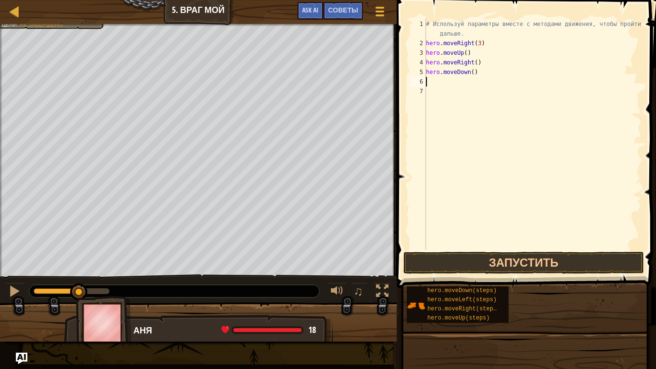
click at [471, 75] on div "# Используй параметры вместе с методами движения, чтобы пройти дальше. hero . m…" at bounding box center [533, 148] width 218 height 259
type textarea "hero.moveDown(3)"
click at [470, 85] on div "# Используй параметры вместе с методами движения, чтобы пройти дальше. hero . m…" at bounding box center [533, 148] width 218 height 259
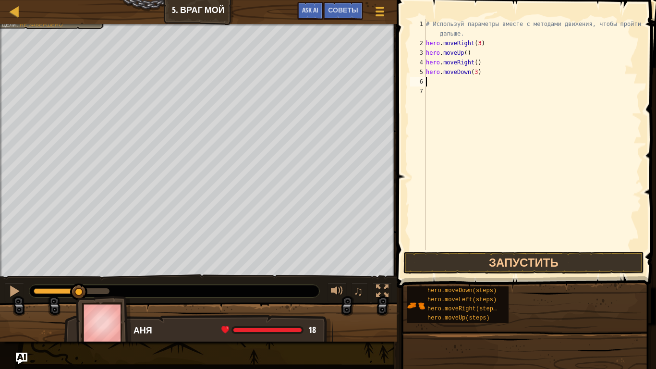
type textarea "r"
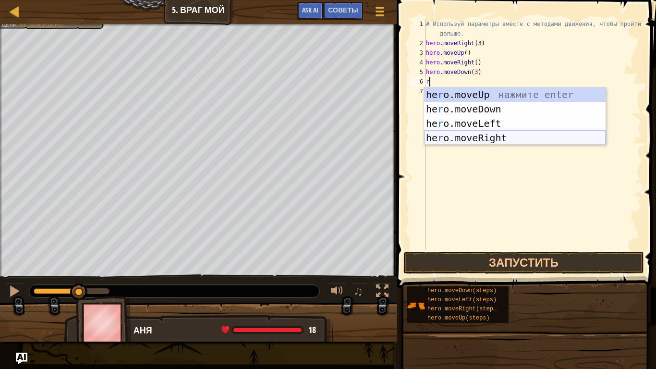
click at [480, 133] on div "he r o.moveUp нажмите enter he r o.moveDown нажмите enter he r o.moveLeft нажми…" at bounding box center [515, 130] width 182 height 86
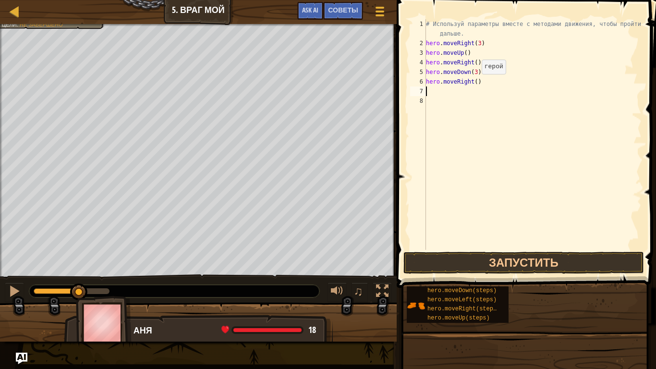
click at [474, 84] on div "# Используй параметры вместе с методами движения, чтобы пройти дальше. hero . m…" at bounding box center [533, 148] width 218 height 259
type textarea "hero.moveRight(2)"
click at [513, 250] on span at bounding box center [527, 130] width 267 height 316
drag, startPoint x: 515, startPoint y: 257, endPoint x: 515, endPoint y: 267, distance: 10.1
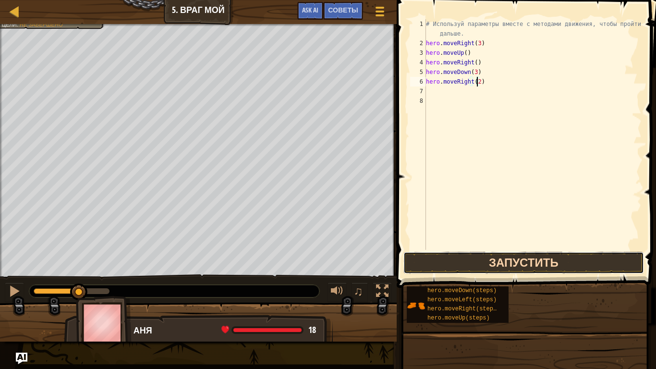
click at [515, 267] on button "Запустить" at bounding box center [524, 263] width 241 height 22
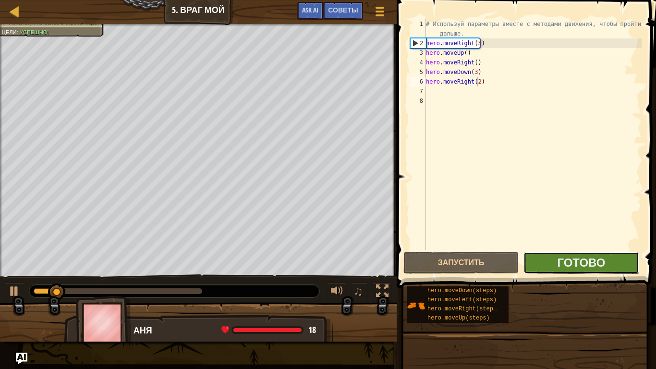
click at [615, 259] on button "Готово" at bounding box center [581, 263] width 115 height 22
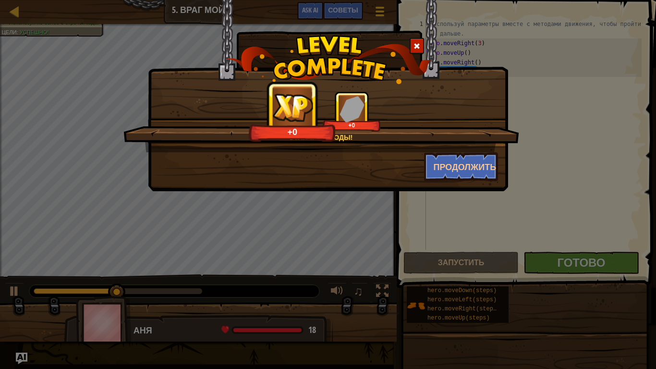
click at [475, 184] on div "Отличные ходы! +0 +0 Продолжить" at bounding box center [328, 95] width 360 height 191
click at [472, 170] on button "Продолжить" at bounding box center [461, 166] width 74 height 29
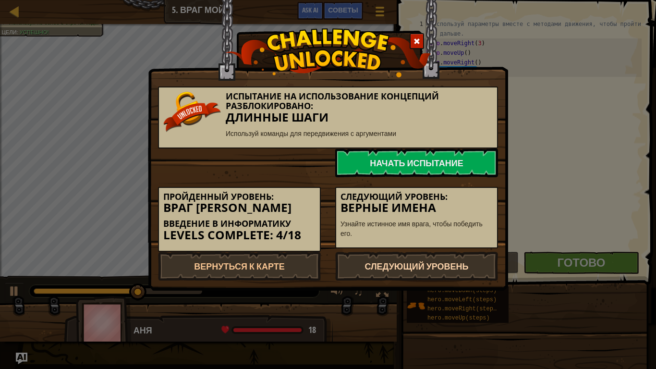
click at [456, 270] on link "Следующий уровень" at bounding box center [416, 266] width 163 height 29
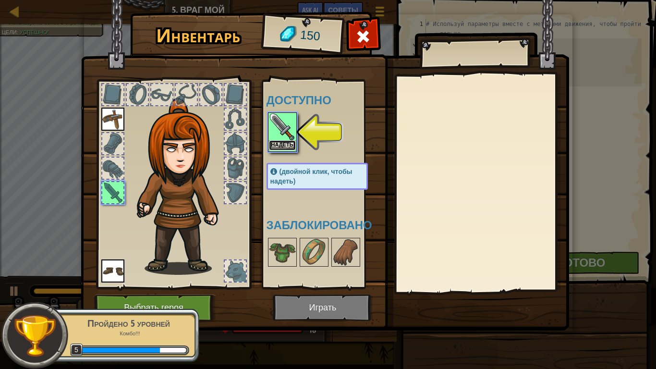
click at [277, 149] on button "Надеть" at bounding box center [282, 145] width 27 height 10
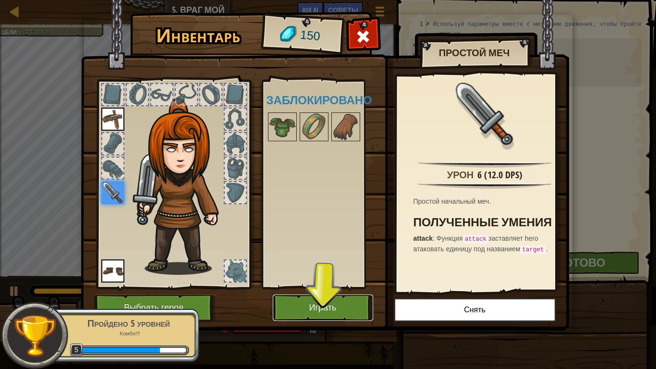
click at [344, 304] on button "Играть" at bounding box center [323, 308] width 100 height 26
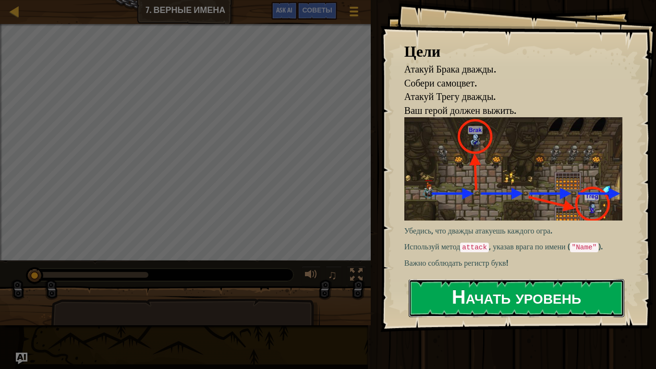
click at [519, 294] on button "Начать уровень" at bounding box center [517, 298] width 216 height 38
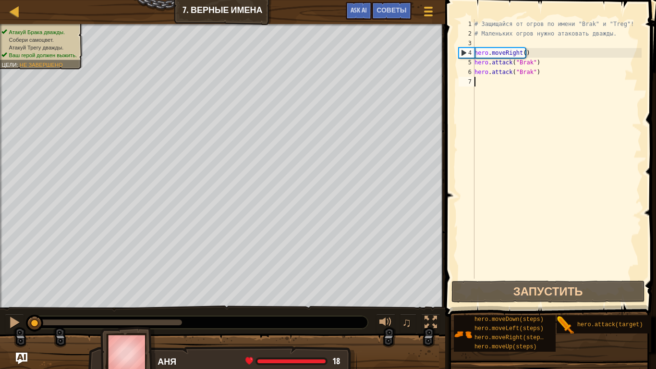
click at [534, 73] on div "# Защищайся от огров по имени "Brak" и "Treg"! # Маленьких огров нужно атаковат…" at bounding box center [557, 158] width 169 height 279
type textarea "hero.attack("Brak")"
click at [535, 73] on div "# Защищайся от огров по имени "Brak" и "Treg"! # Маленьких огров нужно атаковат…" at bounding box center [557, 158] width 169 height 279
click at [536, 73] on div "# Защищайся от огров по имени "Brak" и "Treg"! # Маленьких огров нужно атаковат…" at bounding box center [557, 148] width 169 height 259
drag, startPoint x: 536, startPoint y: 72, endPoint x: 476, endPoint y: 73, distance: 60.1
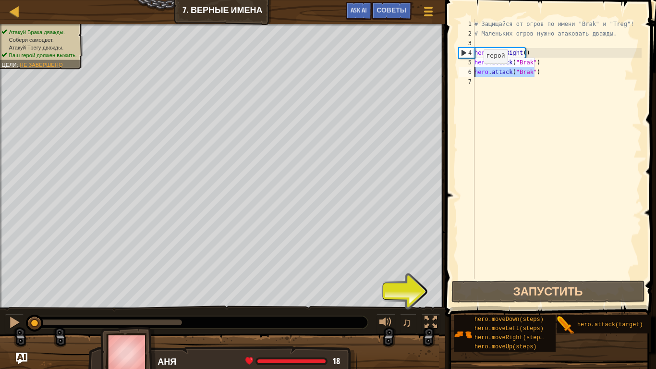
click at [476, 73] on div "# Защищайся от огров по имени "Brak" и "Treg"! # Маленьких огров нужно атаковат…" at bounding box center [557, 158] width 169 height 279
click at [494, 81] on div "# Защищайся от огров по имени "Brak" и "Treg"! # Маленьких огров нужно атаковат…" at bounding box center [557, 158] width 169 height 279
paste textarea "hero.attack("Brak")"
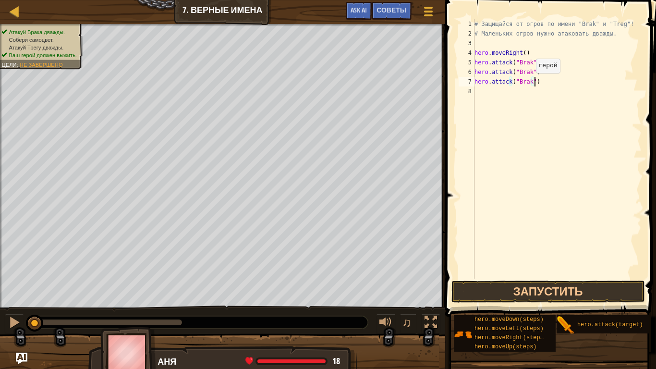
click at [527, 82] on div "# Защищайся от огров по имени "Brak" и "Treg"! # Маленьких огров нужно атаковат…" at bounding box center [557, 158] width 169 height 279
click at [525, 82] on div "# Защищайся от огров по имени "Brak" и "Treg"! # Маленьких огров нужно атаковат…" at bounding box center [557, 148] width 169 height 259
click at [528, 84] on div "# Защищайся от огров по имени "Brak" и "Treg"! # Маленьких огров нужно атаковат…" at bounding box center [557, 158] width 169 height 279
click at [537, 71] on div "# Защищайся от огров по имени "Brak" и "Treg"! # Маленьких огров нужно атаковат…" at bounding box center [557, 158] width 169 height 279
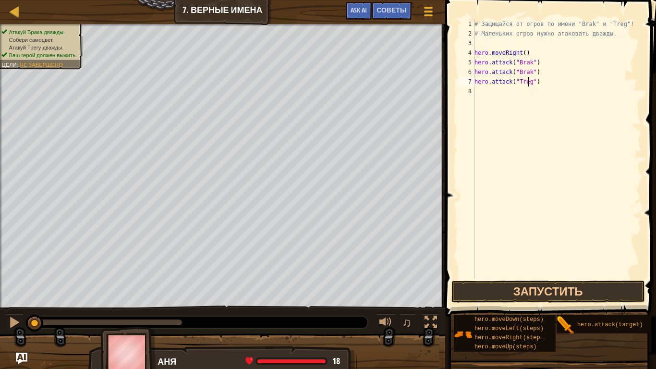
type textarea "hero.attack("Brak")"
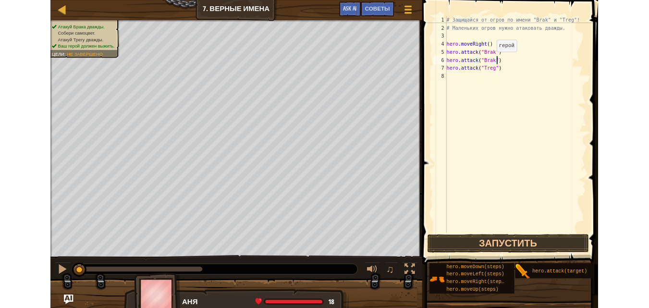
scroll to position [4, 0]
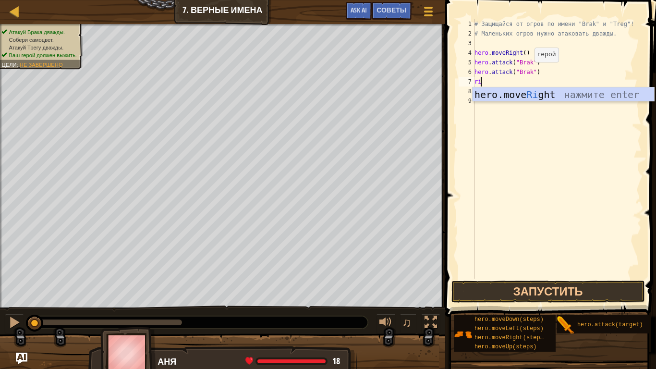
type textarea "rig"
click at [524, 88] on div "hero.move Rig ht нажмите enter" at bounding box center [564, 108] width 182 height 43
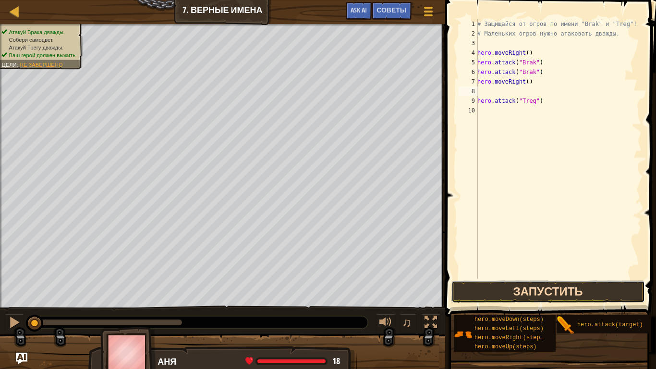
click at [553, 286] on button "Запустить" at bounding box center [549, 292] width 194 height 22
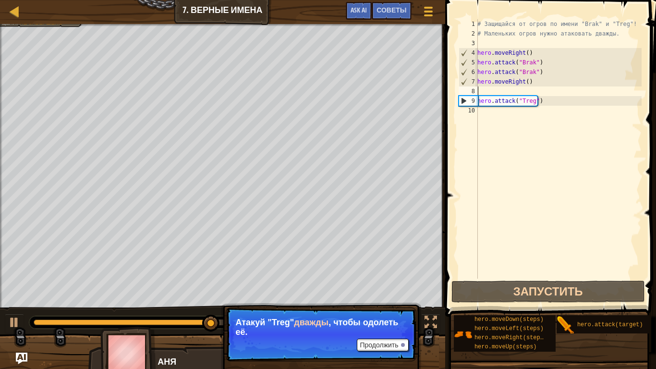
click at [363, 308] on button "Продолжить" at bounding box center [382, 345] width 51 height 12
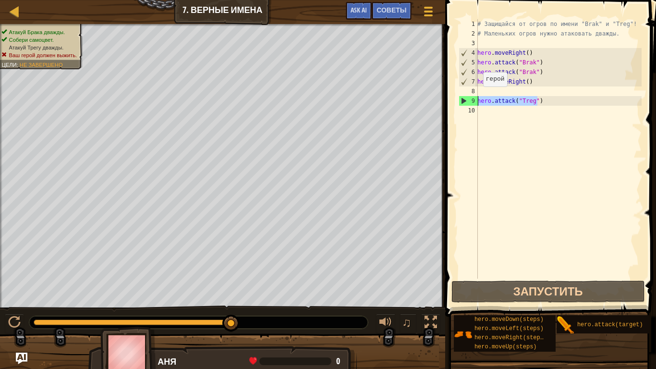
drag, startPoint x: 544, startPoint y: 101, endPoint x: 476, endPoint y: 96, distance: 67.9
click at [476, 96] on div "1 2 3 4 5 6 7 8 9 10 # Защищайся от огров по имени "Brak" и "Treg"! # Маленьких…" at bounding box center [549, 148] width 185 height 259
type textarea "hero.attack("Treg")"
click at [528, 110] on div "# Защищайся от огров по имени "Brak" и "Treg"! # Маленьких огров нужно атаковат…" at bounding box center [559, 158] width 166 height 279
paste textarea "hero.attack("Treg")"
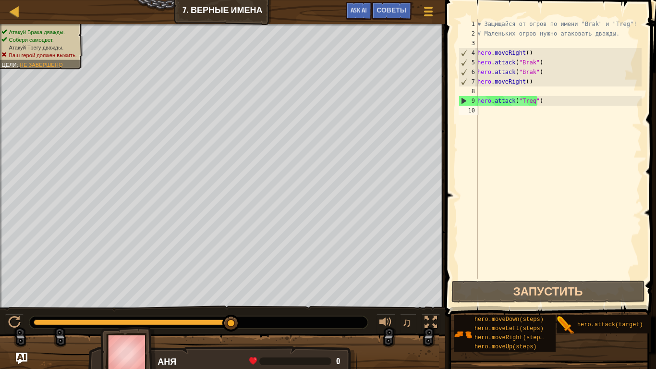
type textarea "hero.attack("Treg")"
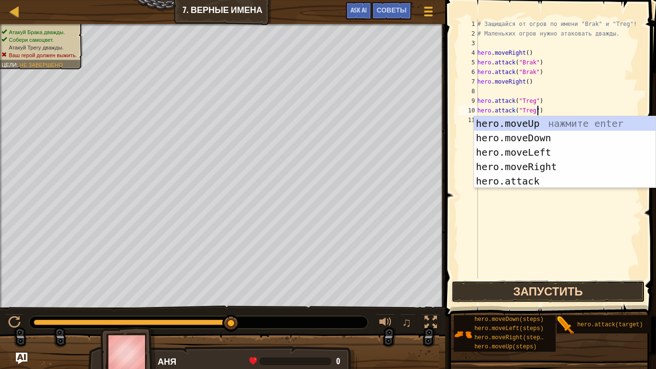
click at [530, 288] on button "Запустить" at bounding box center [549, 292] width 194 height 22
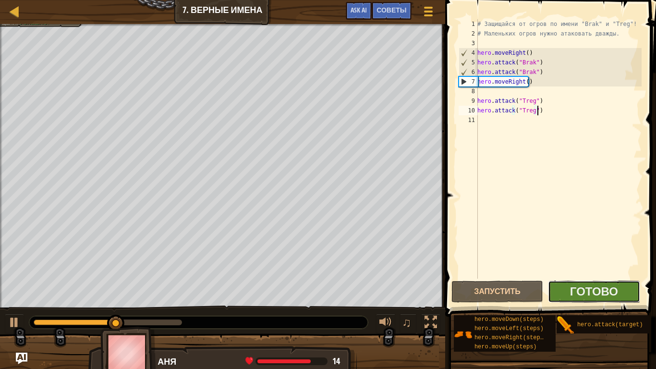
click at [570, 287] on button "Готово" at bounding box center [594, 292] width 92 height 22
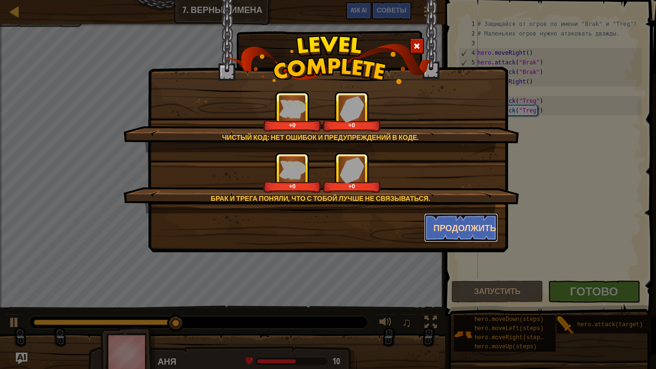
click at [446, 230] on button "Продолжить" at bounding box center [461, 227] width 74 height 29
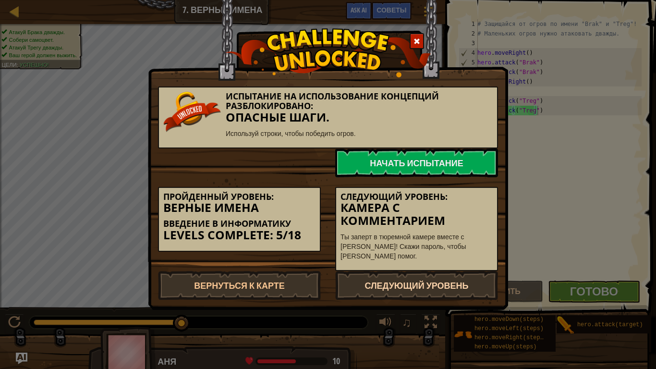
click at [442, 277] on link "Следующий уровень" at bounding box center [416, 285] width 163 height 29
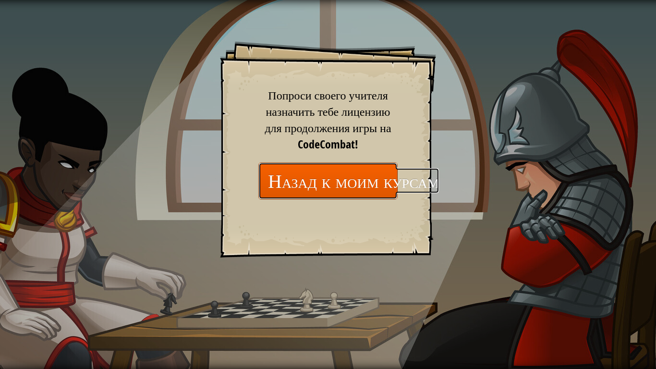
click at [298, 178] on link "Назад к моим курсам" at bounding box center [328, 180] width 139 height 37
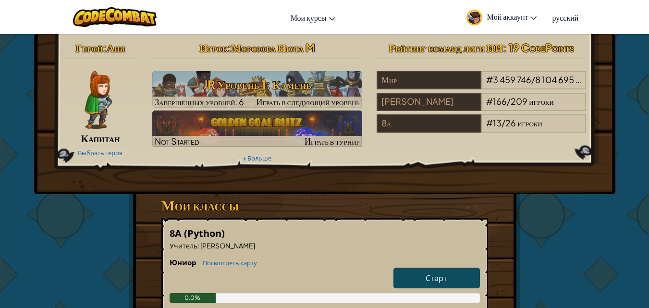
click at [527, 14] on span "Мой аккаунт" at bounding box center [512, 17] width 50 height 10
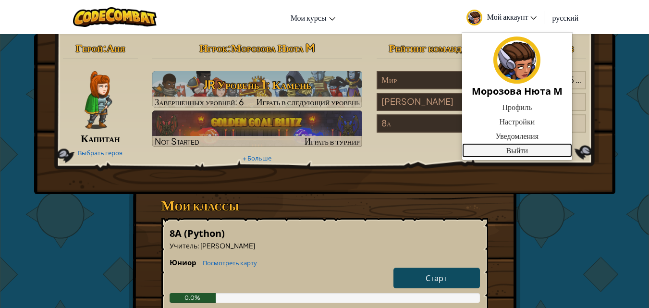
click at [524, 146] on link "Выйти" at bounding box center [517, 150] width 110 height 14
